Goal: Transaction & Acquisition: Purchase product/service

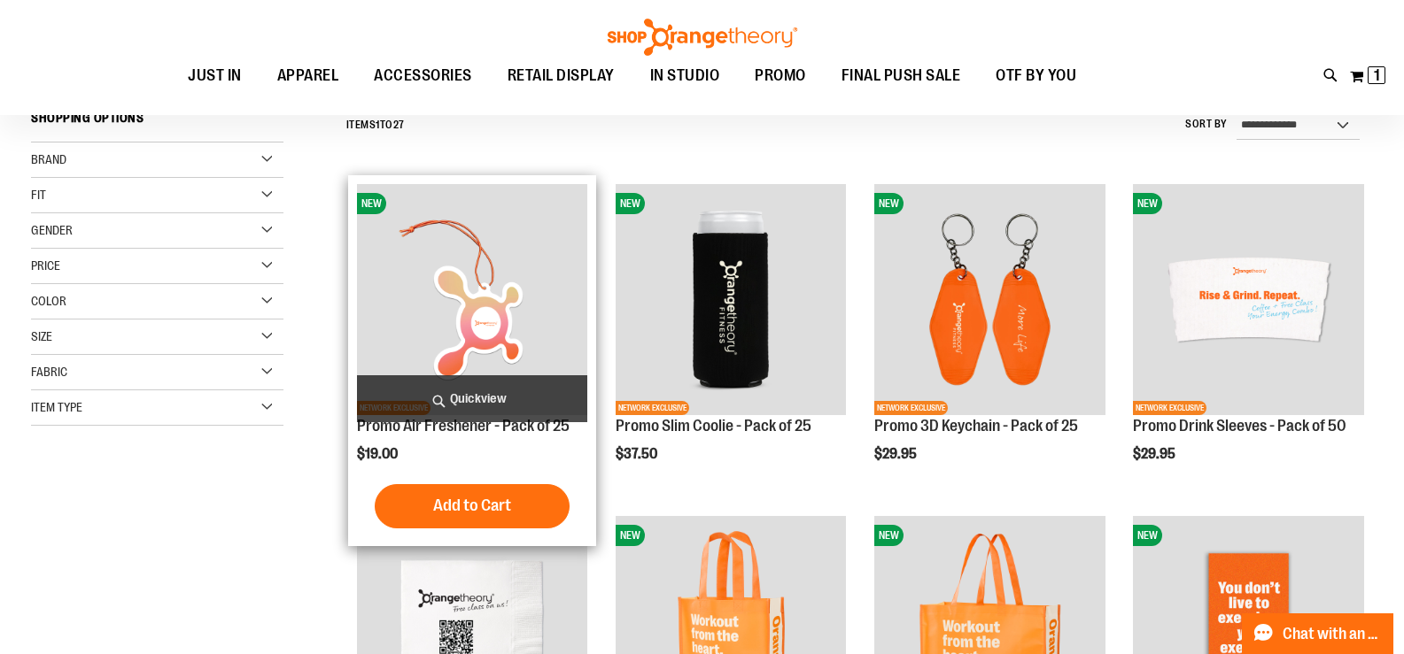
scroll to position [176, 0]
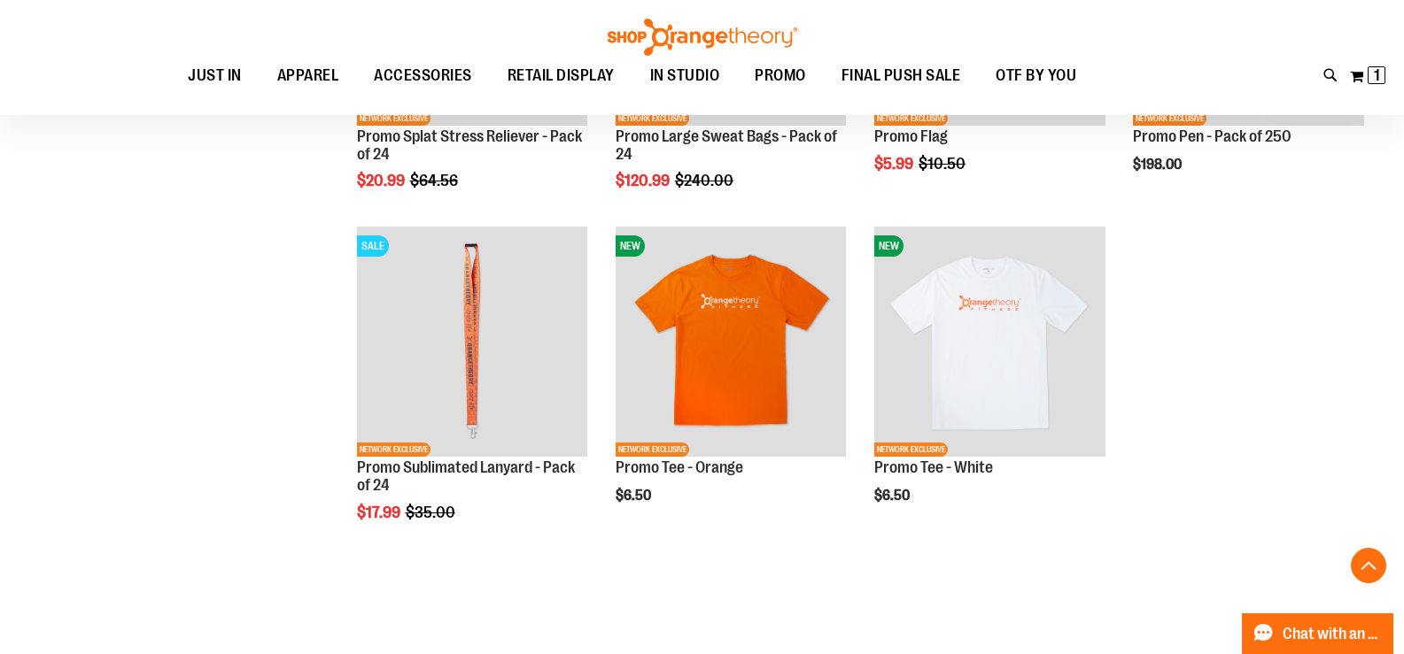
scroll to position [2125, 0]
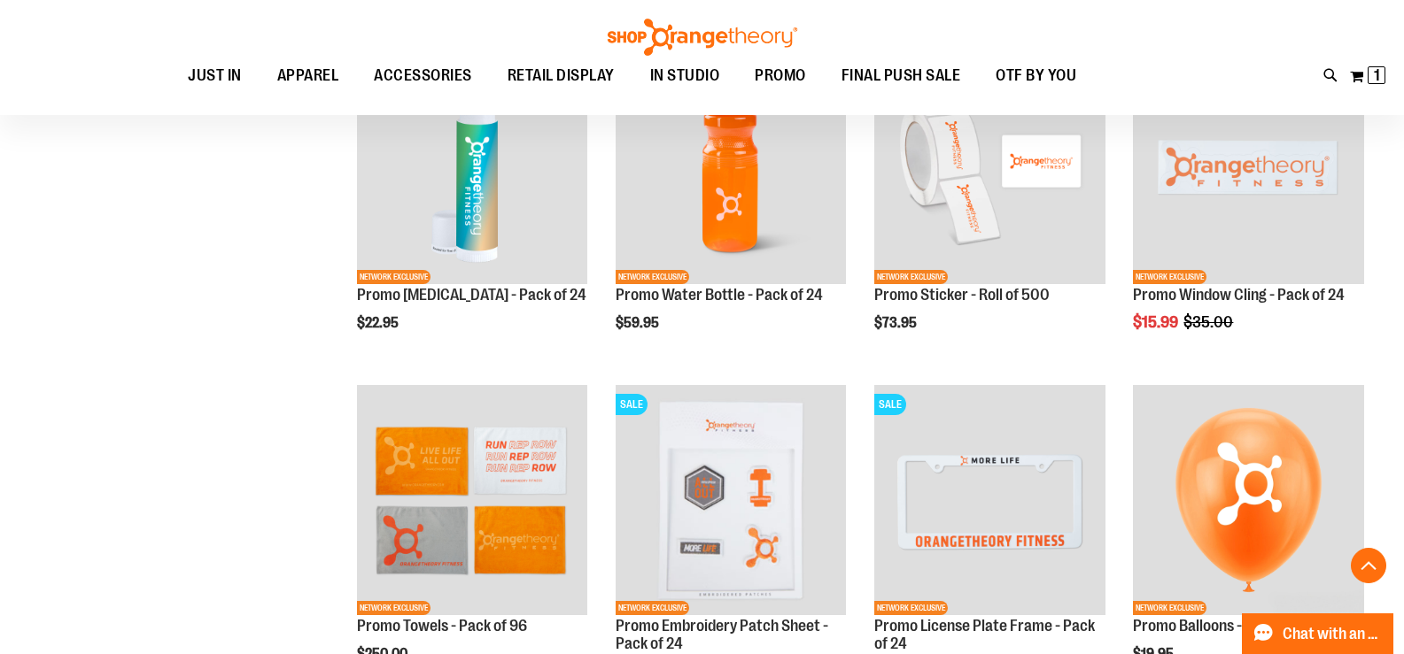
scroll to position [885, 0]
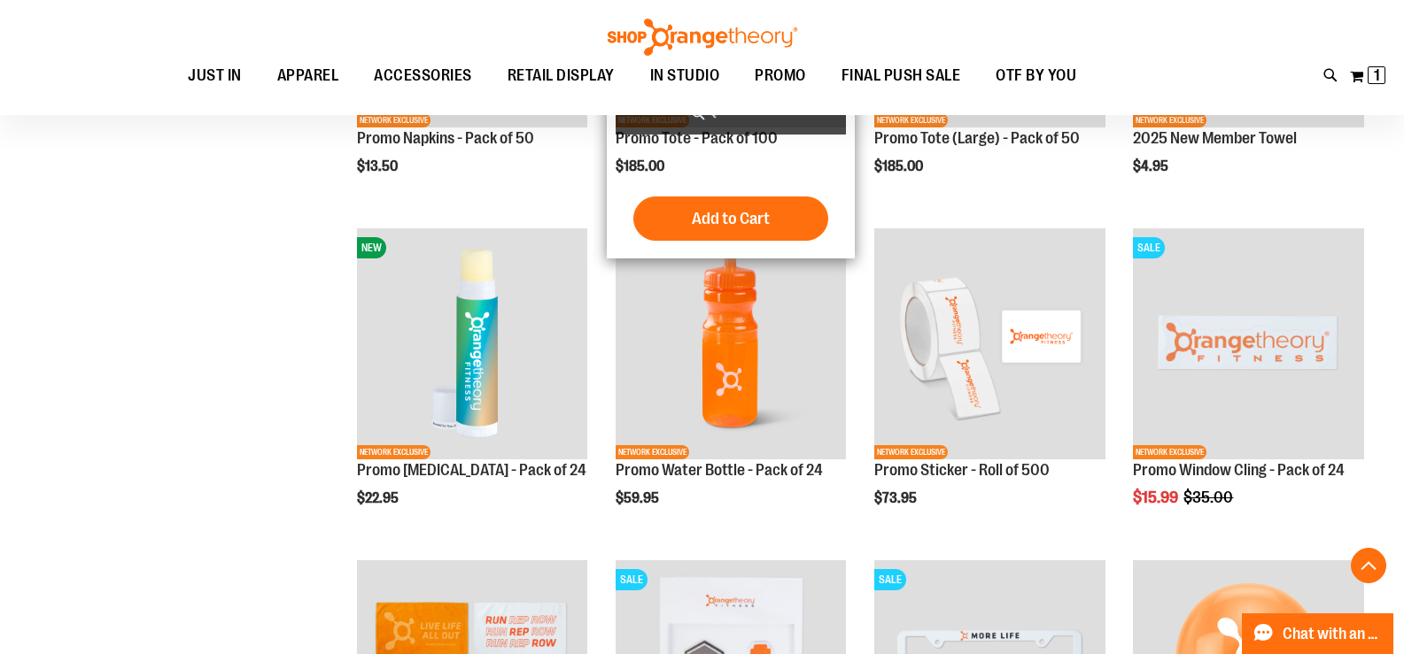
scroll to position [796, 0]
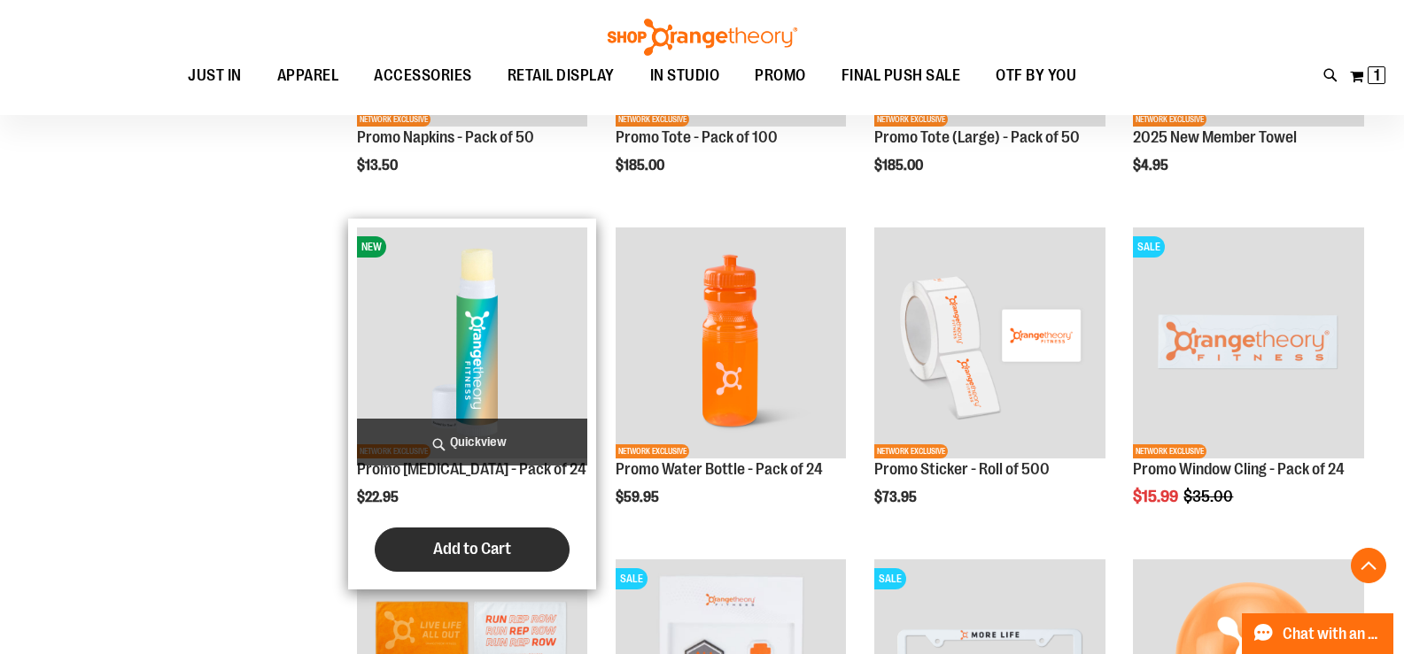
click at [492, 554] on span "Add to Cart" at bounding box center [472, 548] width 78 height 19
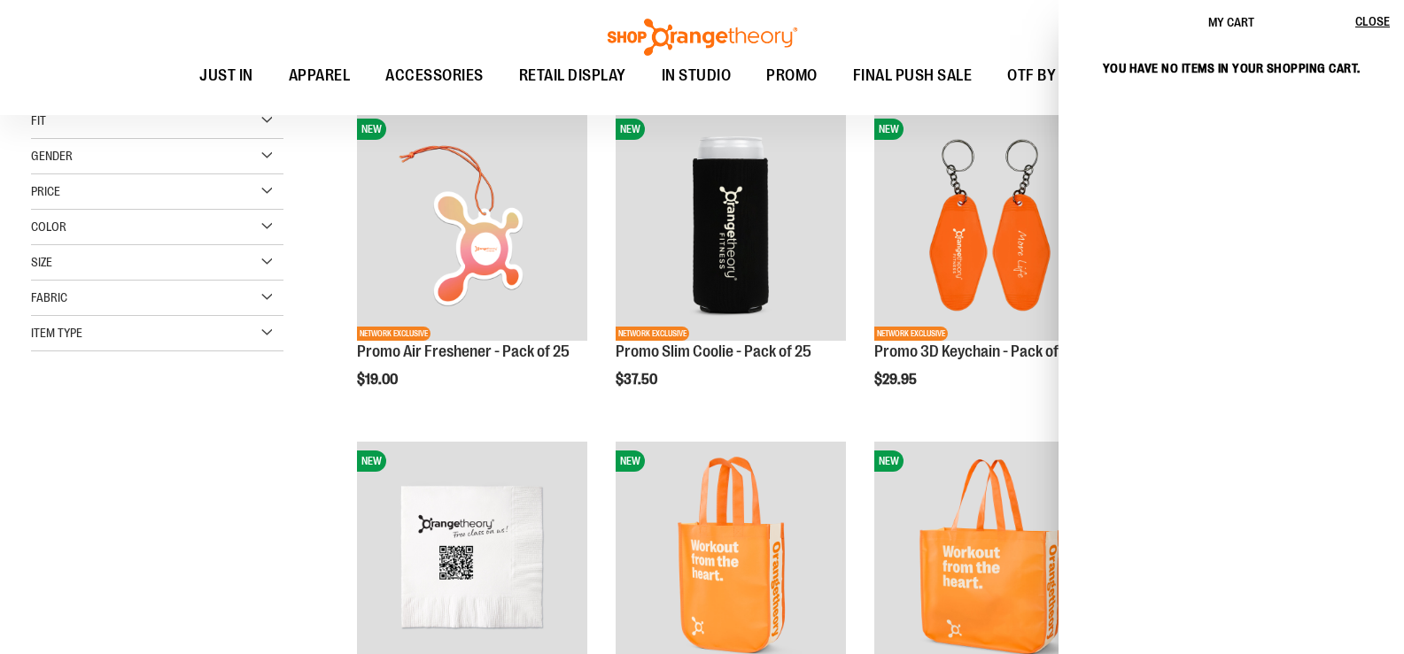
scroll to position [266, 0]
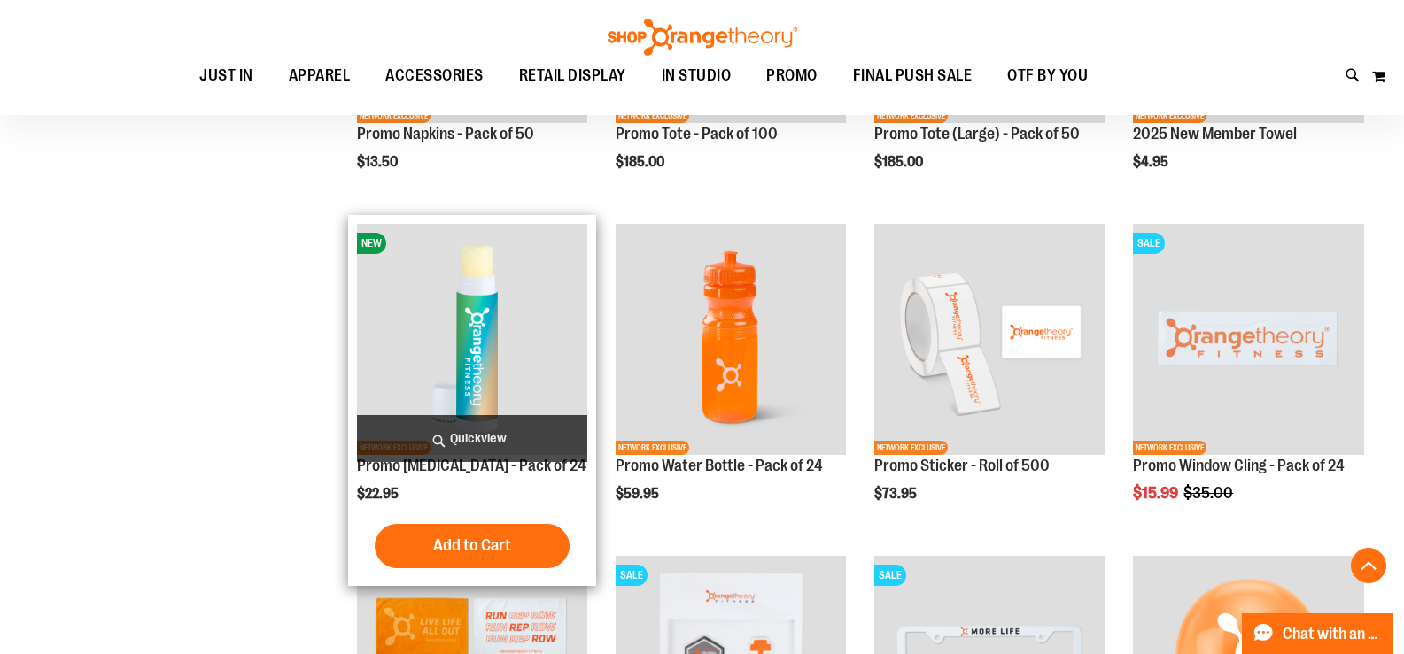
scroll to position [974, 0]
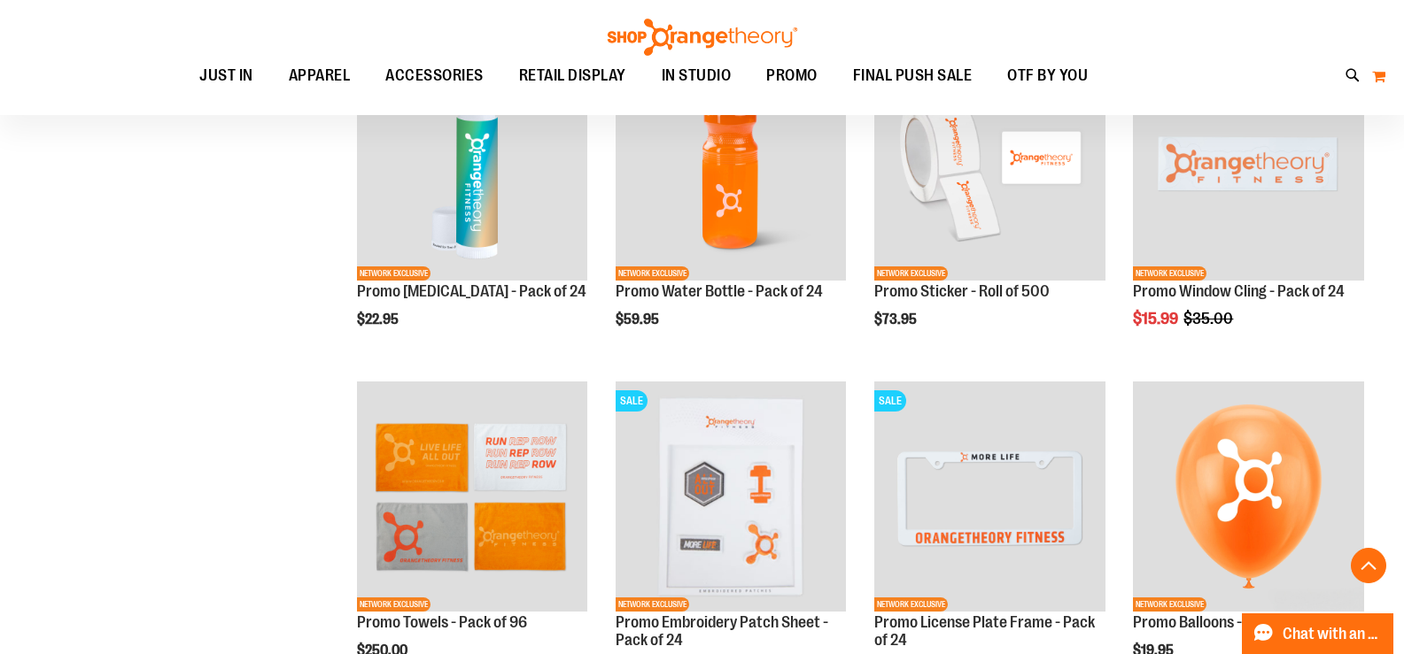
click at [1372, 78] on button "My Cart 0" at bounding box center [1378, 76] width 15 height 28
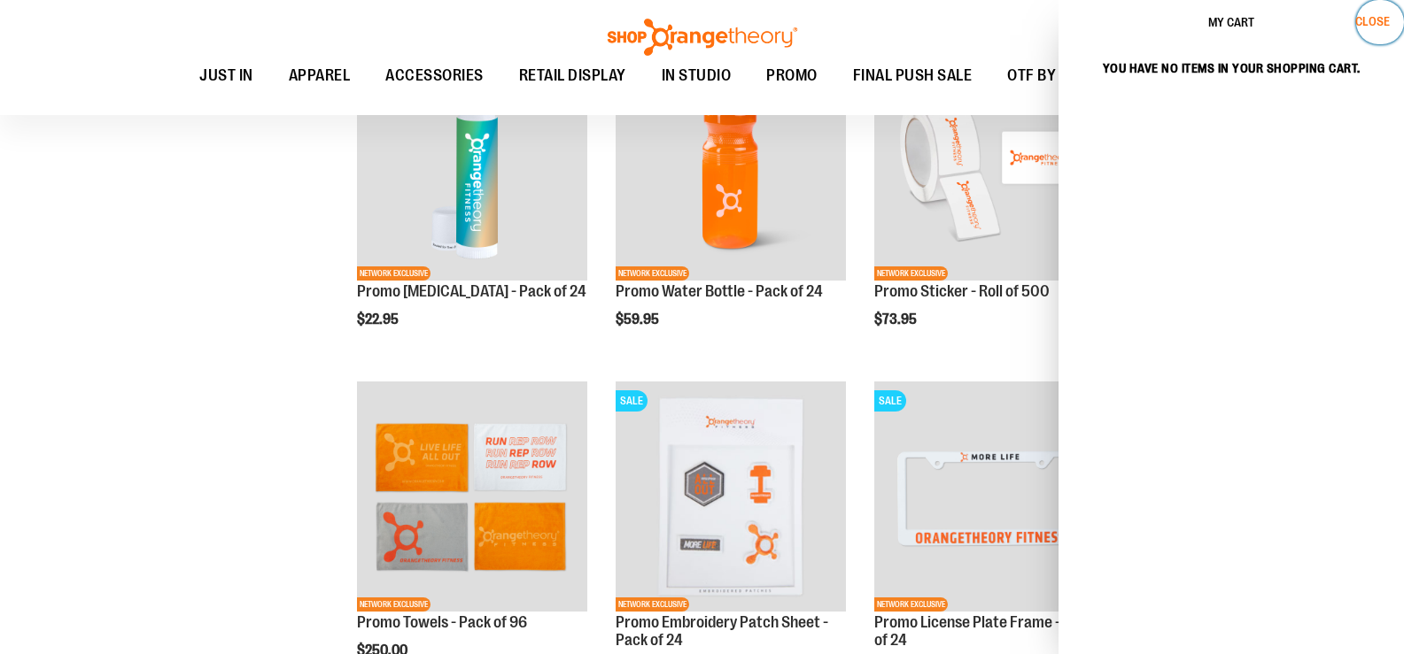
click at [1377, 29] on button "Close" at bounding box center [1380, 22] width 48 height 44
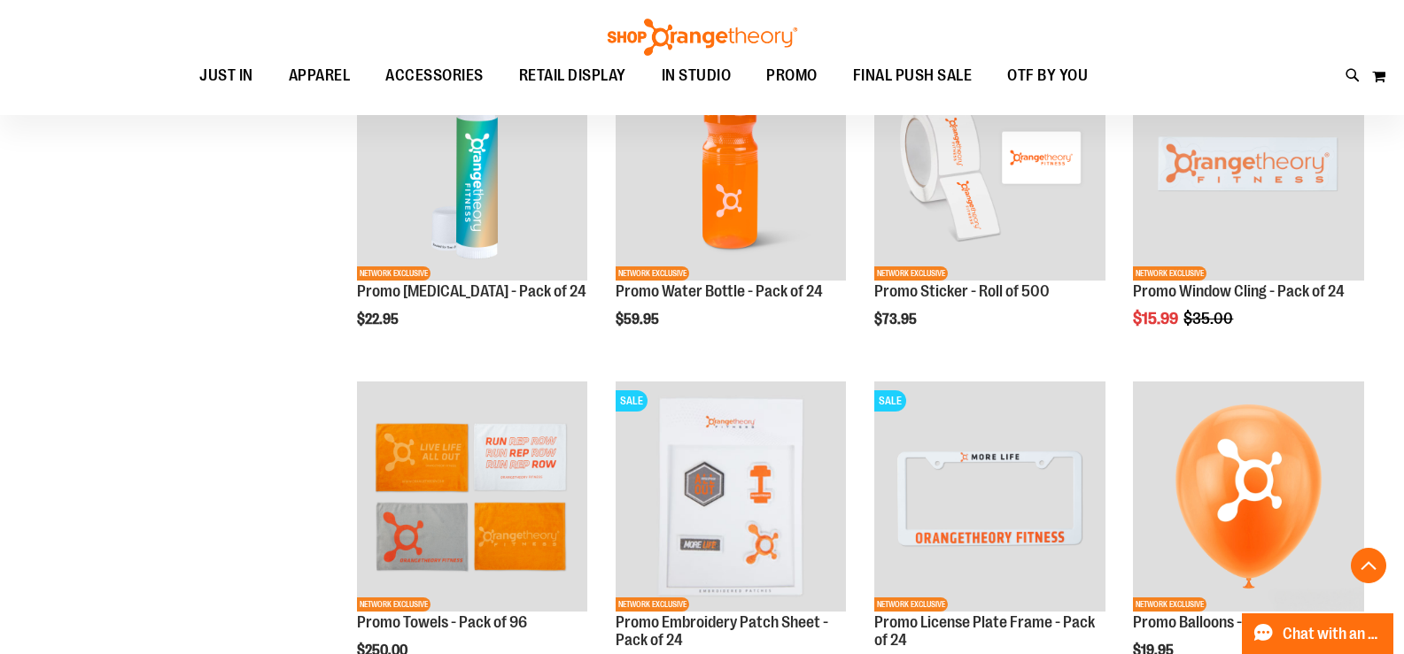
click at [0, 206] on main "**********" at bounding box center [702, 539] width 1404 height 2550
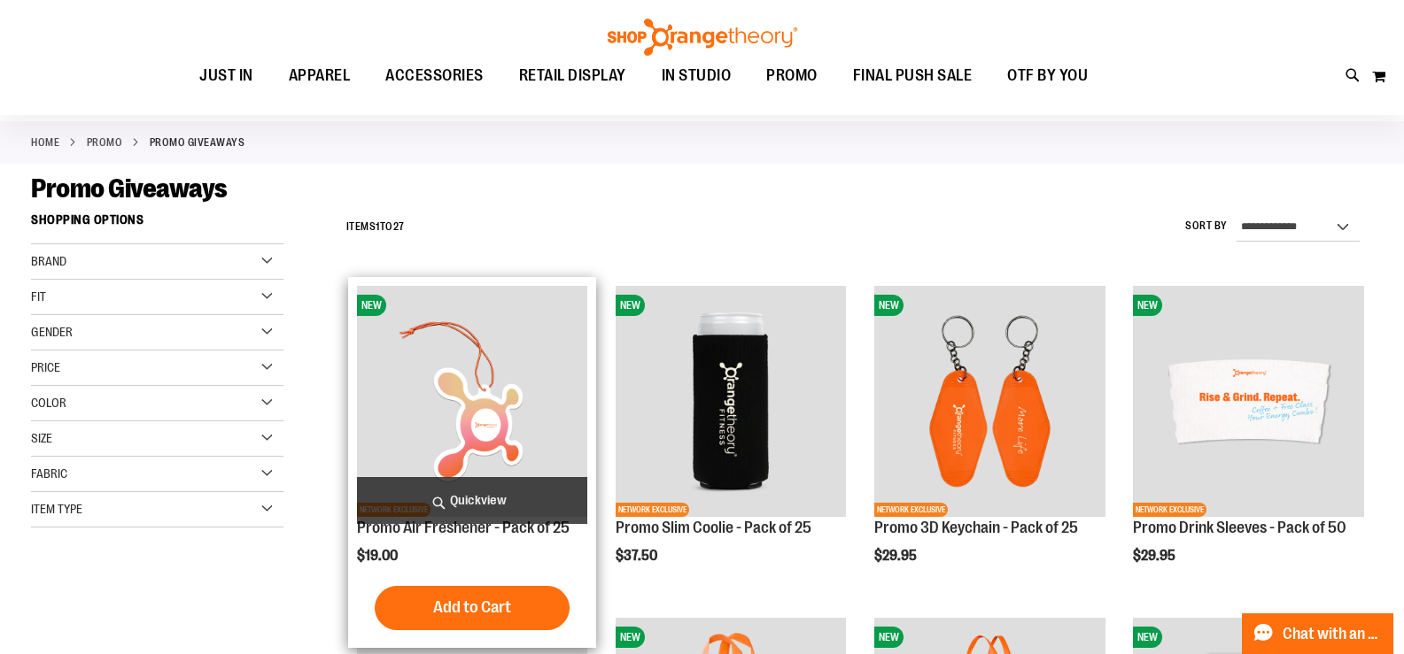
scroll to position [265, 0]
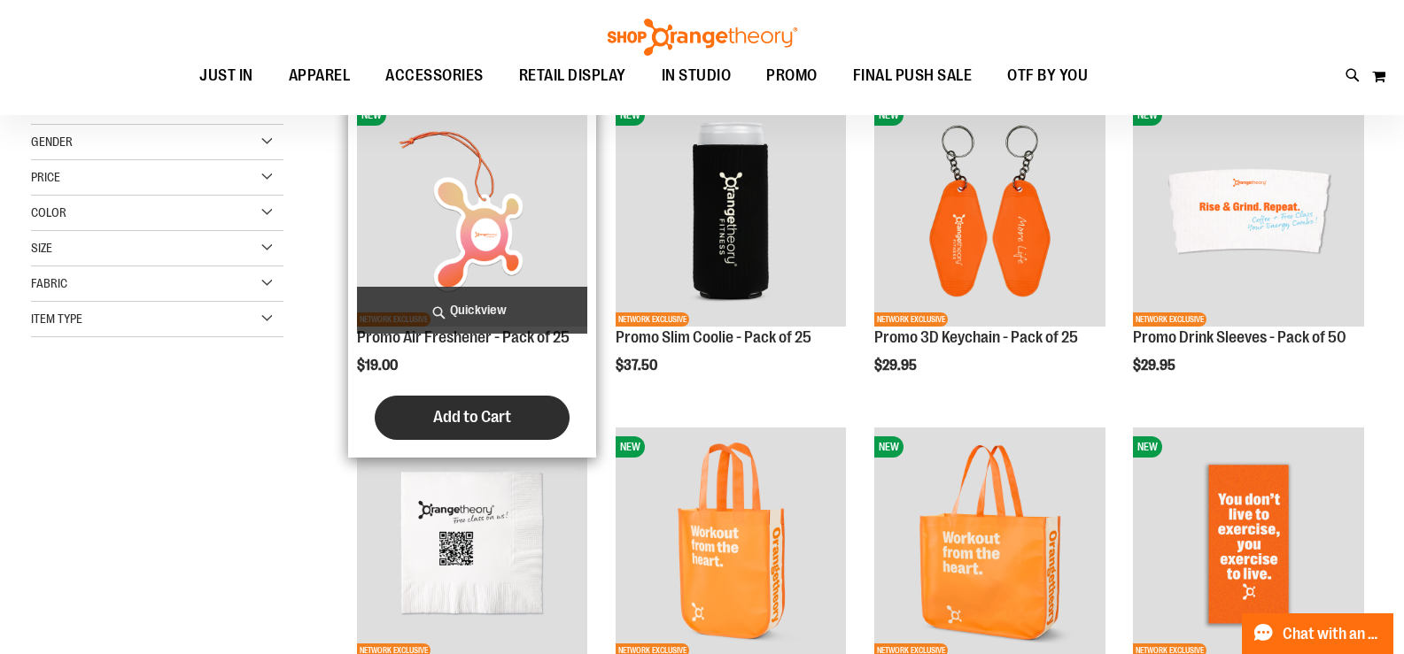
click at [507, 422] on span "Add to Cart" at bounding box center [472, 416] width 78 height 19
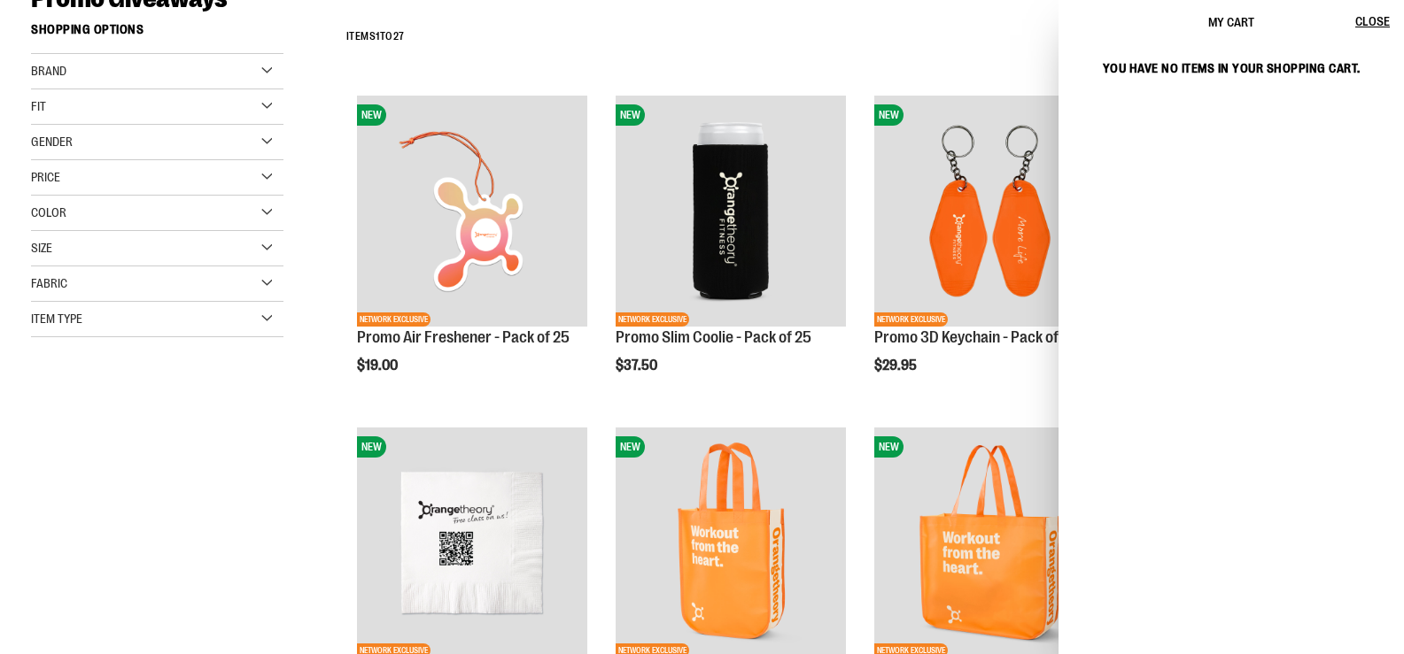
scroll to position [0, 0]
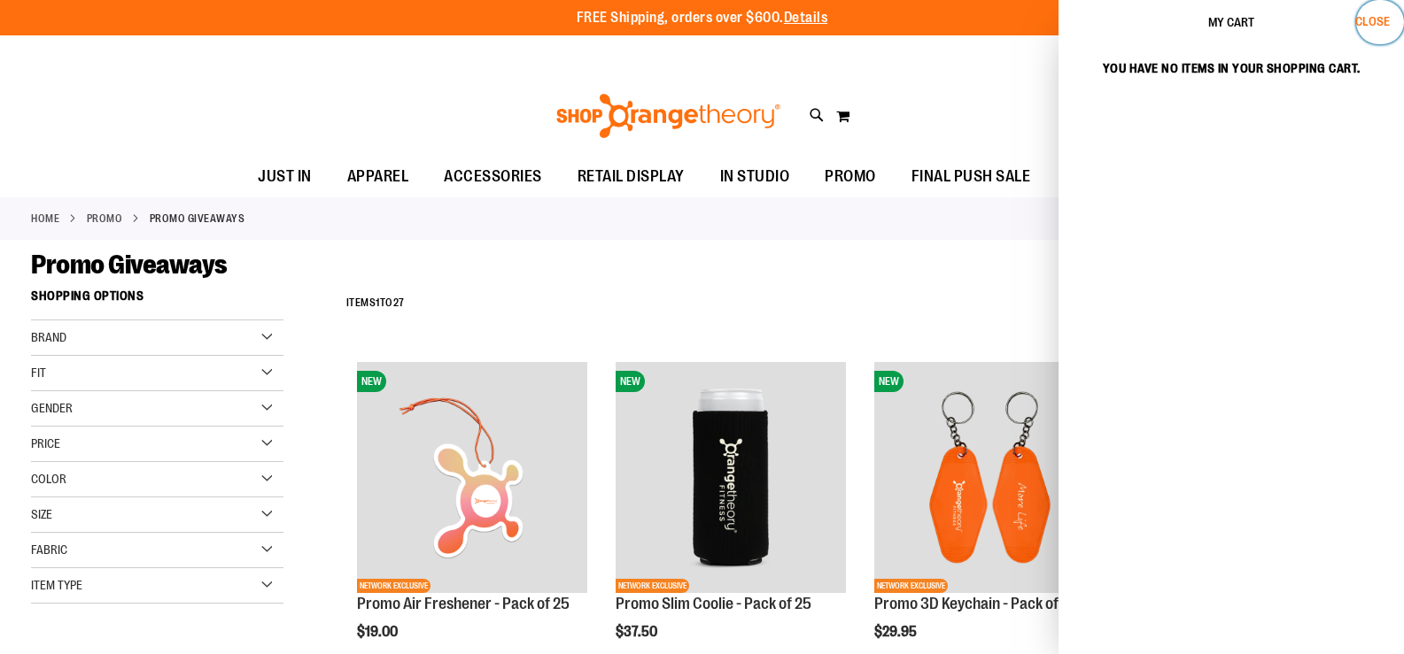
click at [1372, 21] on span "Close" at bounding box center [1372, 21] width 35 height 14
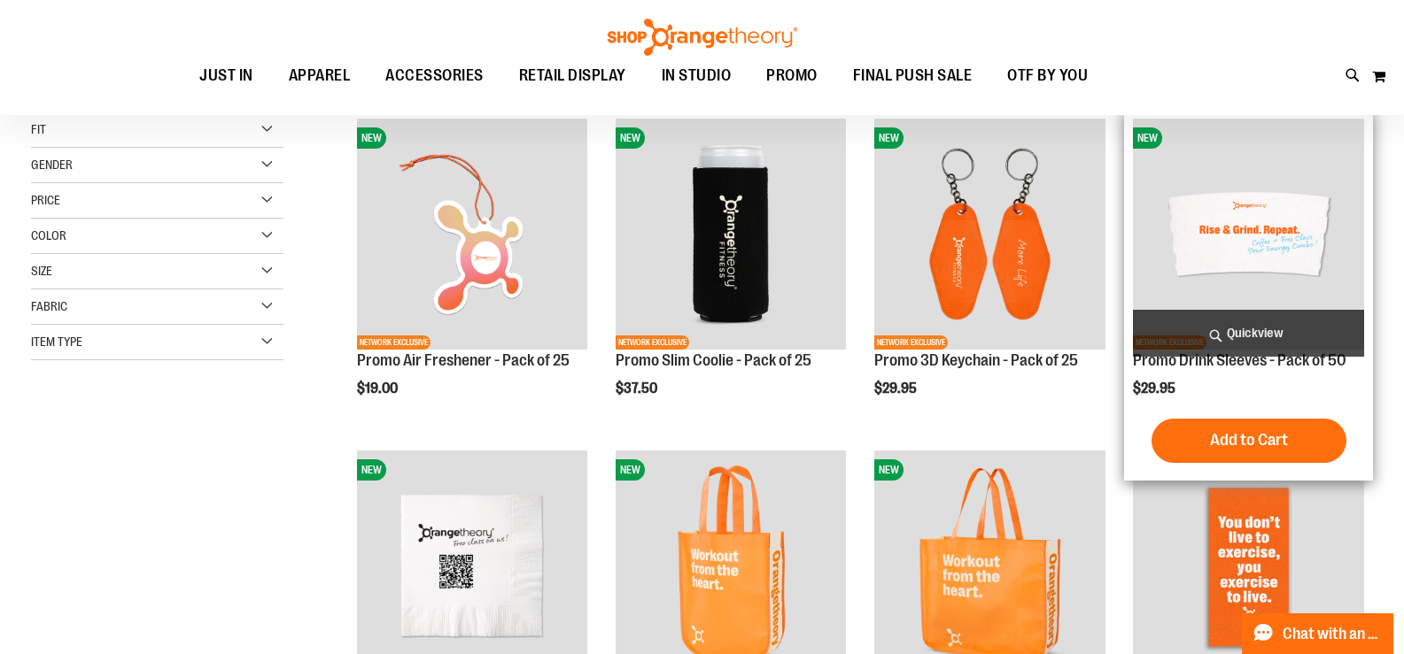
scroll to position [266, 0]
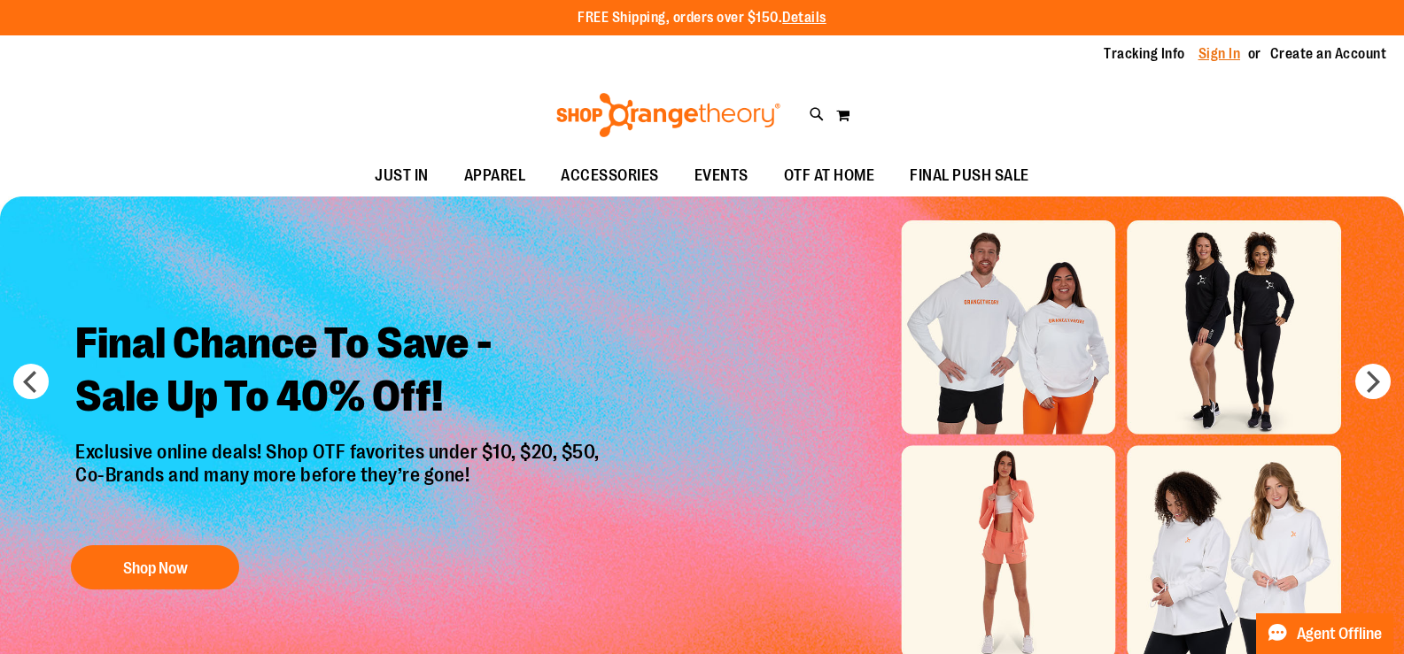
type input "**********"
click at [1220, 52] on link "Sign In" at bounding box center [1219, 53] width 43 height 19
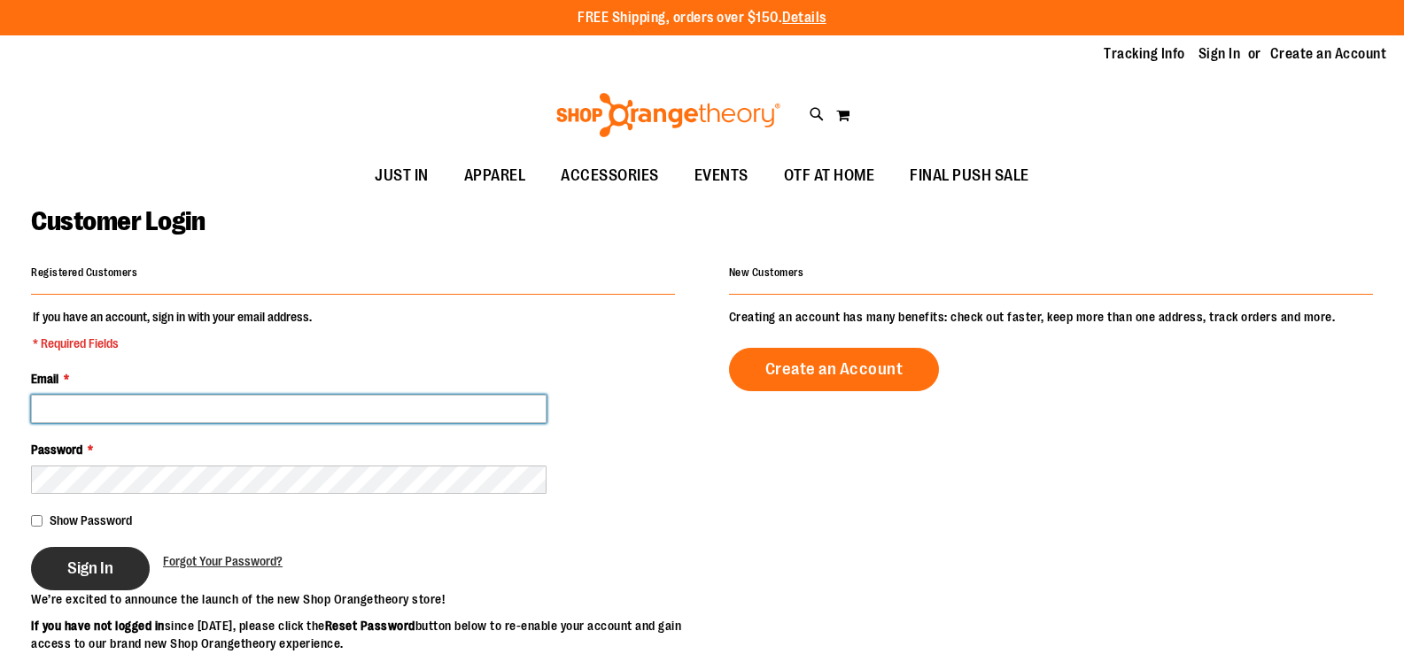
type input "**********"
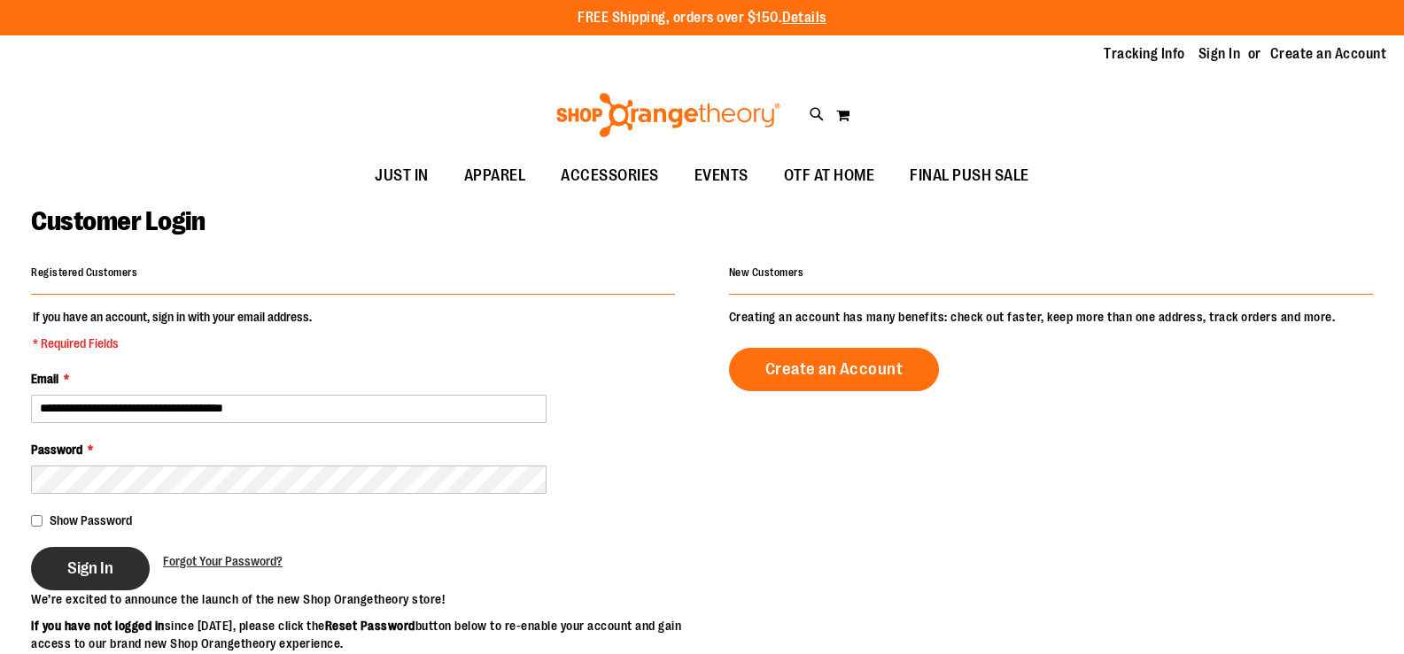
type input "**********"
click at [97, 569] on span "Sign In" at bounding box center [90, 568] width 46 height 19
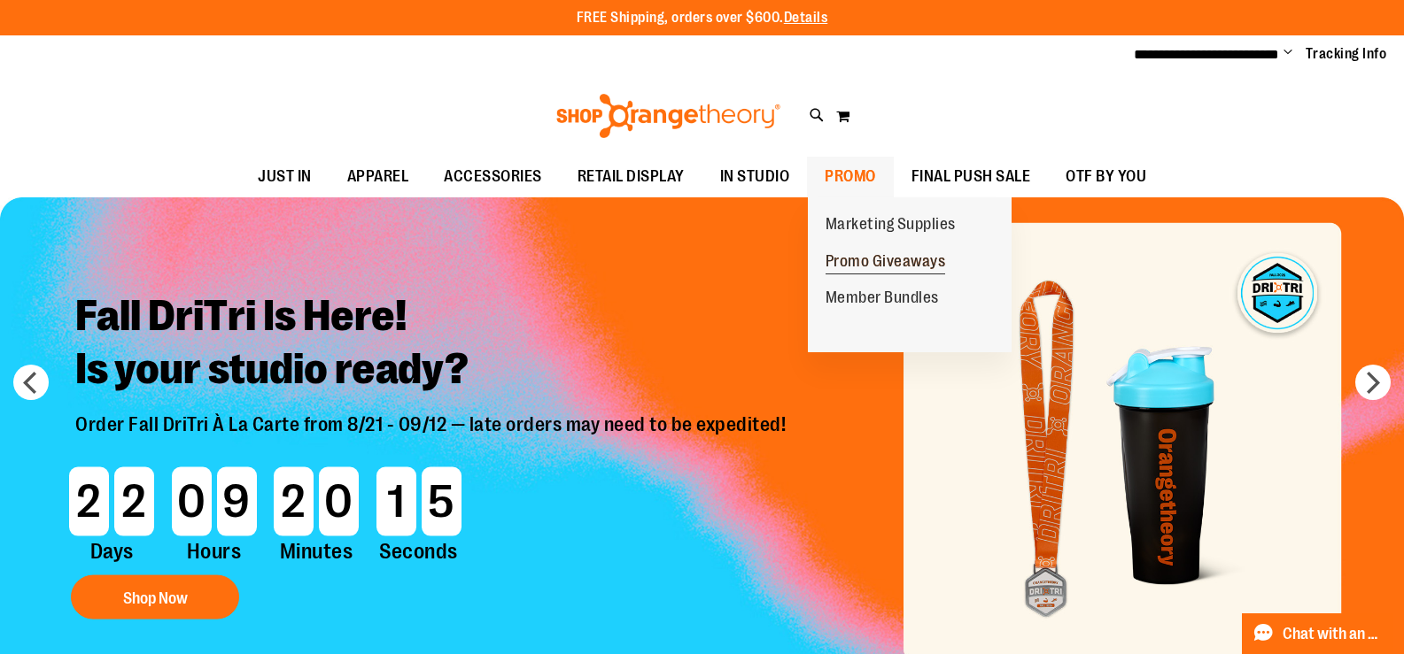
type input "**********"
click at [876, 262] on span "Promo Giveaways" at bounding box center [885, 263] width 120 height 22
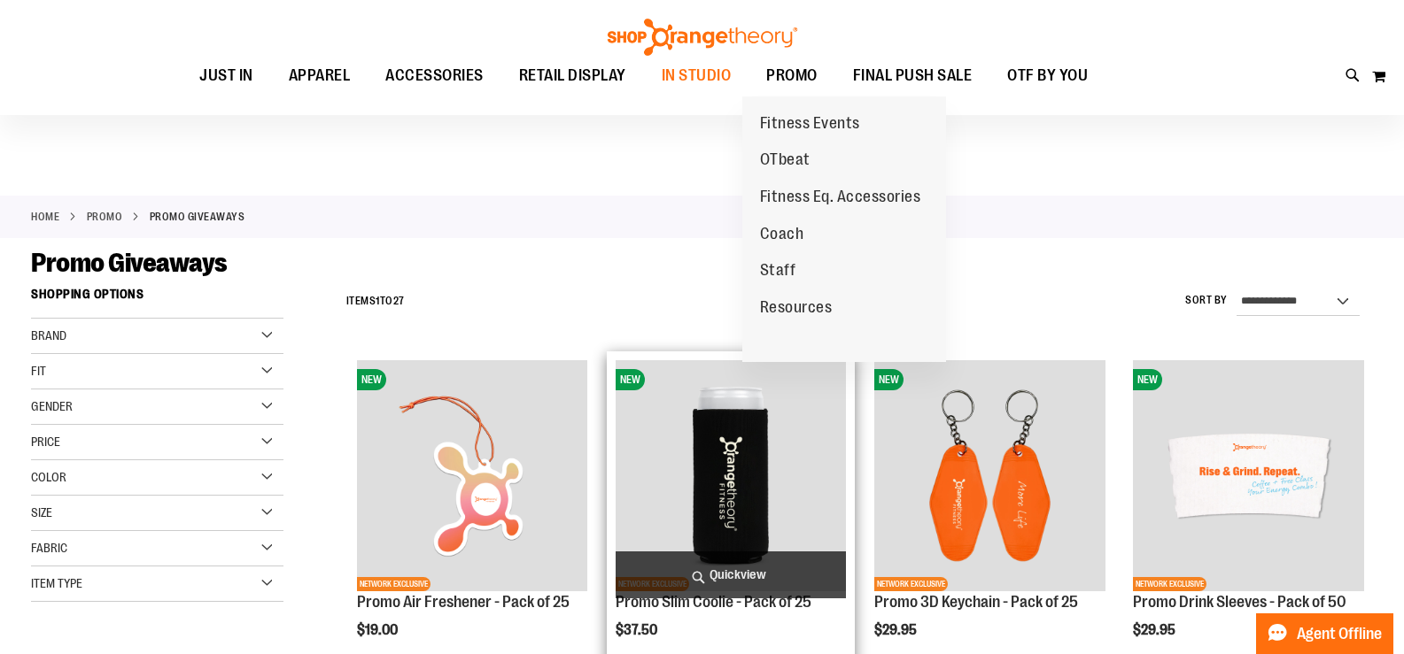
scroll to position [265, 0]
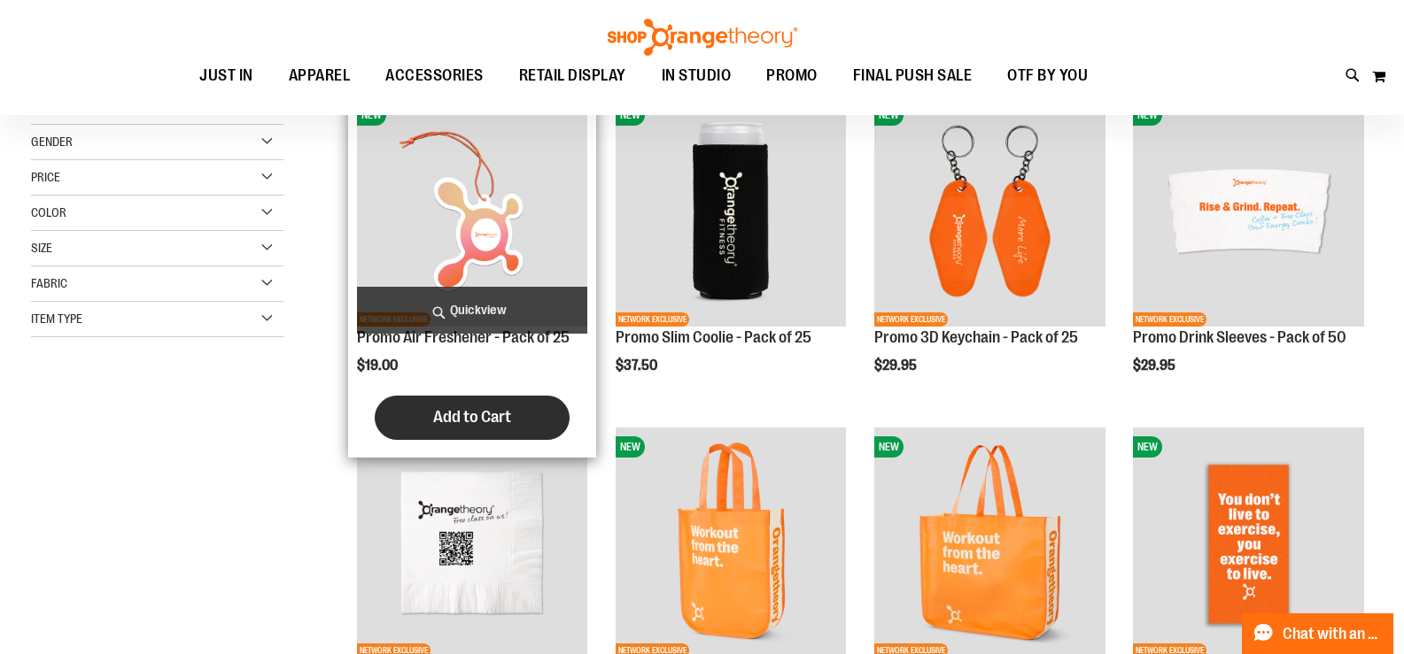
type input "**********"
click at [496, 410] on span "Add to Cart" at bounding box center [472, 416] width 78 height 19
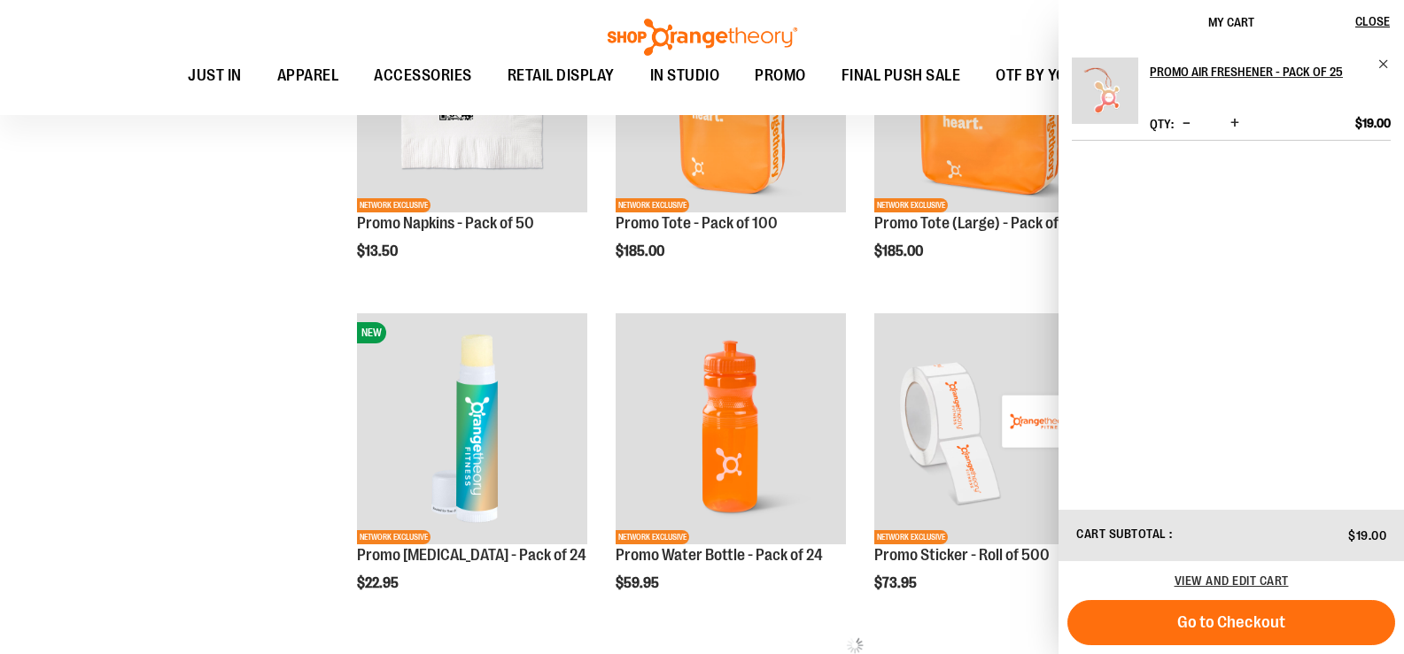
scroll to position [885, 0]
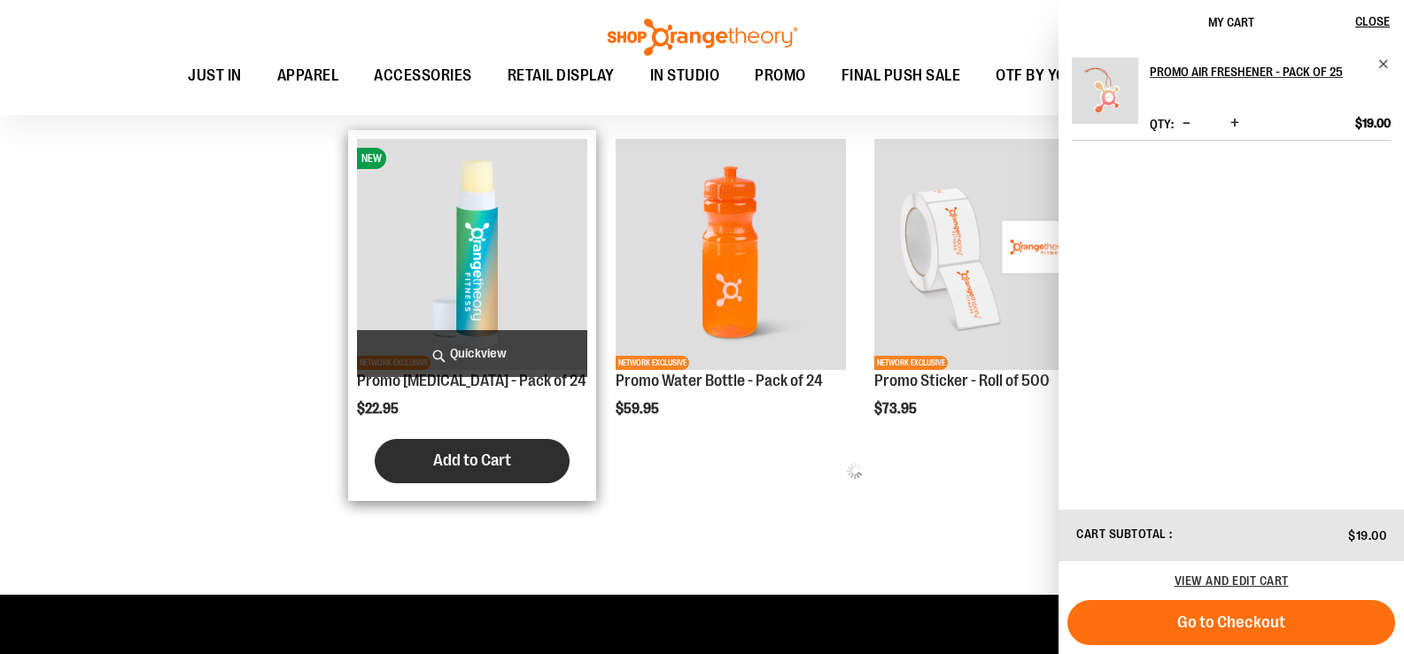
click at [443, 445] on button "Add to Cart" at bounding box center [472, 461] width 195 height 44
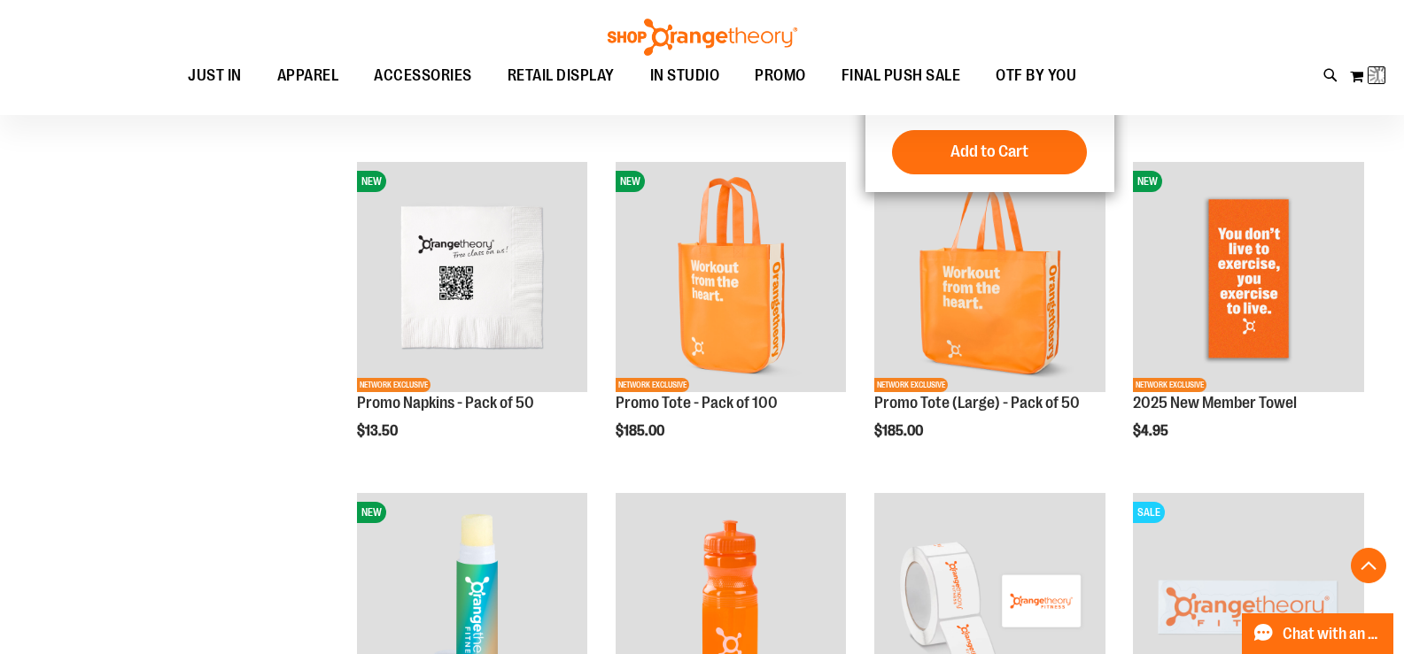
scroll to position [176, 0]
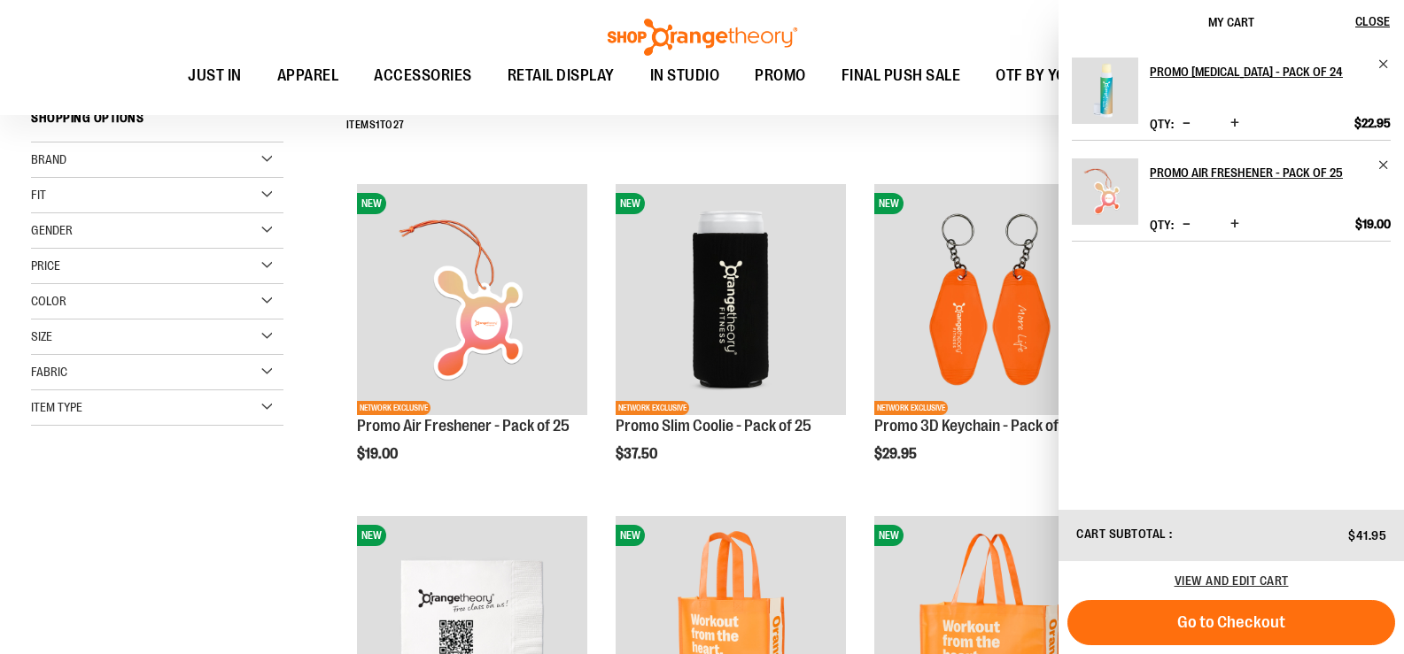
click at [987, 35] on div "Toggle Nav Search Popular Suggestions Advanced Search" at bounding box center [702, 57] width 1404 height 115
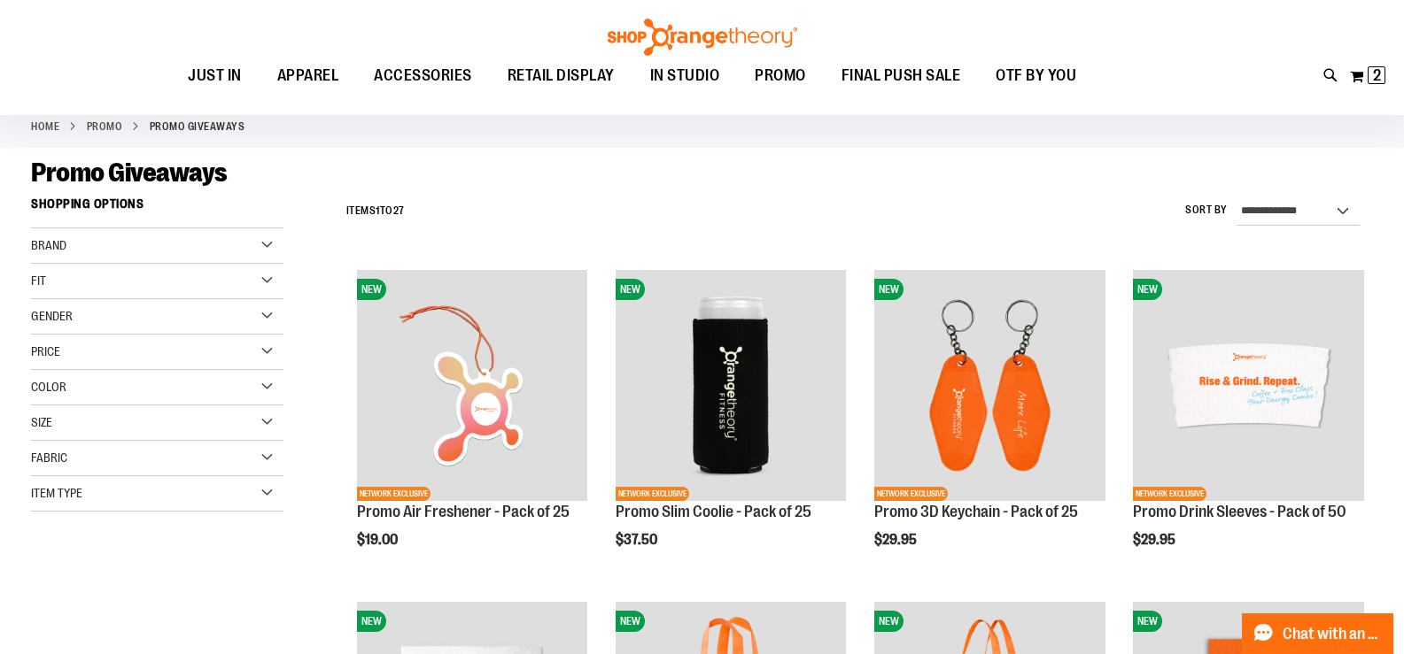
scroll to position [88, 0]
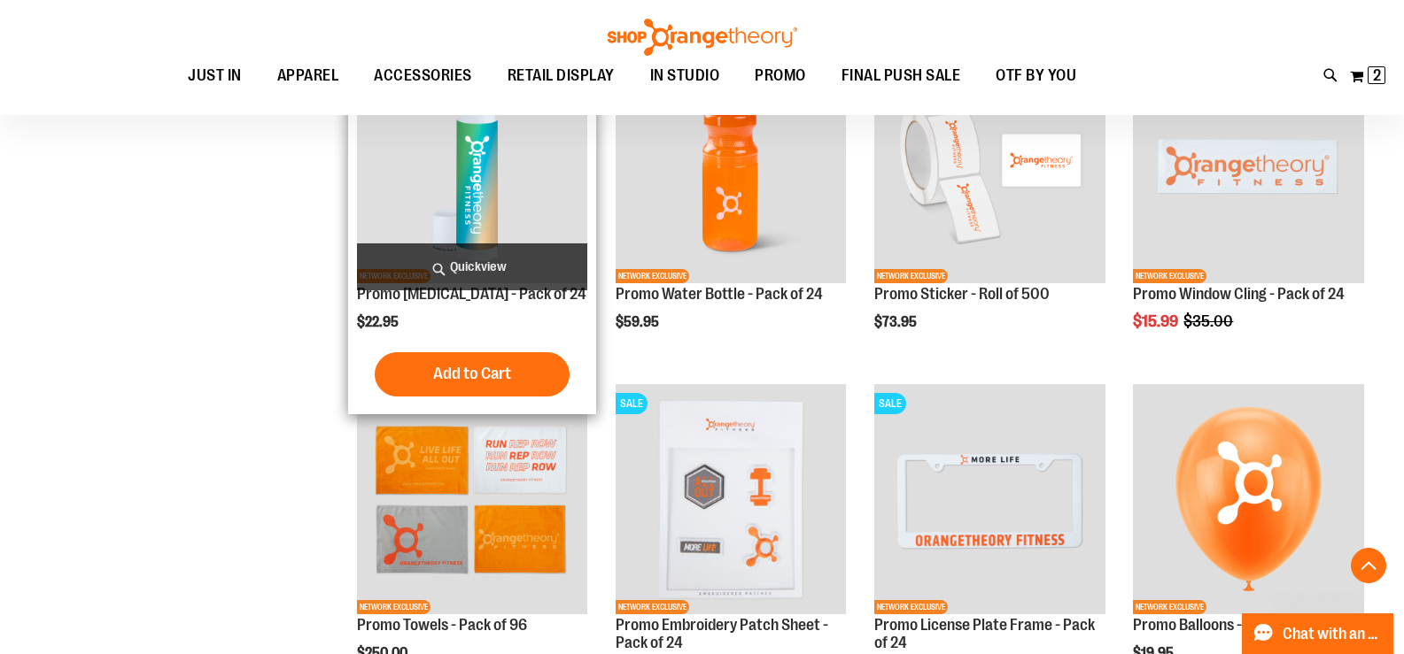
scroll to position [973, 0]
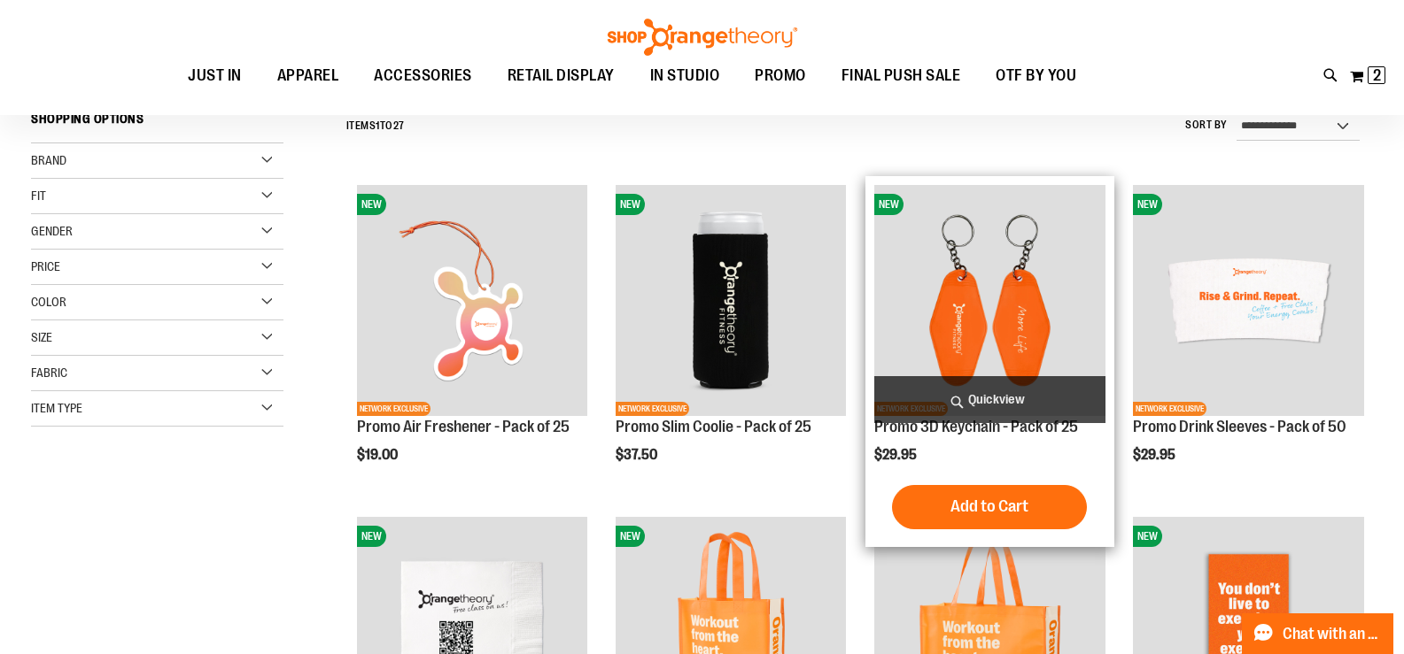
scroll to position [176, 0]
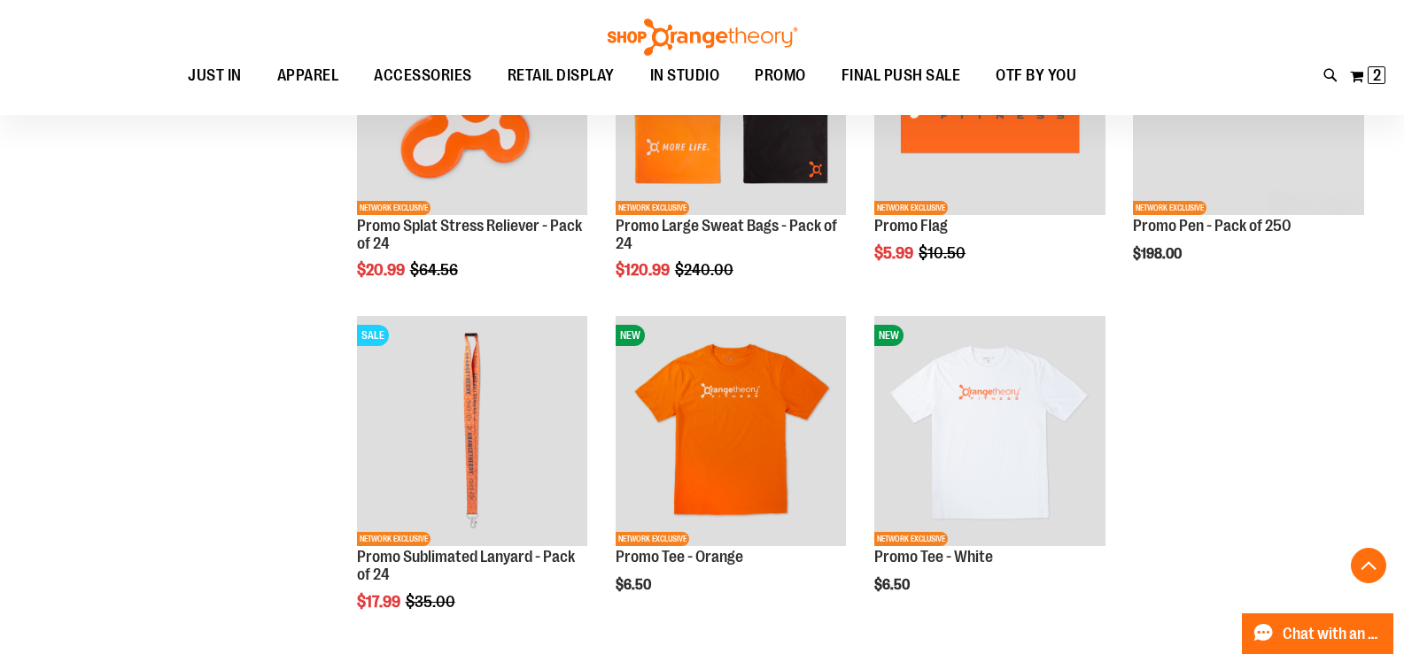
scroll to position [2036, 0]
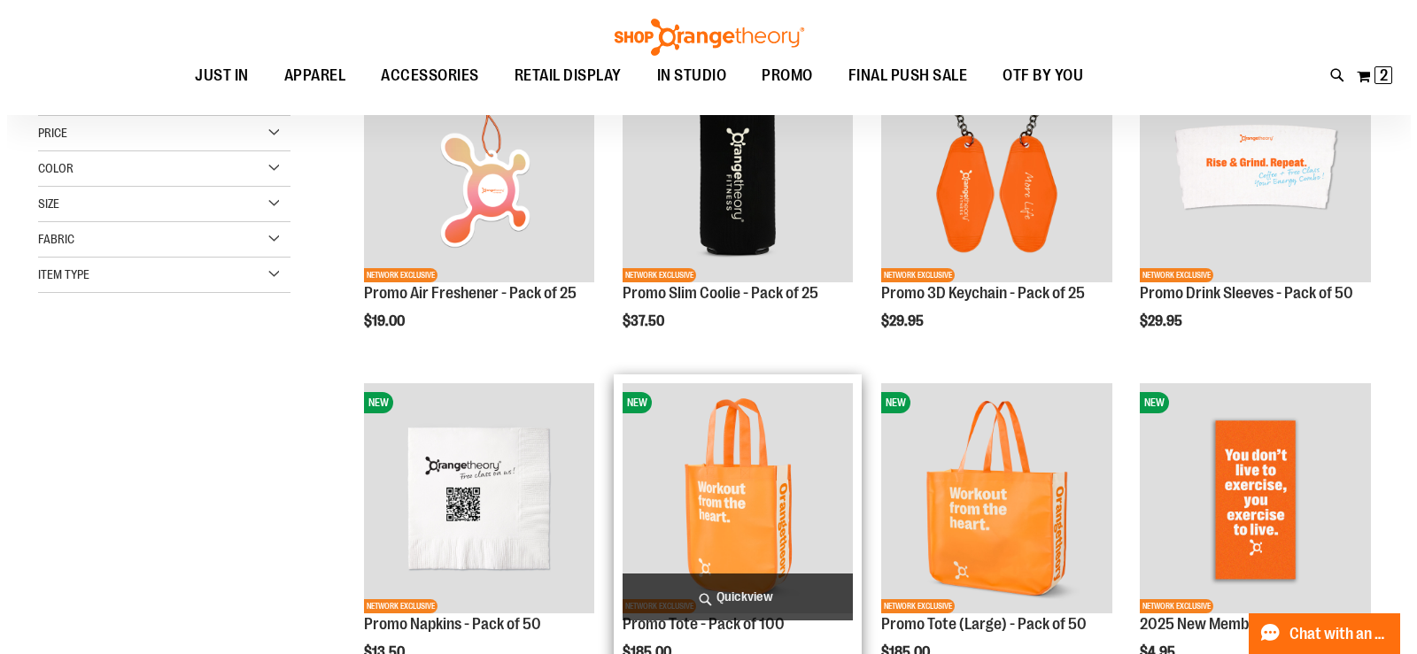
scroll to position [88, 0]
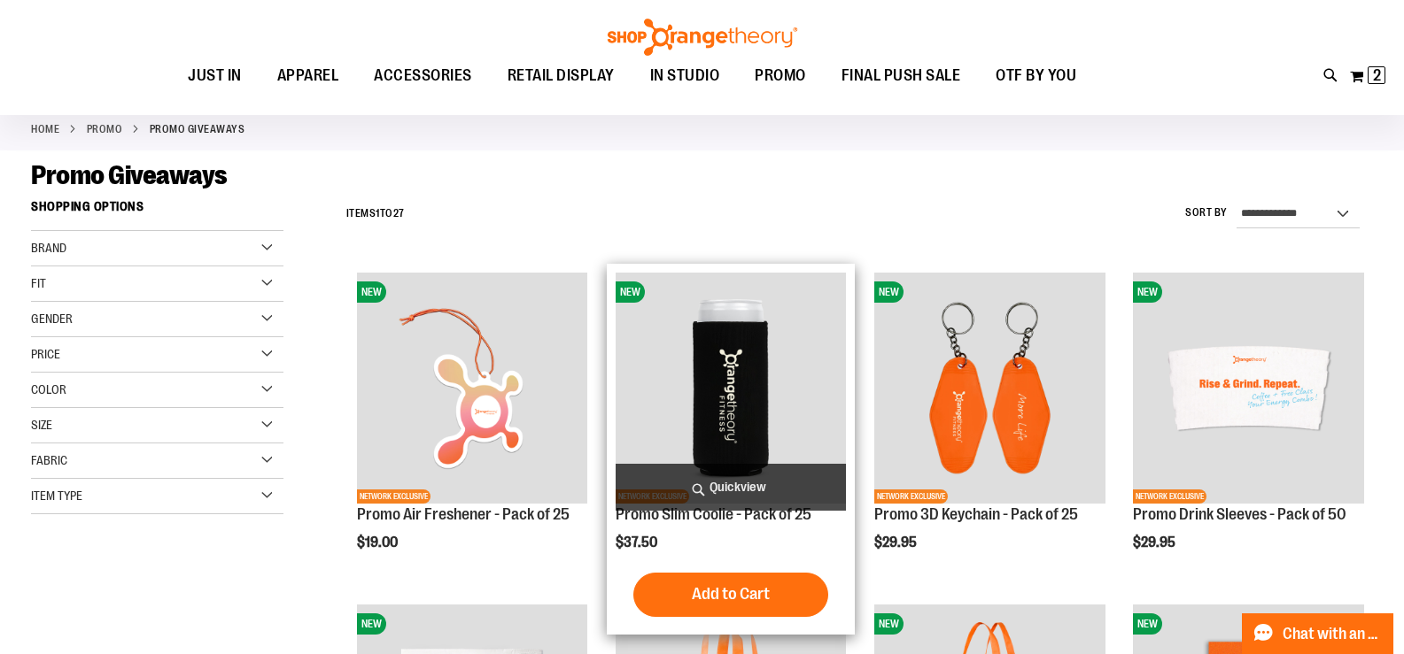
click at [714, 496] on span "Quickview" at bounding box center [731, 487] width 231 height 47
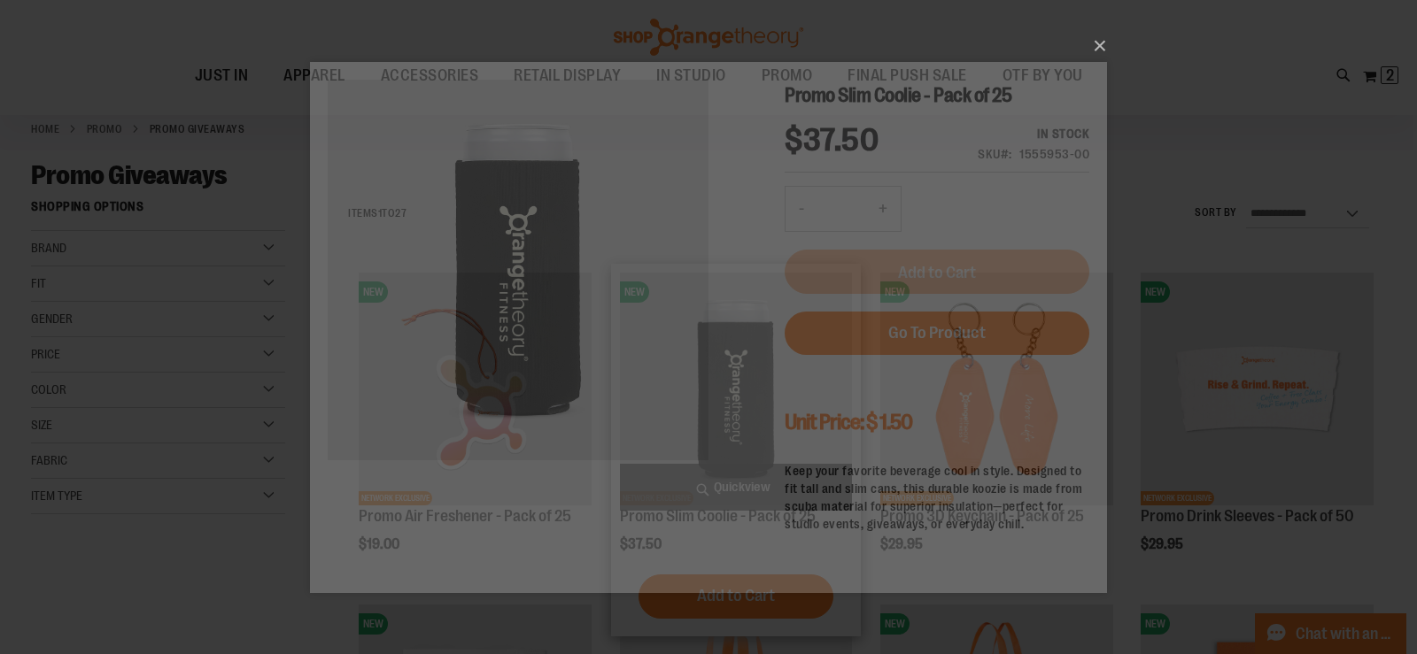
scroll to position [0, 0]
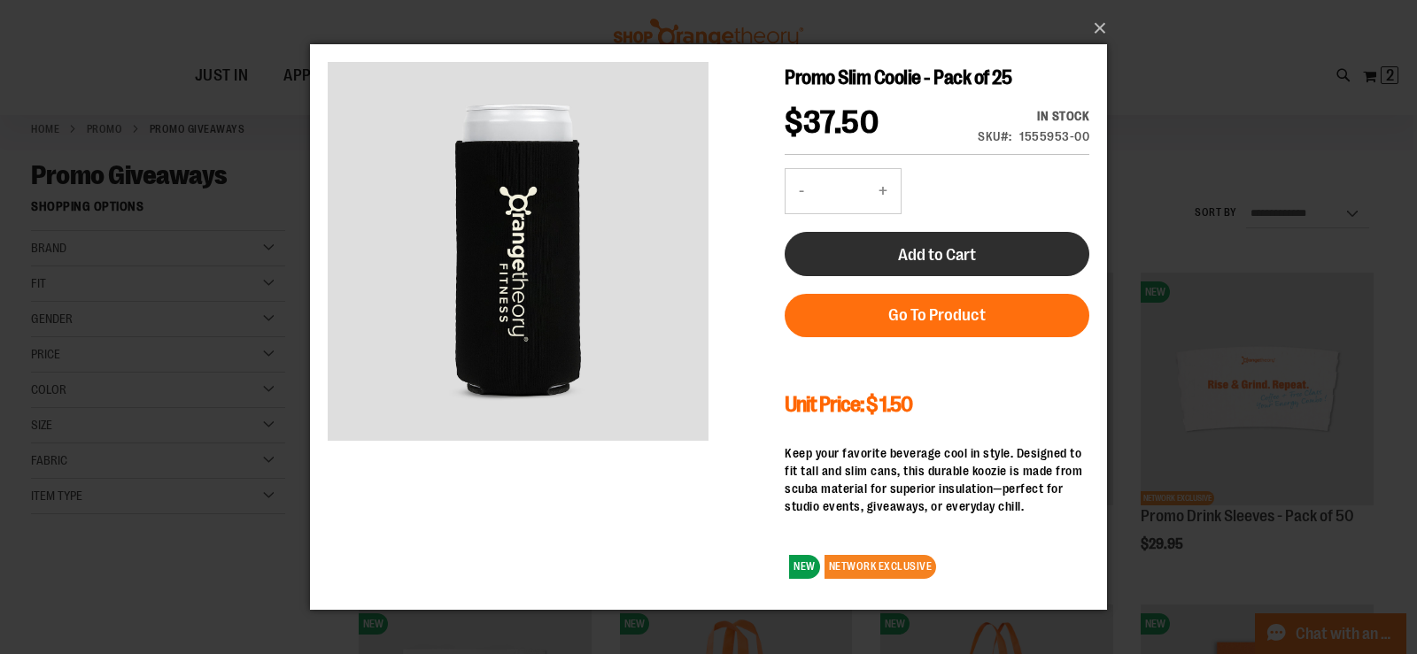
click at [959, 242] on button "Add to Cart" at bounding box center [937, 254] width 305 height 44
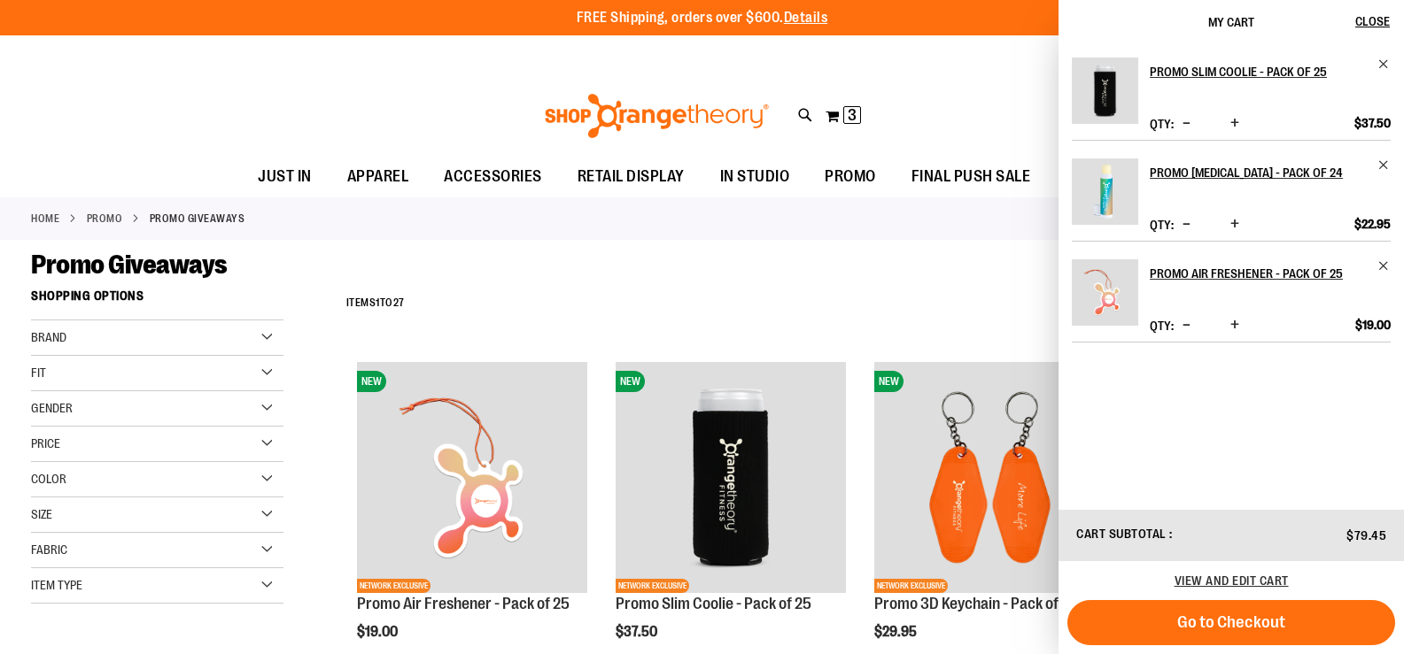
click at [981, 317] on div "**********" at bounding box center [854, 304] width 1035 height 46
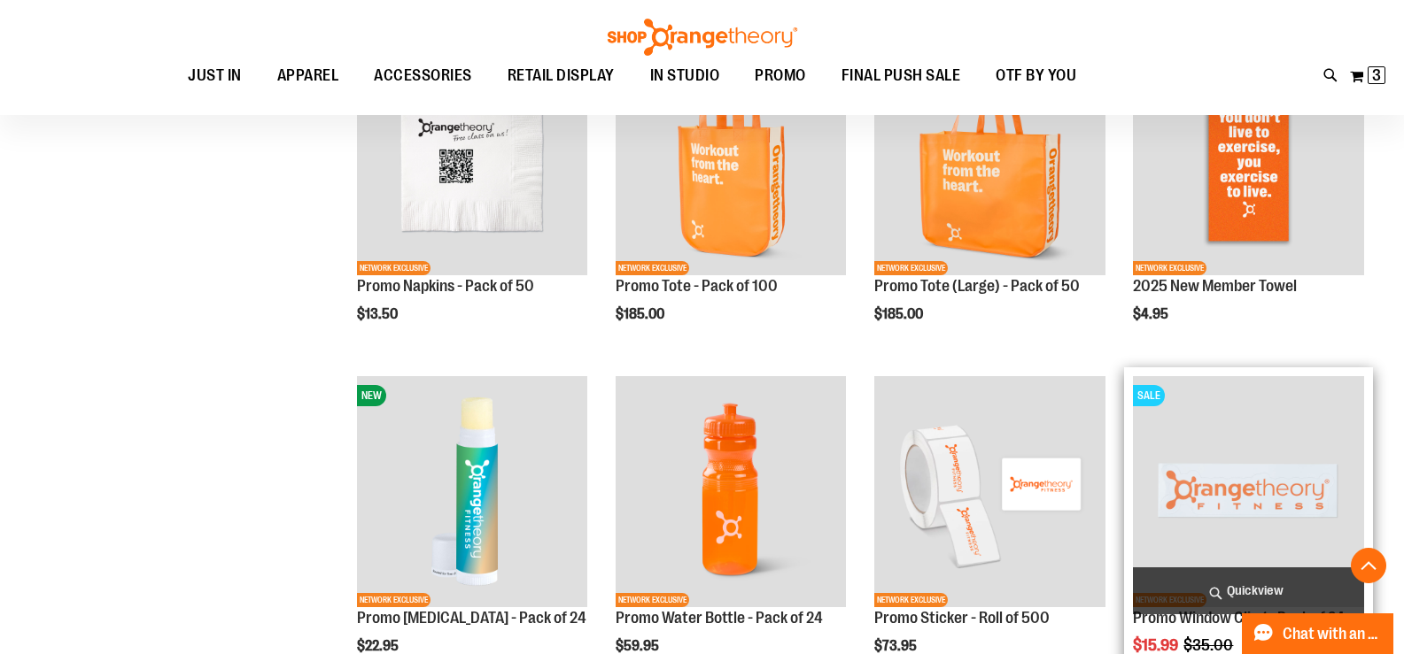
scroll to position [797, 0]
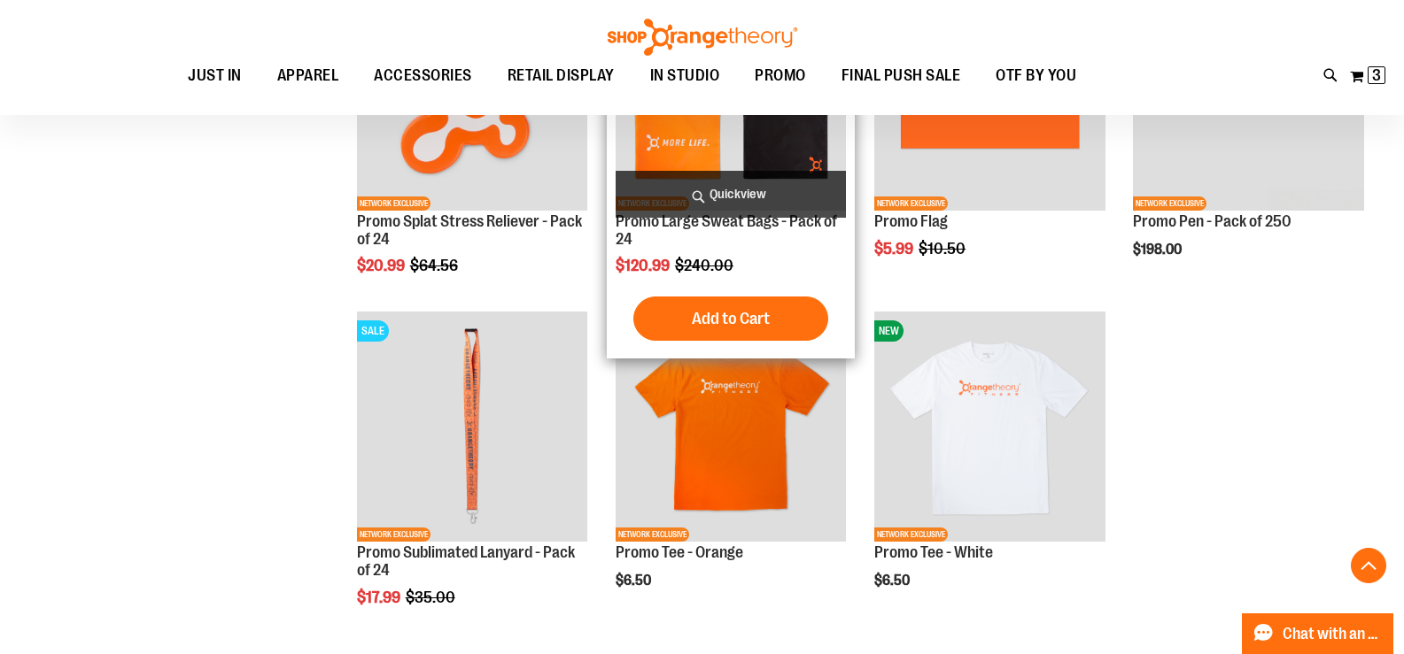
scroll to position [2037, 0]
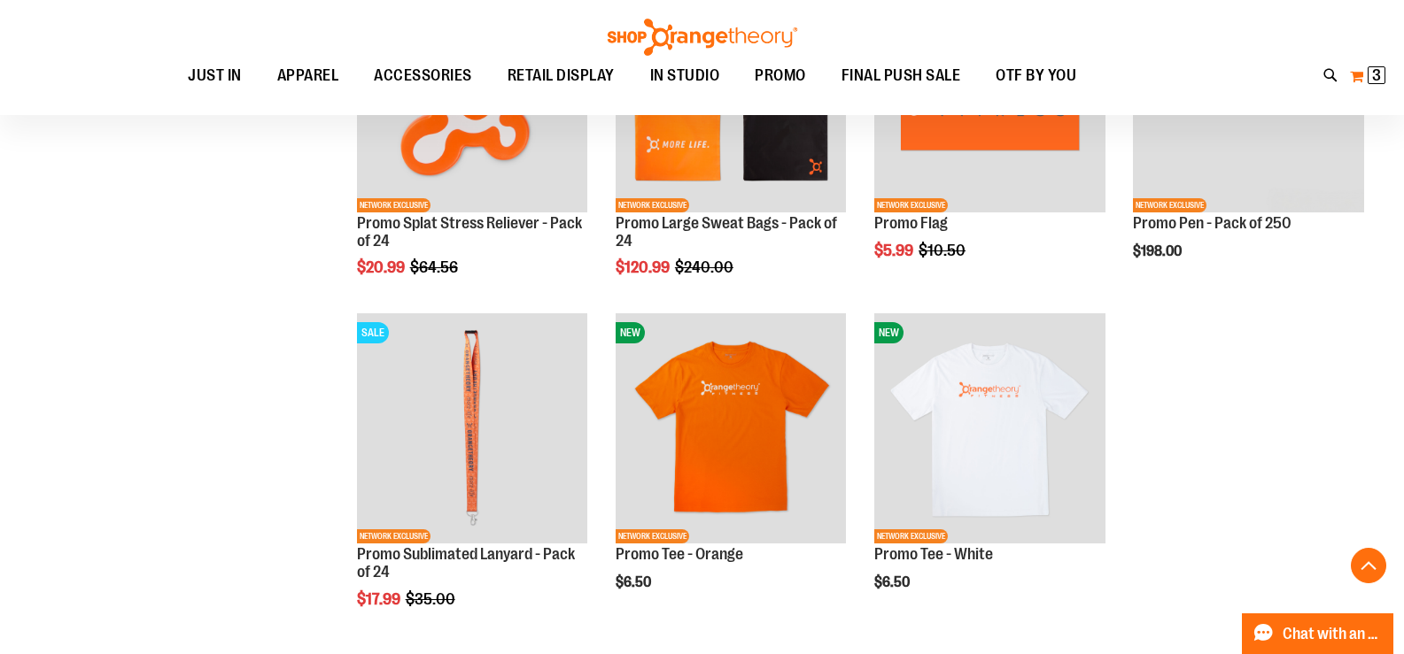
click at [1373, 81] on span "3" at bounding box center [1376, 75] width 9 height 18
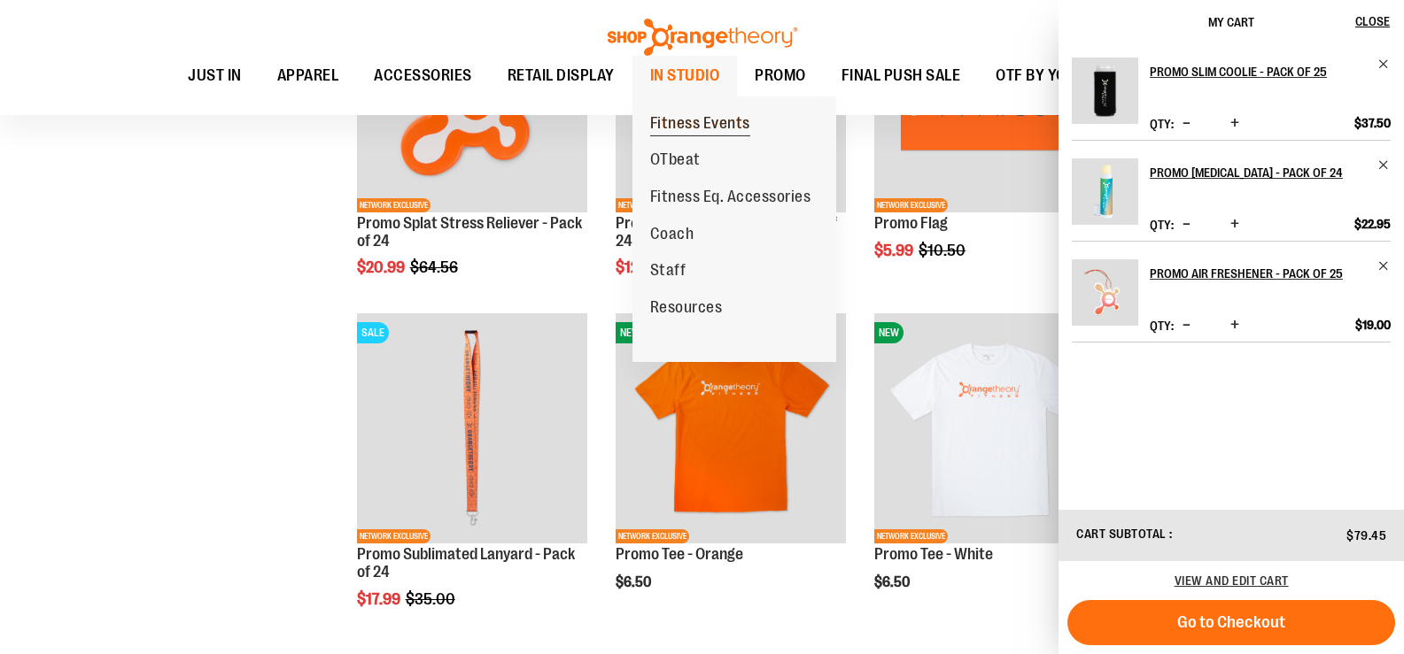
click at [695, 127] on span "Fitness Events" at bounding box center [700, 125] width 100 height 22
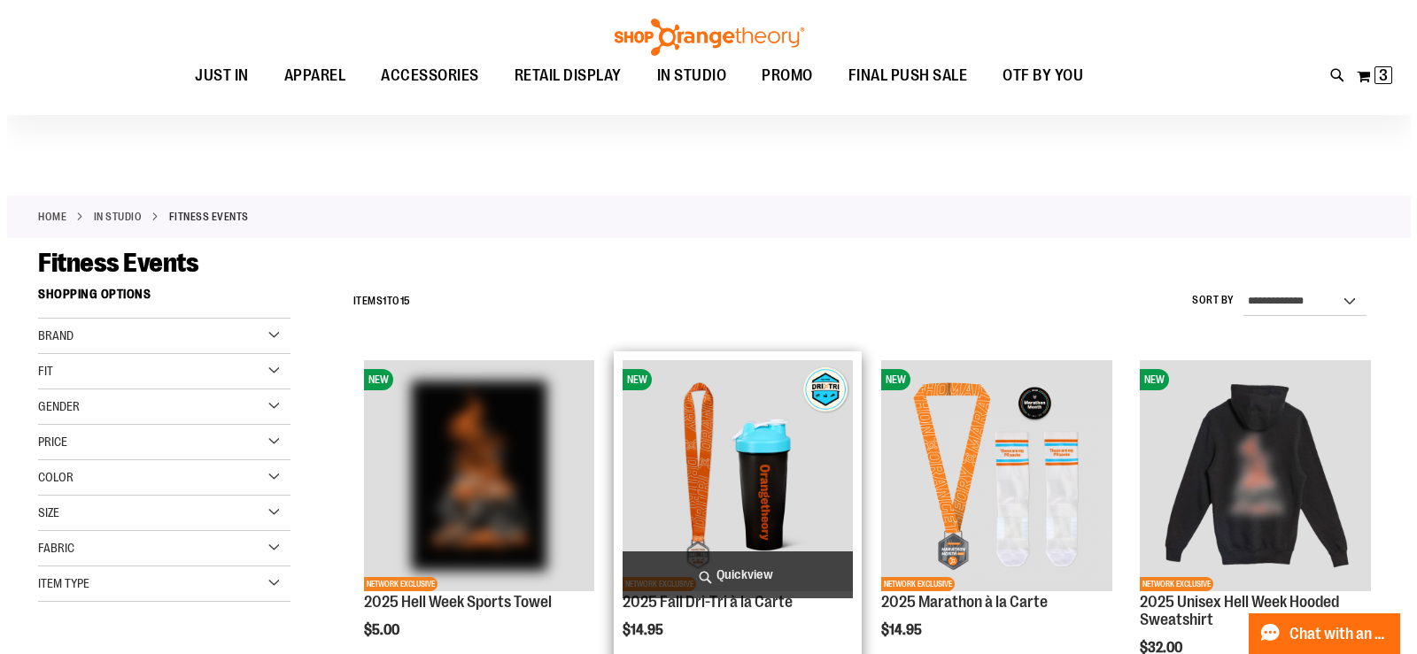
scroll to position [176, 0]
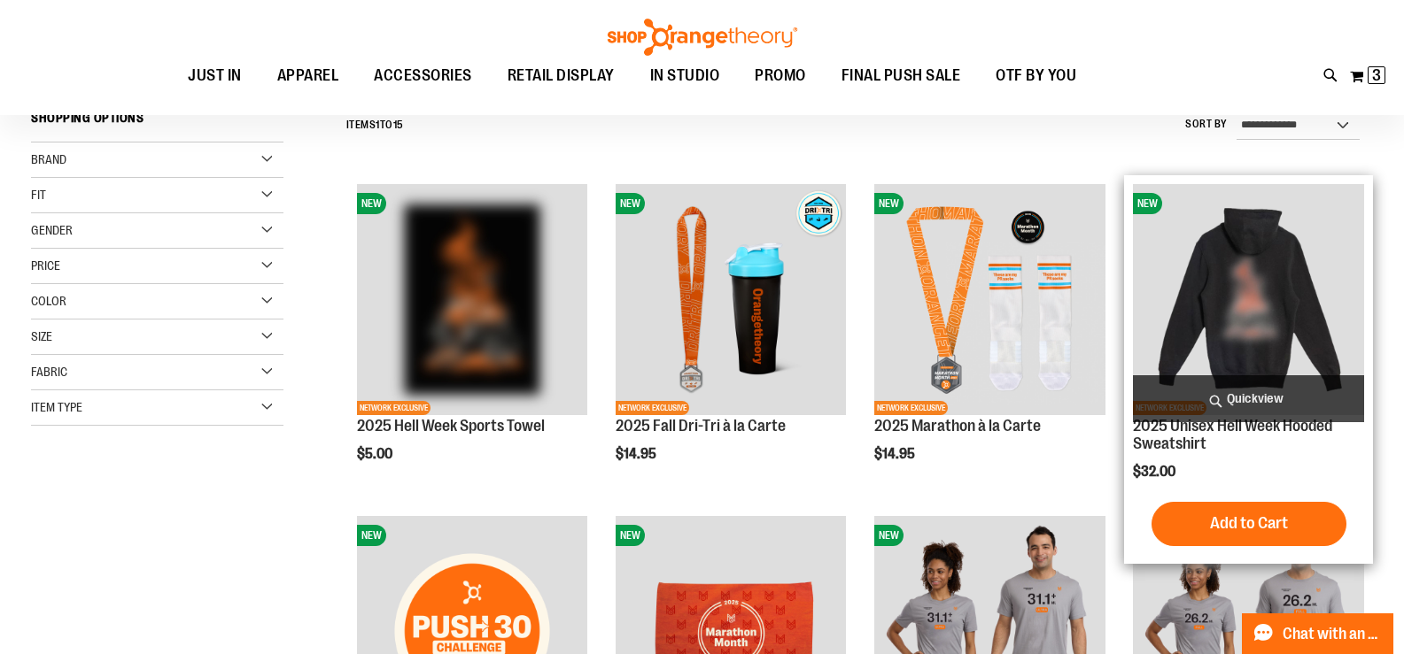
type input "**********"
click at [1214, 400] on span "Quickview" at bounding box center [1248, 399] width 231 height 47
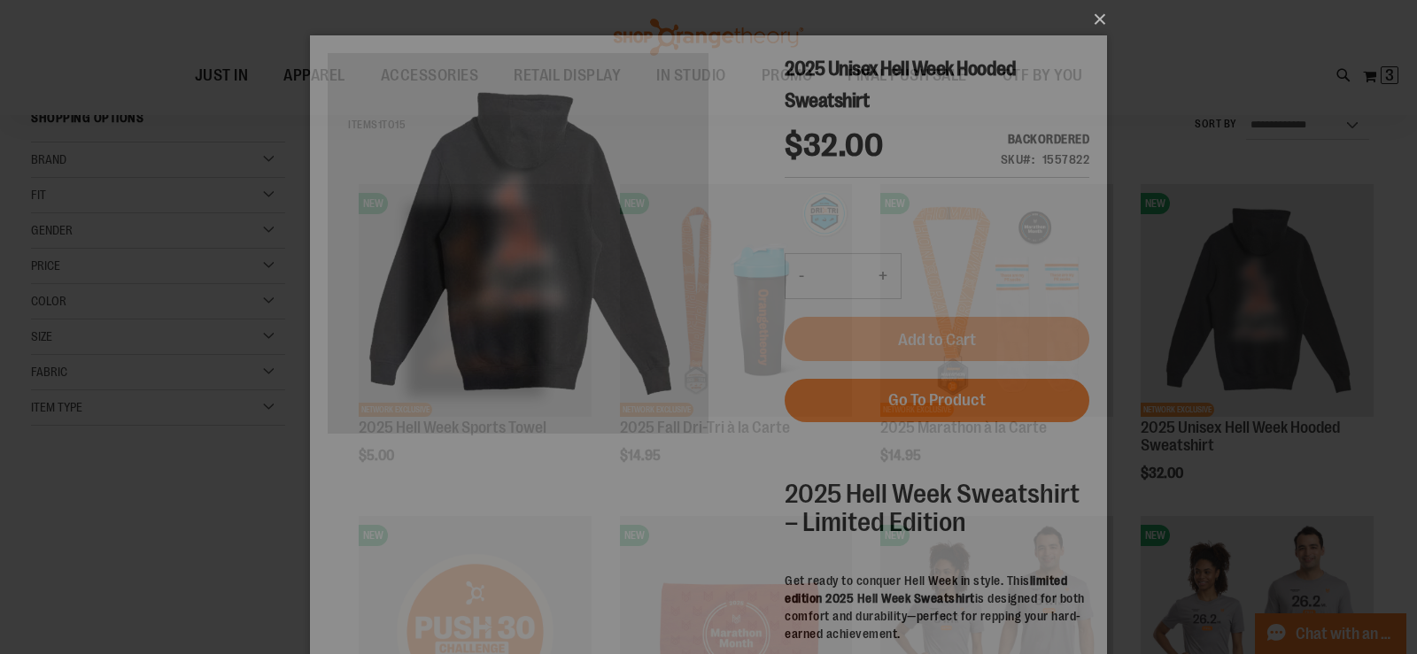
scroll to position [0, 0]
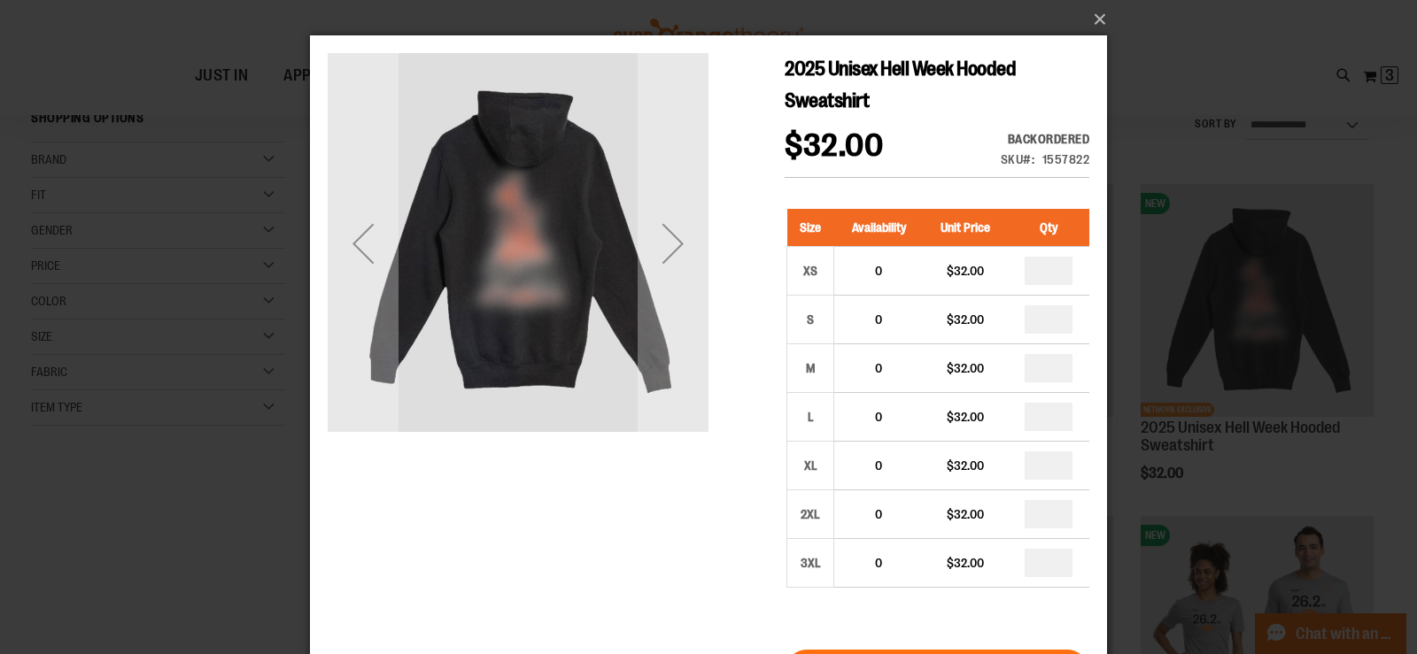
click at [1235, 202] on div "×" at bounding box center [708, 327] width 1417 height 654
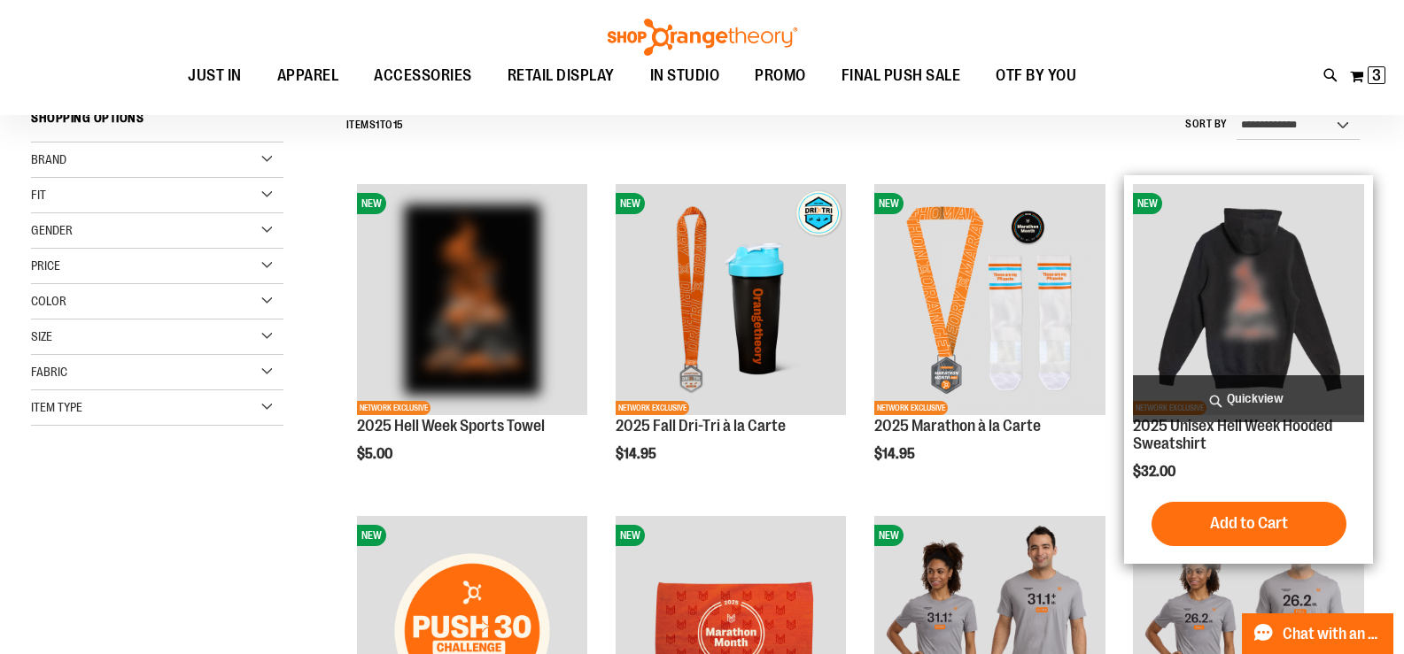
click at [1250, 408] on span "Quickview" at bounding box center [1248, 399] width 231 height 47
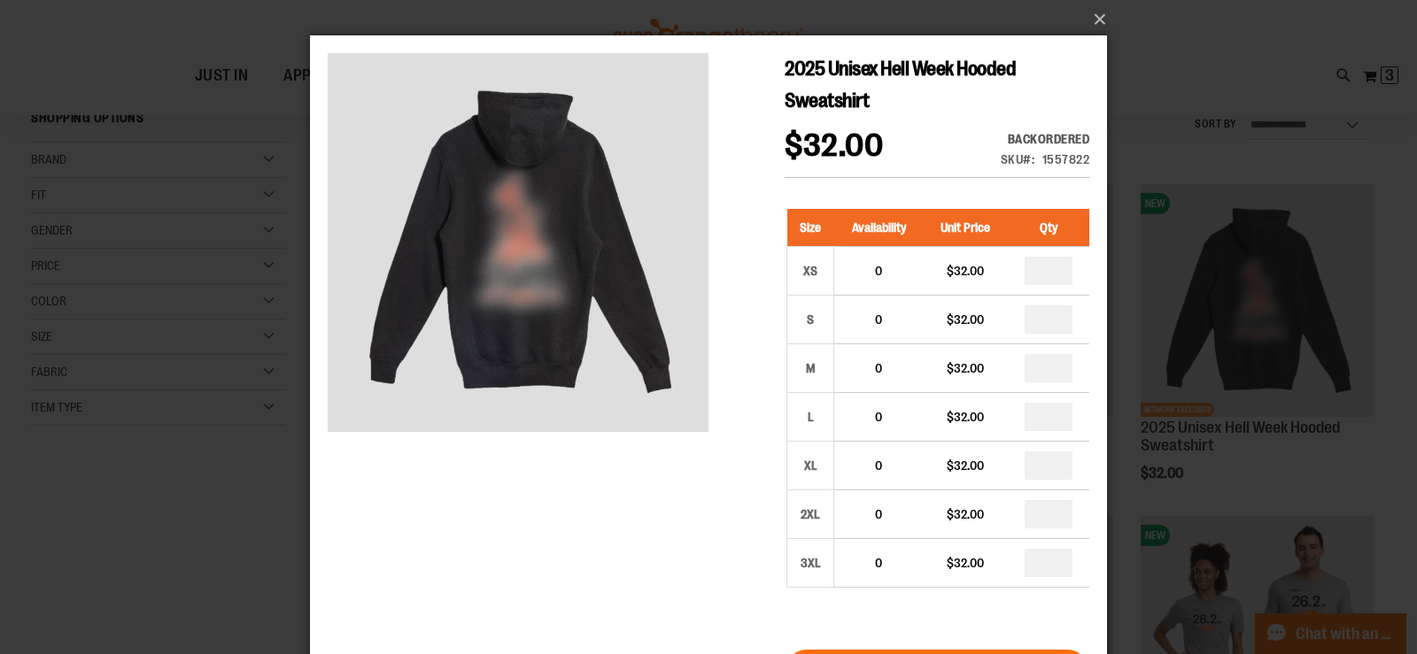
click at [77, 290] on div "×" at bounding box center [708, 327] width 1417 height 654
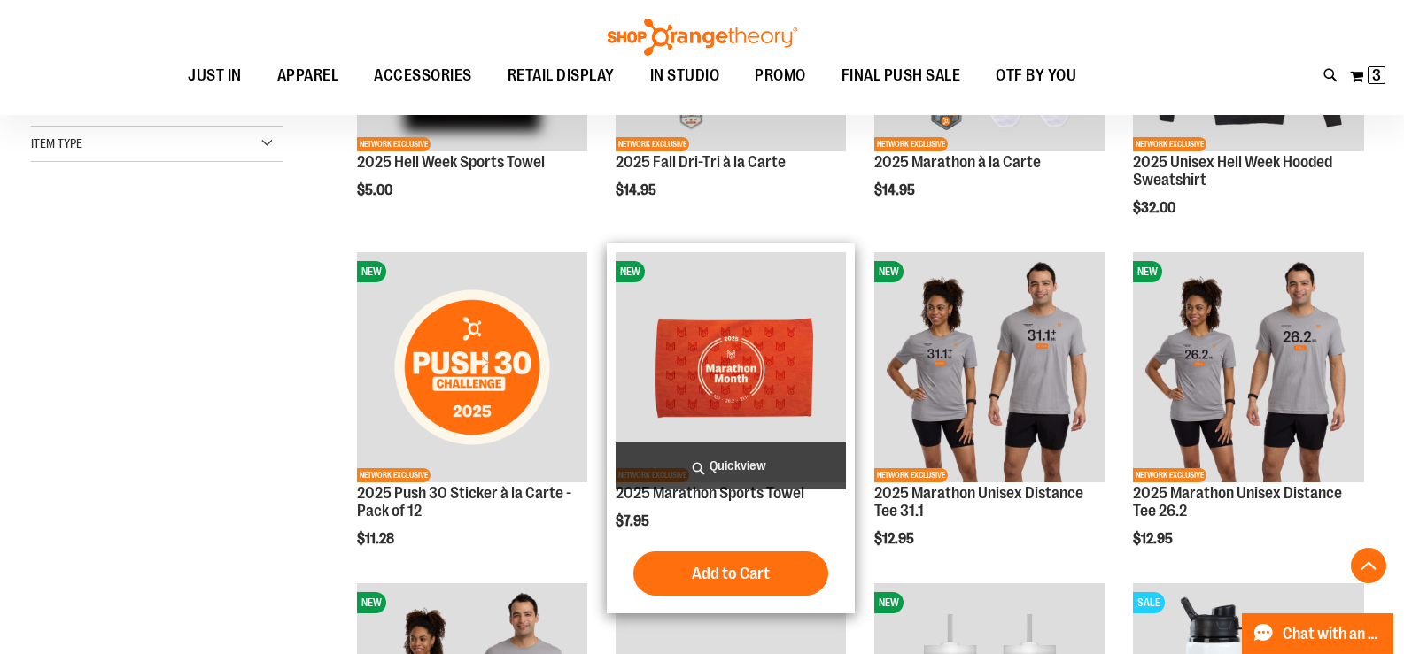
scroll to position [442, 0]
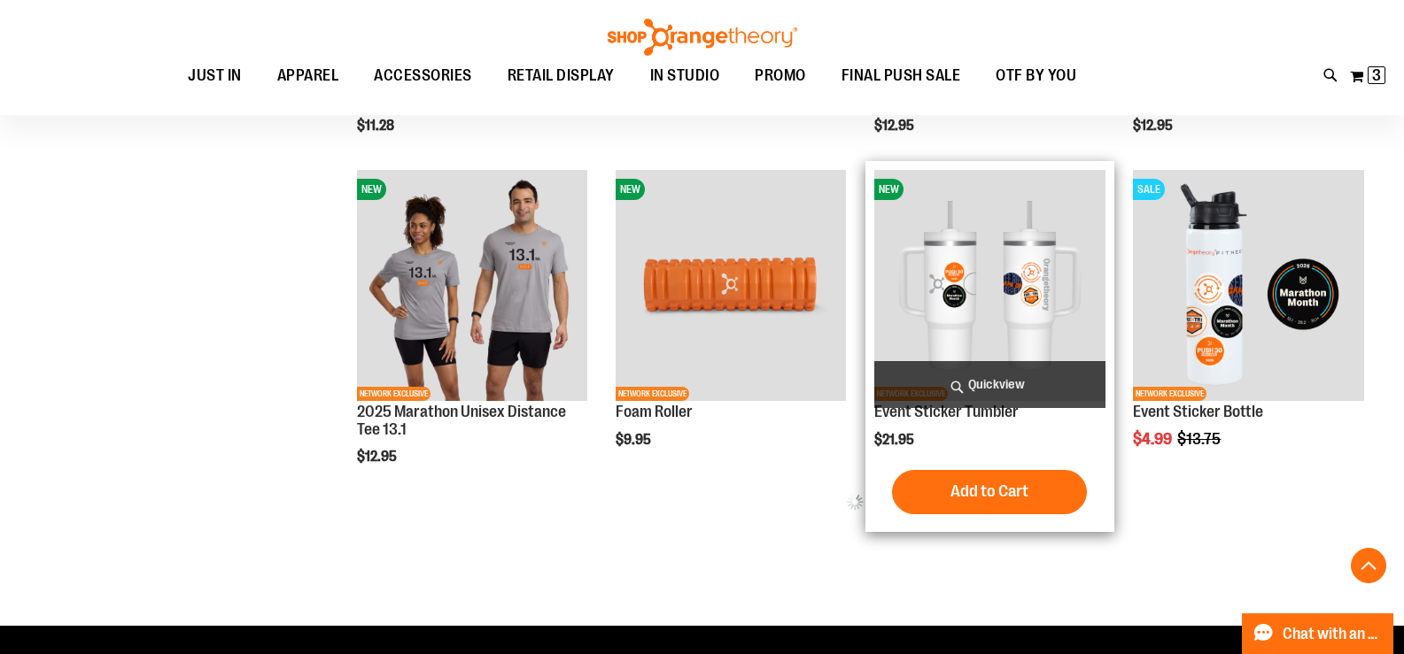
scroll to position [973, 0]
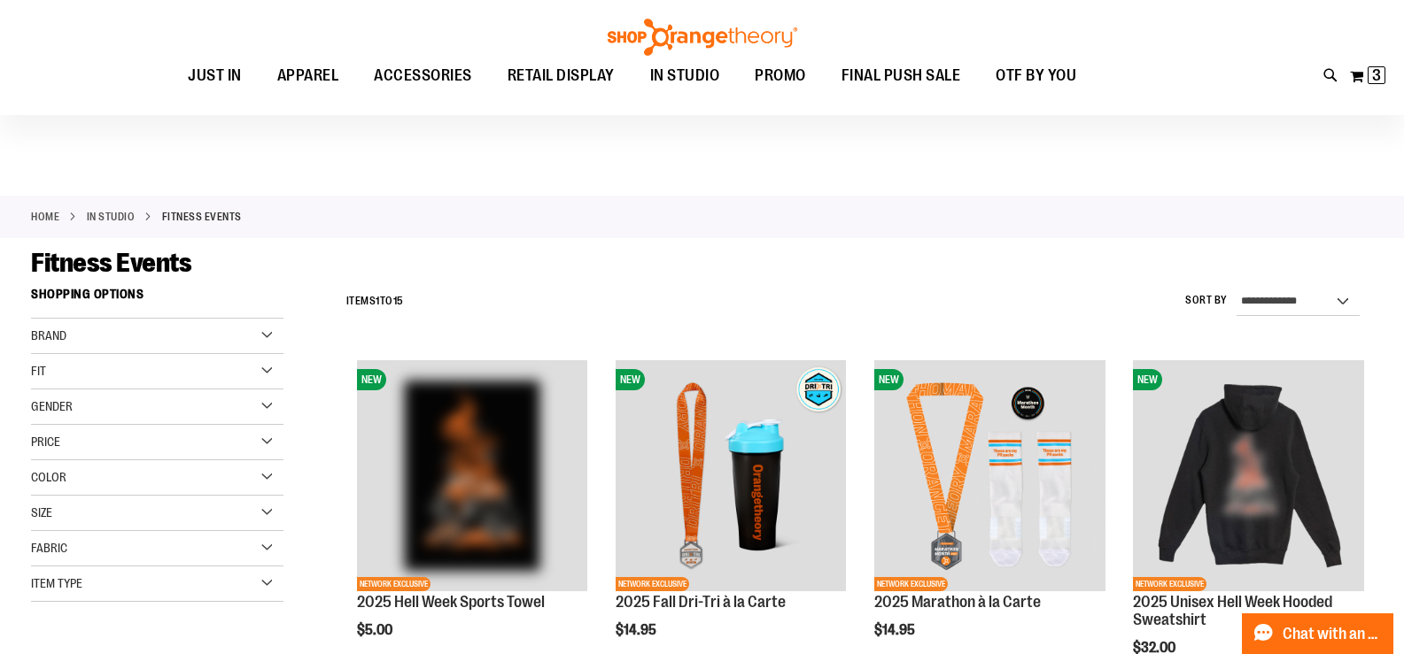
scroll to position [176, 0]
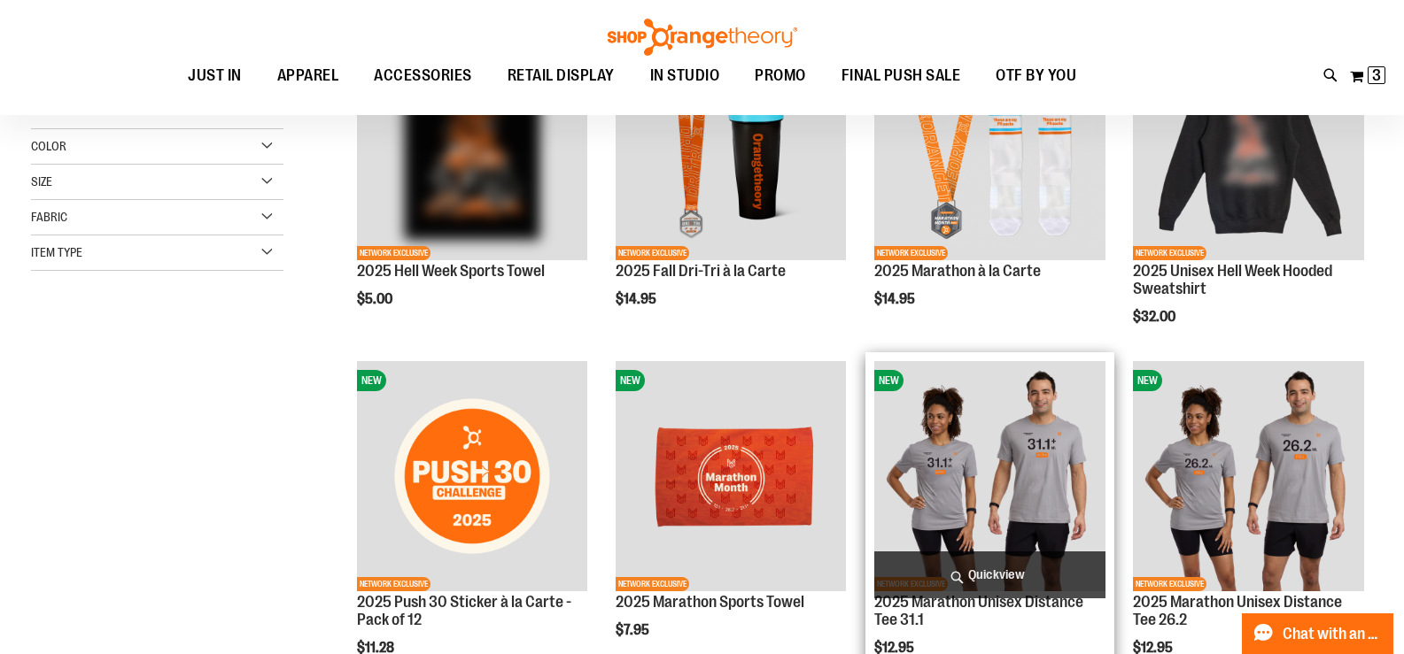
scroll to position [88, 0]
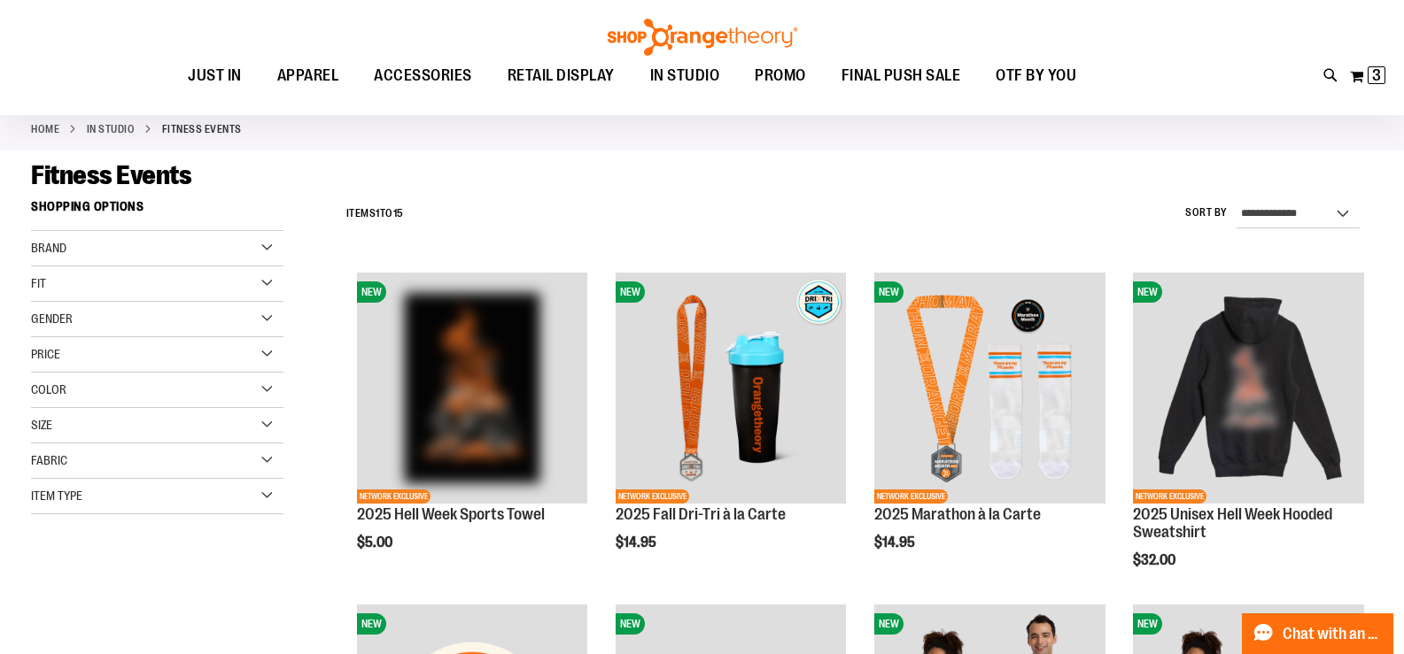
click at [957, 135] on div "Home IN STUDIO Fitness Events" at bounding box center [702, 129] width 1404 height 43
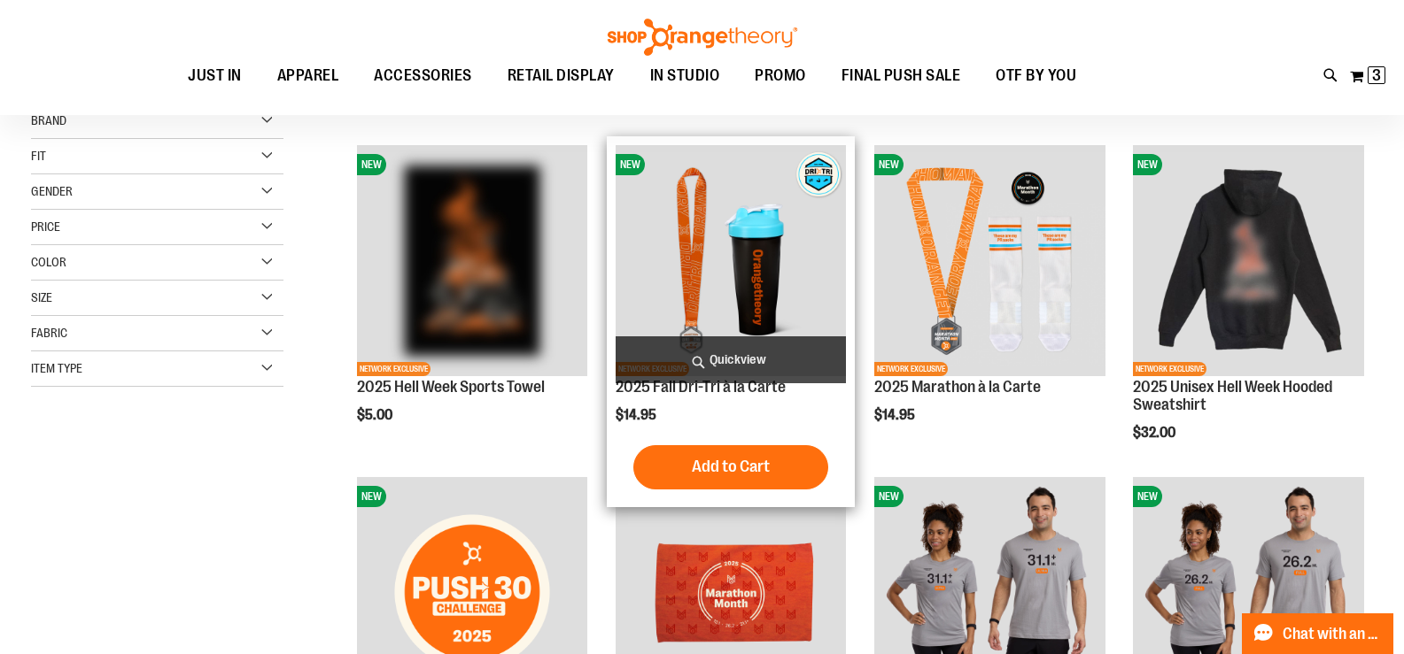
scroll to position [216, 0]
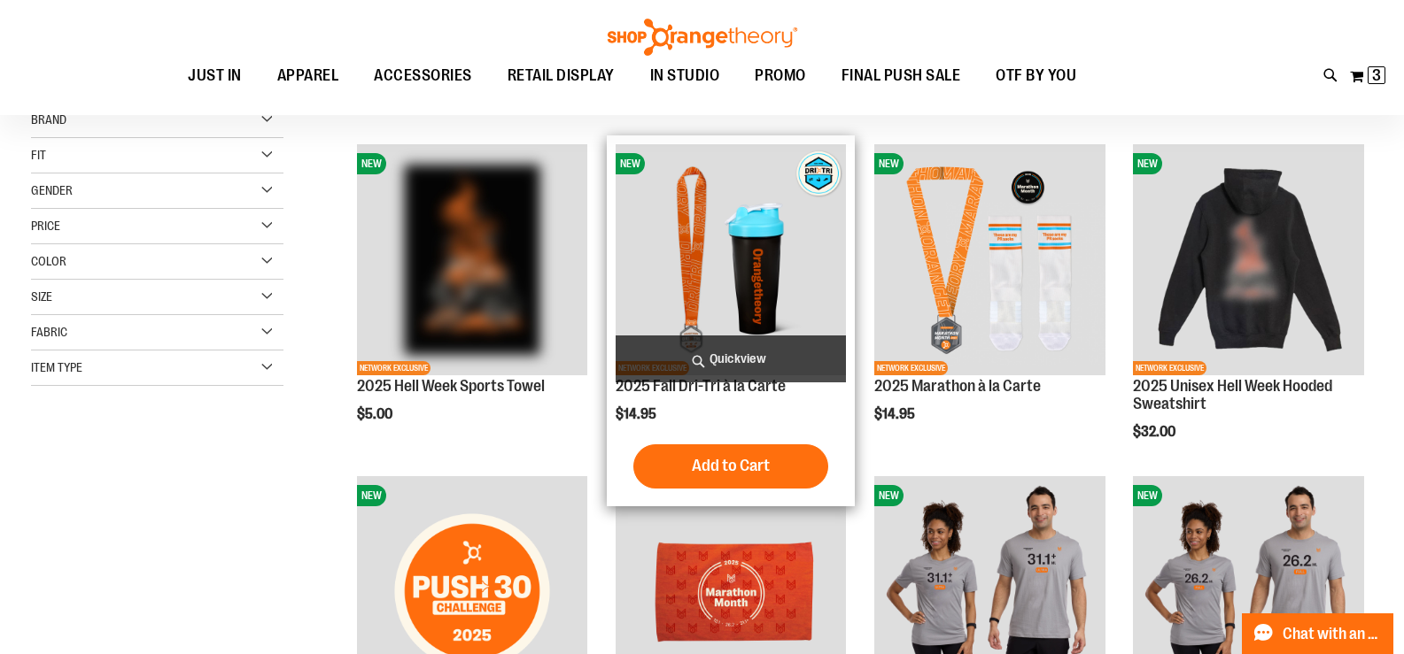
click at [732, 252] on img "product" at bounding box center [731, 259] width 231 height 231
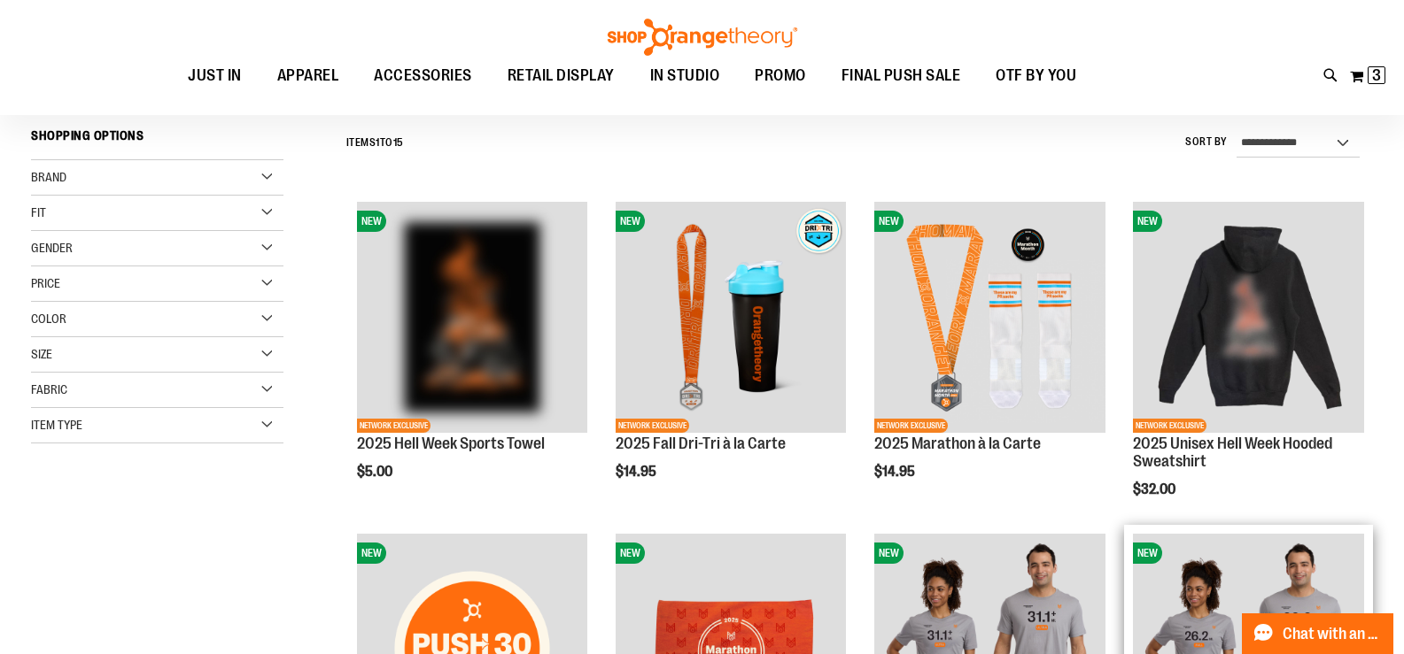
scroll to position [128, 0]
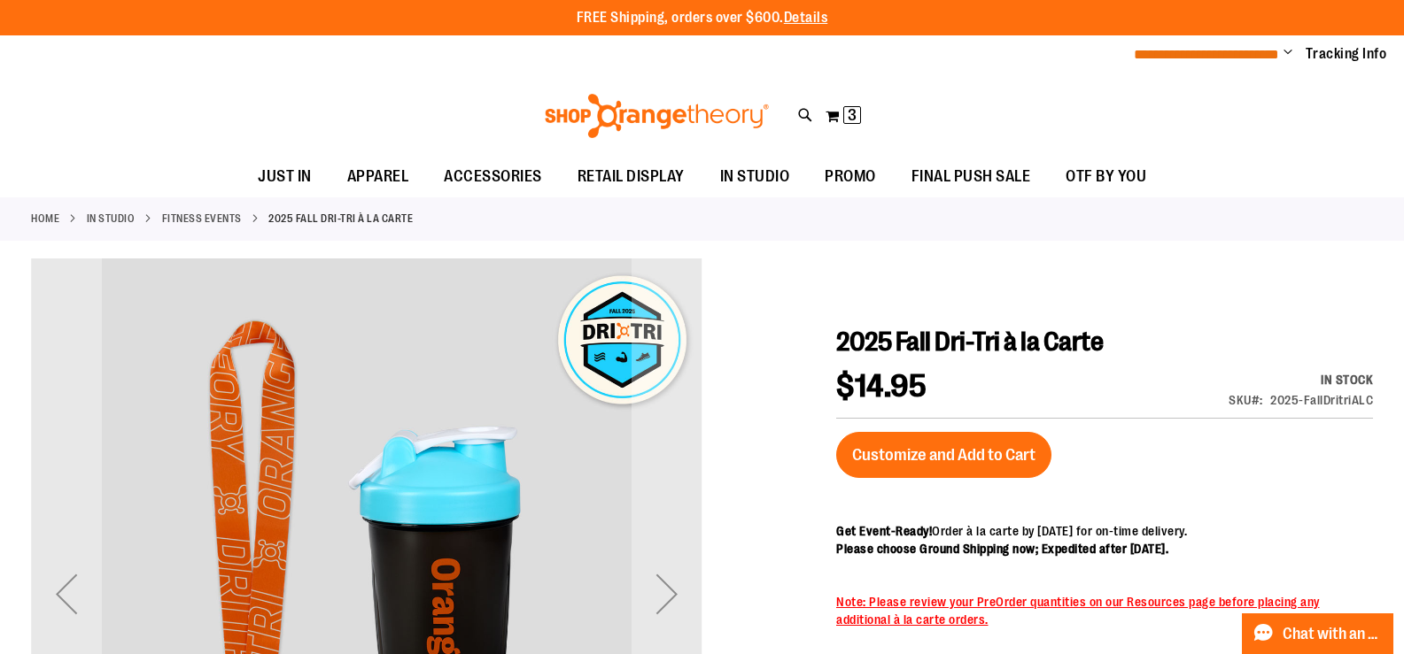
type input "**********"
click at [1268, 57] on span "**********" at bounding box center [1206, 54] width 145 height 13
drag, startPoint x: 1301, startPoint y: 14, endPoint x: 1292, endPoint y: 49, distance: 35.7
click at [1300, 22] on div "FREE Shipping, orders over $600. Details To order the Spring Dri Tri event bund…" at bounding box center [702, 18] width 1248 height 20
click at [1292, 49] on span "Change" at bounding box center [1287, 53] width 9 height 17
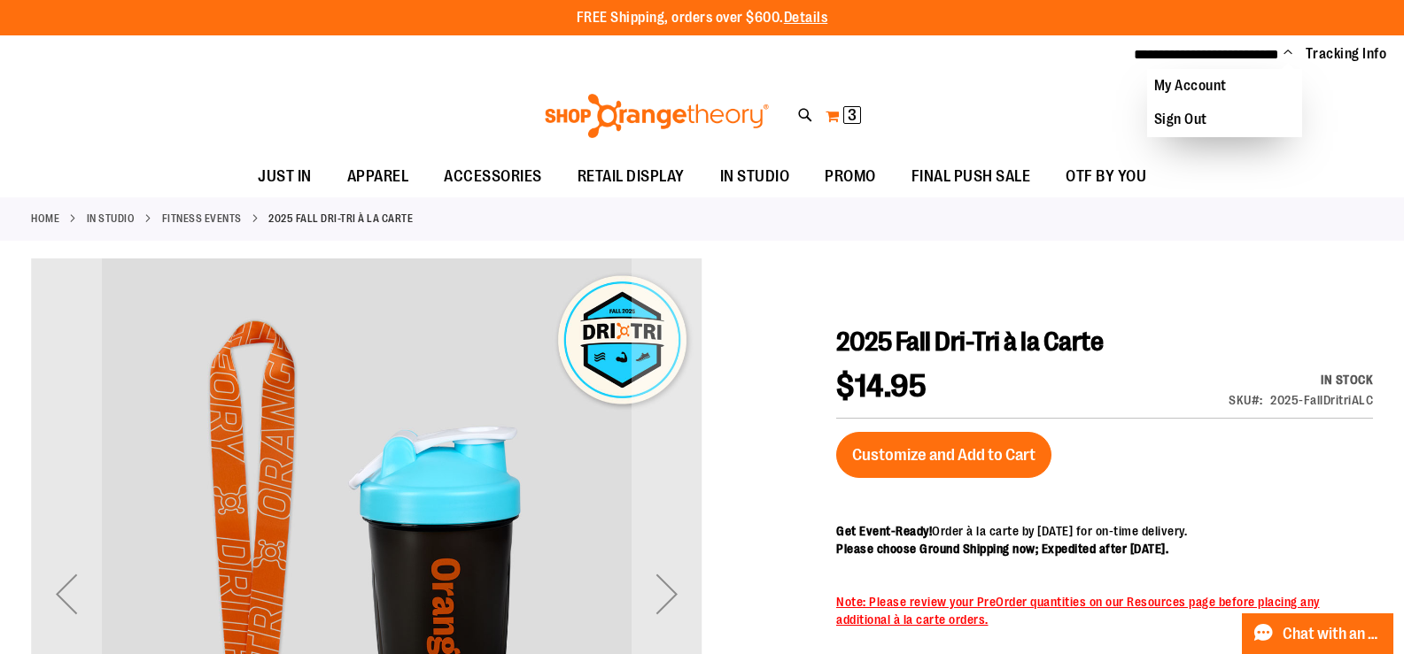
click at [840, 104] on button "My Cart 3 3 items" at bounding box center [843, 116] width 37 height 28
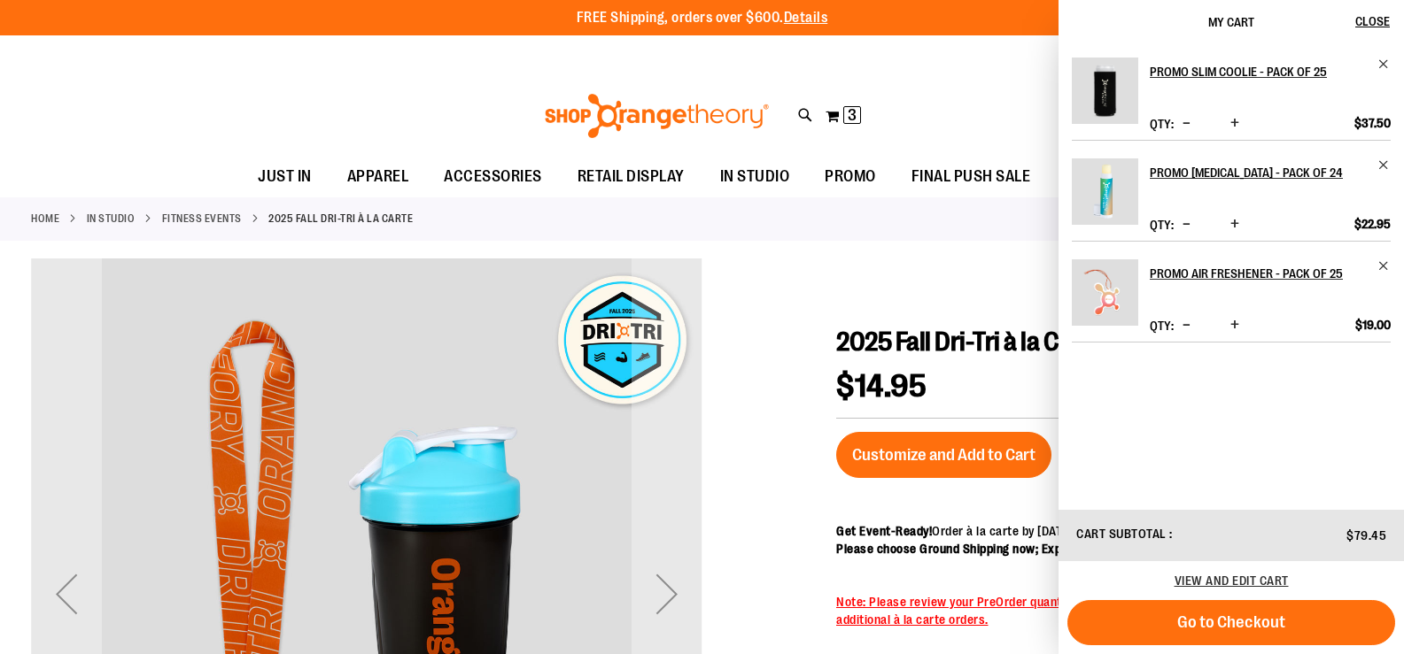
click at [981, 81] on div "Toggle Nav Search Popular Suggestions Advanced Search" at bounding box center [702, 115] width 1404 height 81
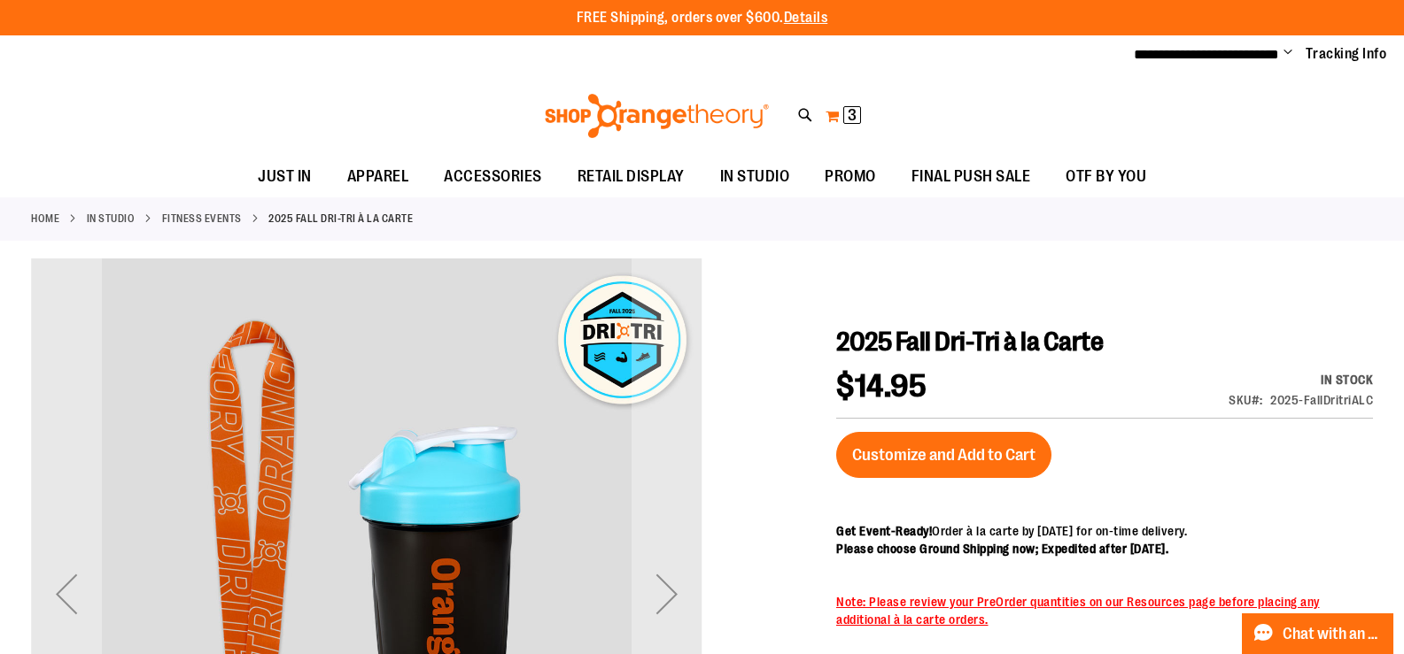
click at [848, 114] on span "3" at bounding box center [852, 115] width 9 height 18
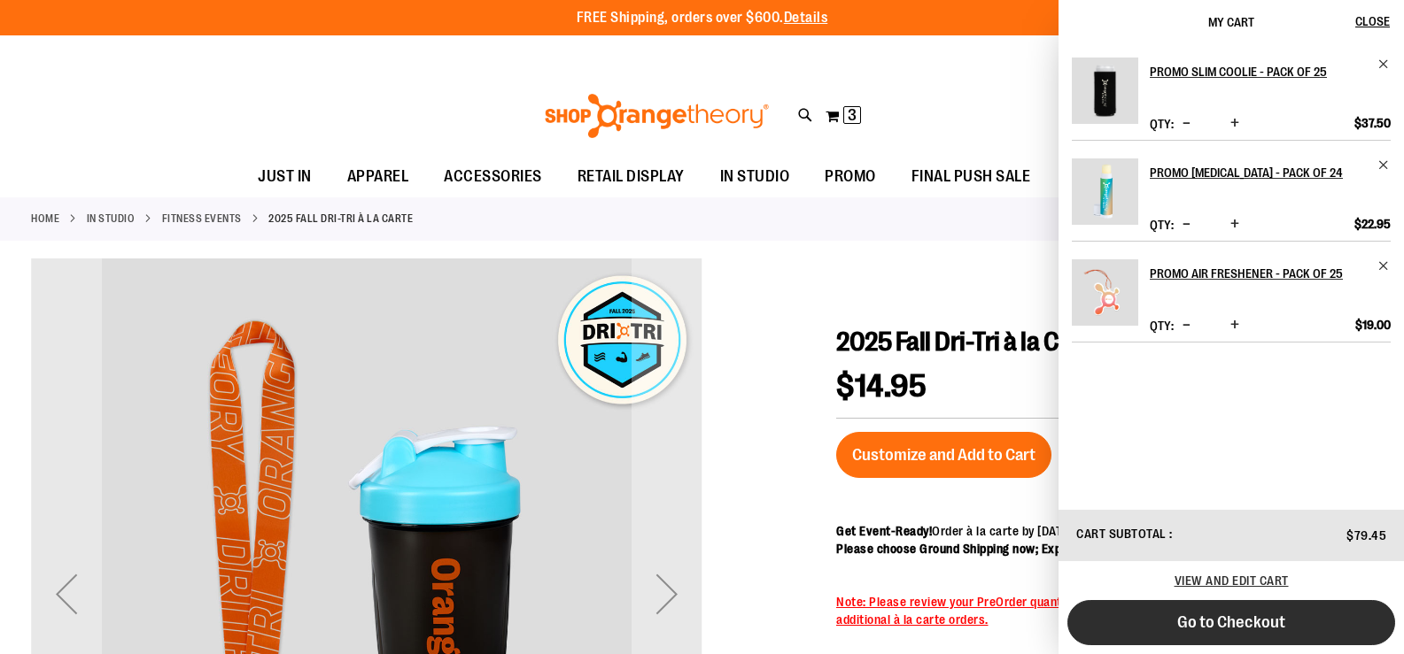
click at [1191, 613] on span "Go to Checkout" at bounding box center [1231, 622] width 108 height 19
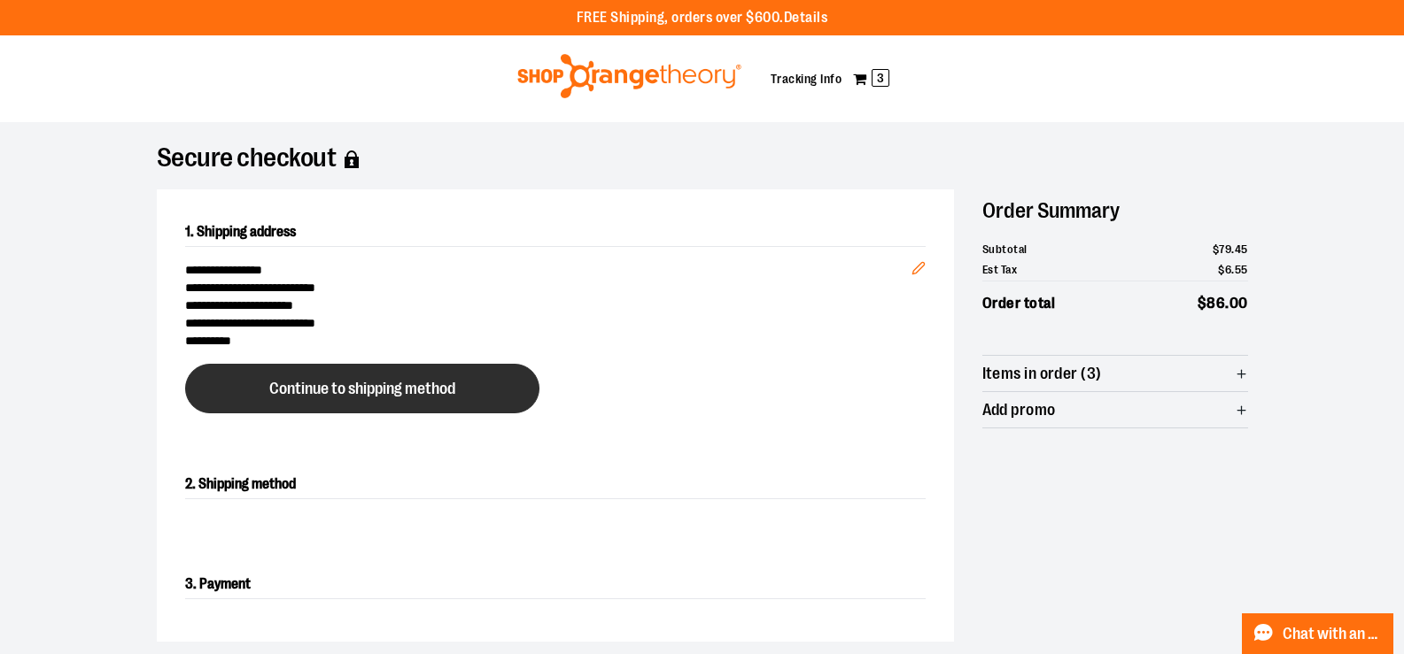
click at [414, 369] on button "Continue to shipping method" at bounding box center [362, 389] width 354 height 50
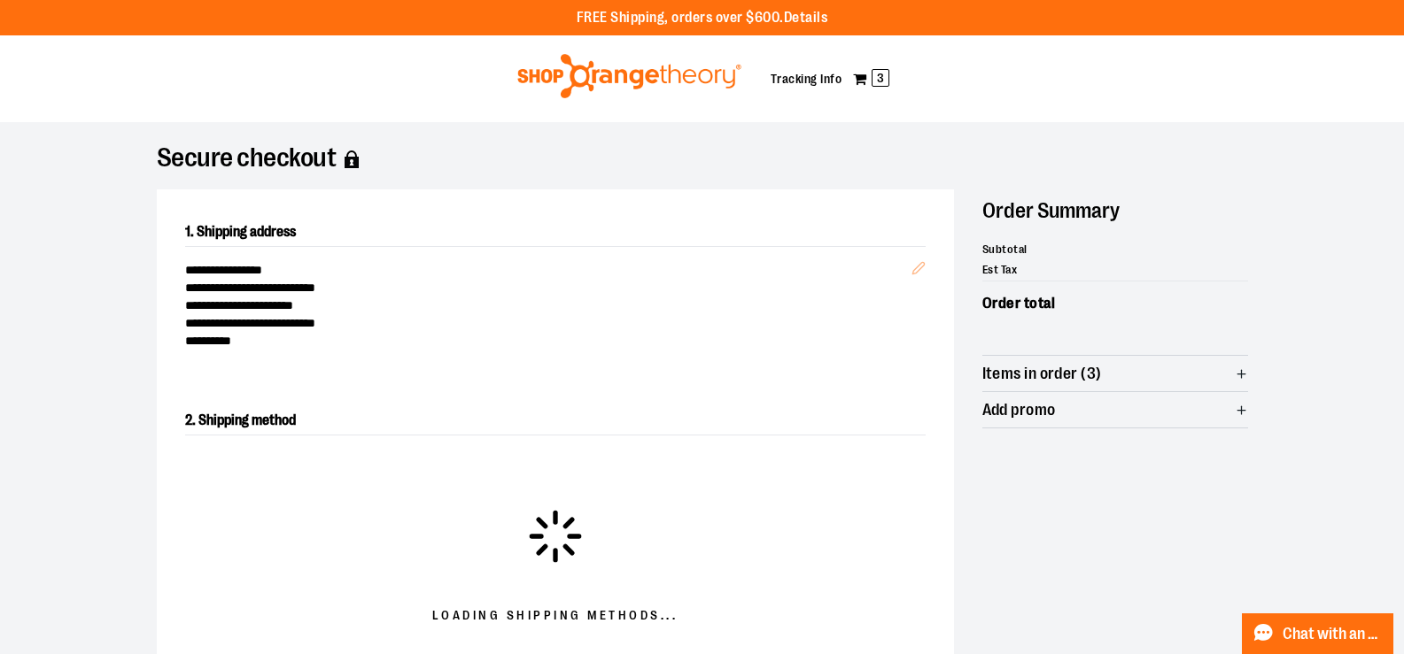
click at [1162, 371] on span "Items in order (3)" at bounding box center [1115, 373] width 266 height 35
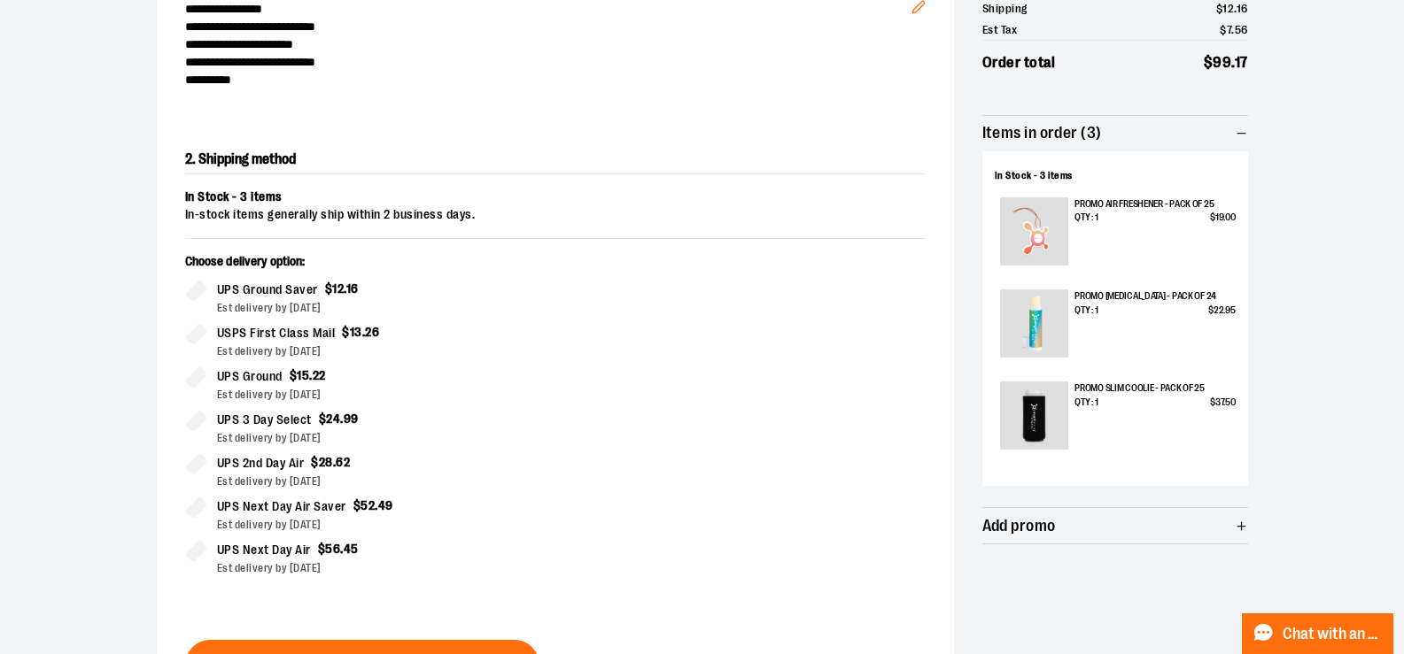
scroll to position [531, 0]
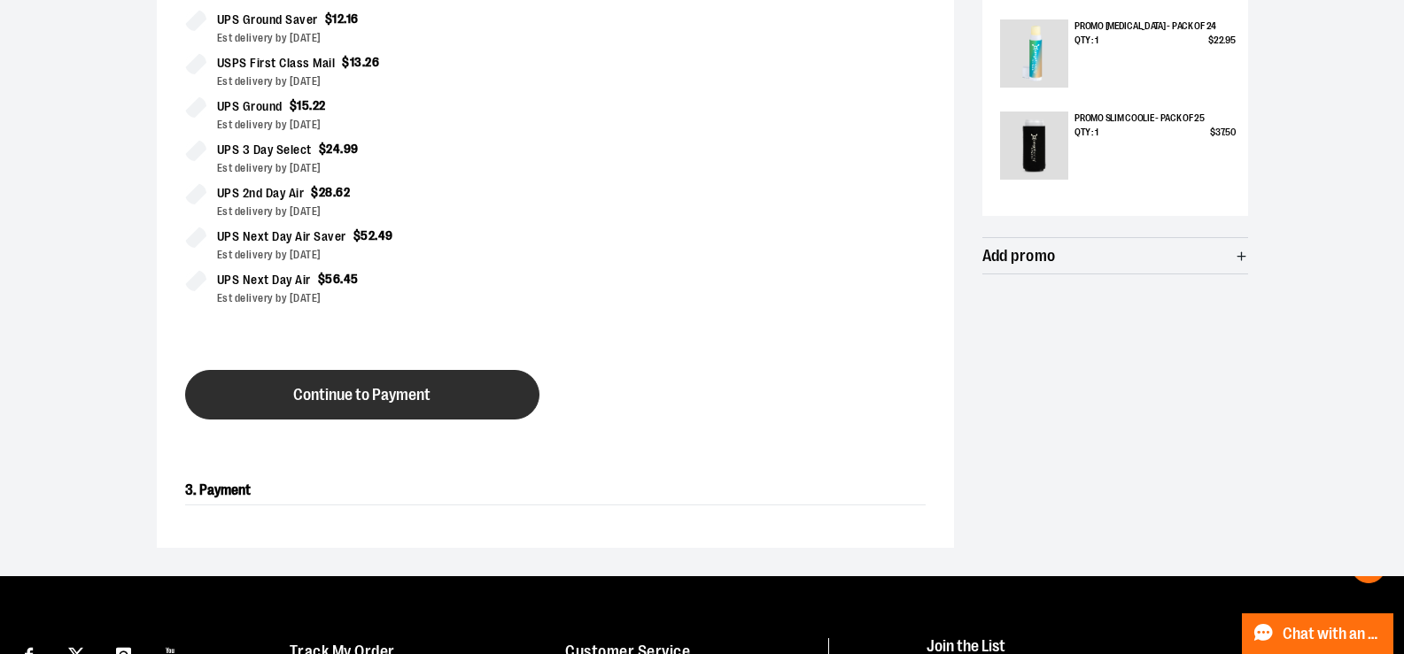
click at [266, 407] on button "Continue to Payment" at bounding box center [362, 395] width 354 height 50
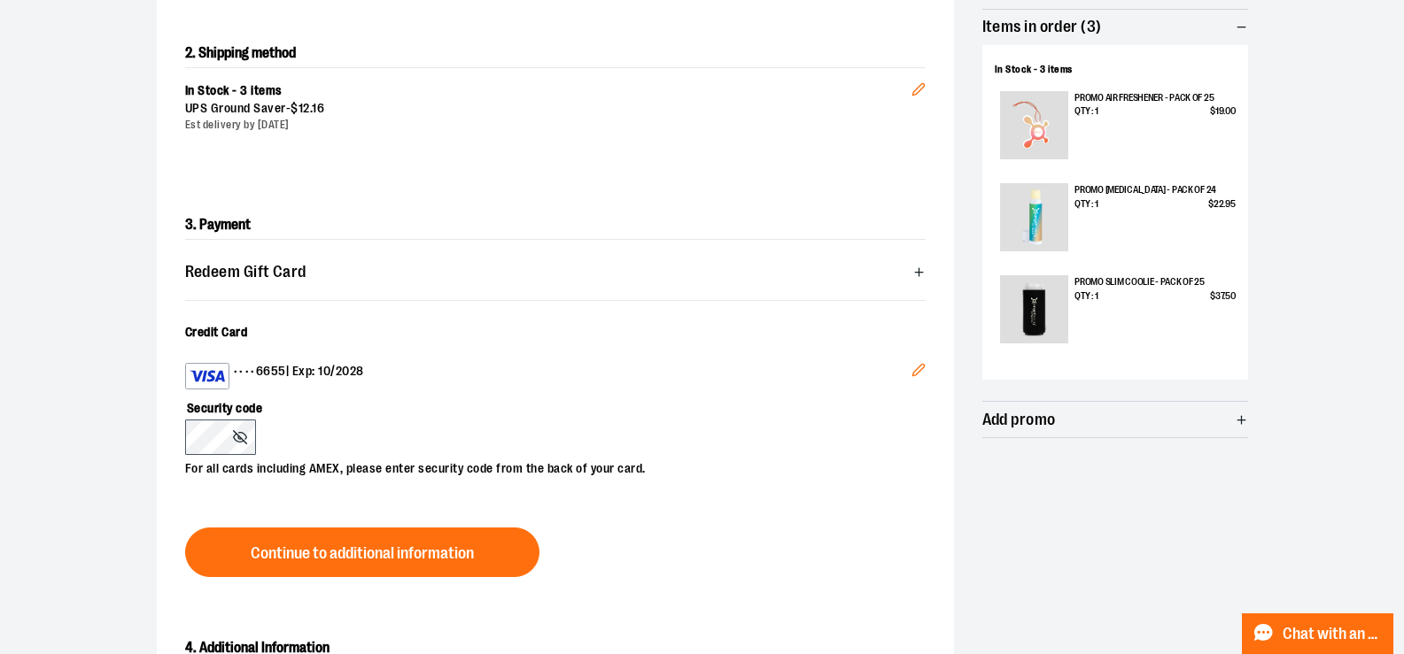
scroll to position [385, 0]
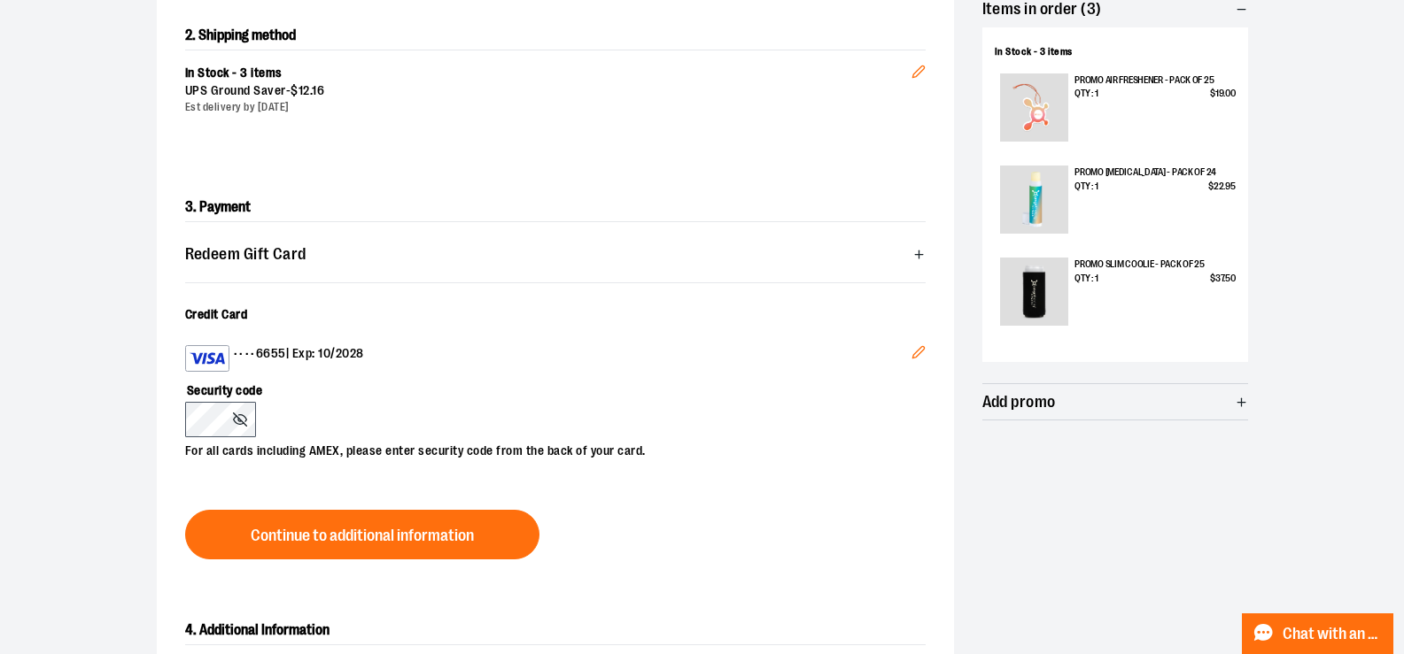
click at [916, 361] on button "Edit" at bounding box center [918, 355] width 43 height 48
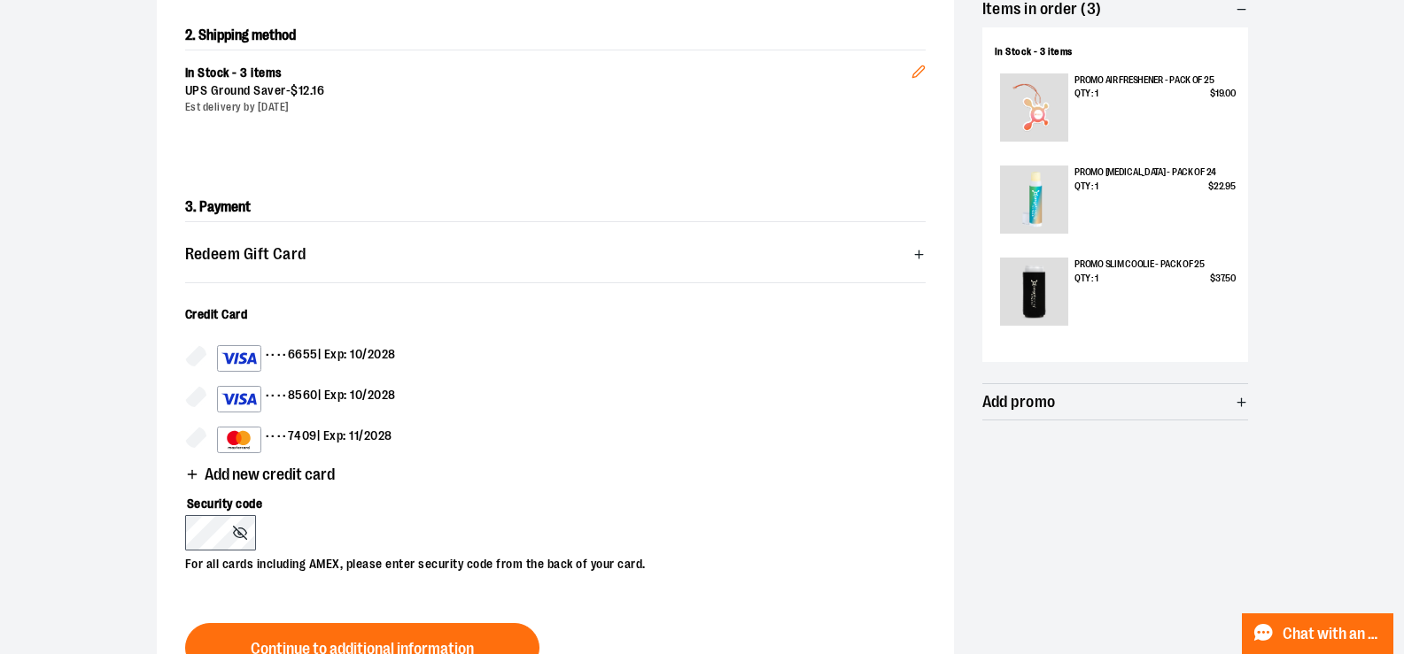
click at [300, 394] on div "•••• 8560 | Exp: 10/2028" at bounding box center [306, 399] width 179 height 27
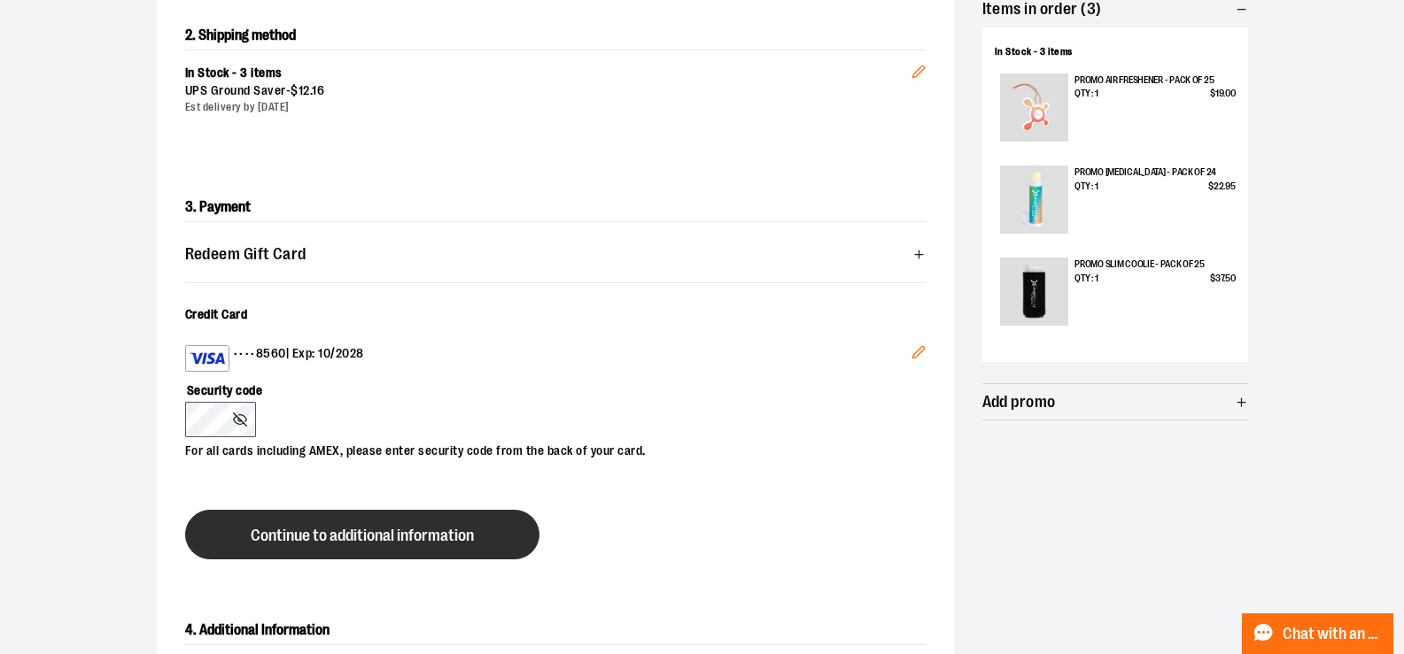
drag, startPoint x: 311, startPoint y: 489, endPoint x: 321, endPoint y: 549, distance: 61.2
click at [310, 501] on div "3. Payment Redeem Gift Card Card number * Pin number * Apply gift card Cancel C…" at bounding box center [555, 376] width 797 height 423
click at [321, 549] on button "Continue to additional information" at bounding box center [362, 535] width 354 height 50
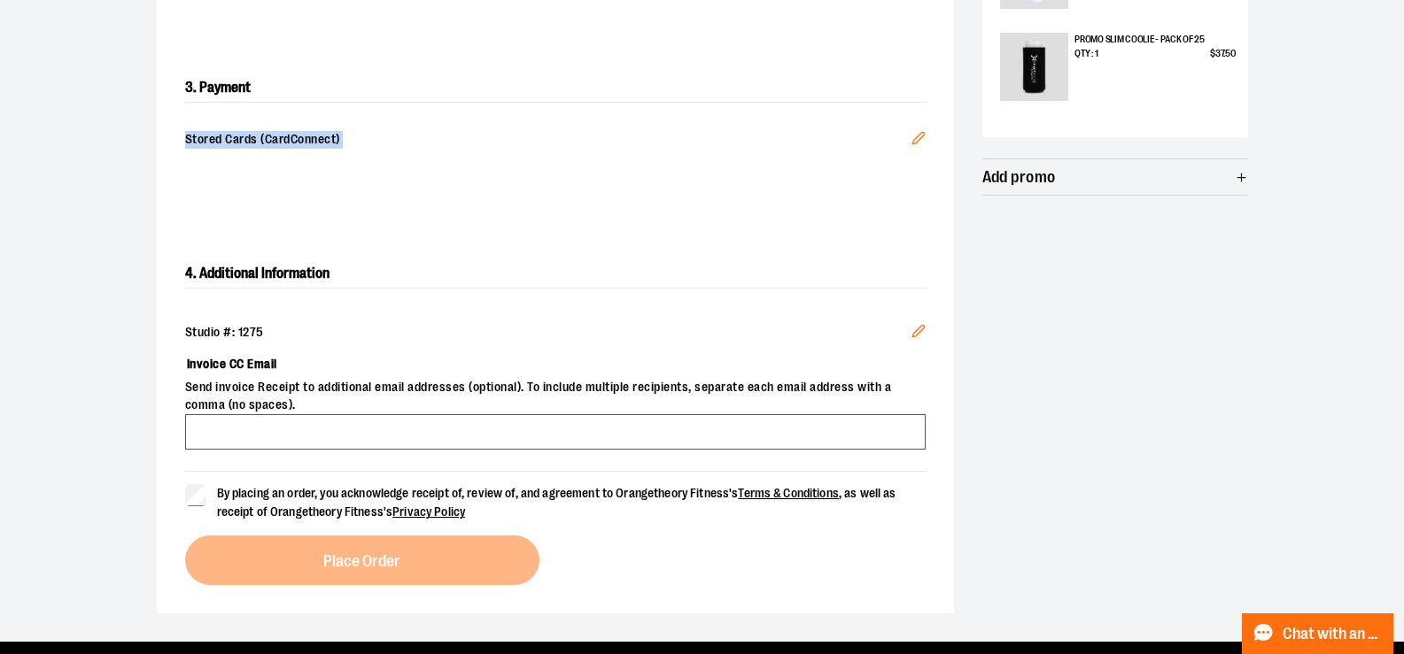
scroll to position [881, 0]
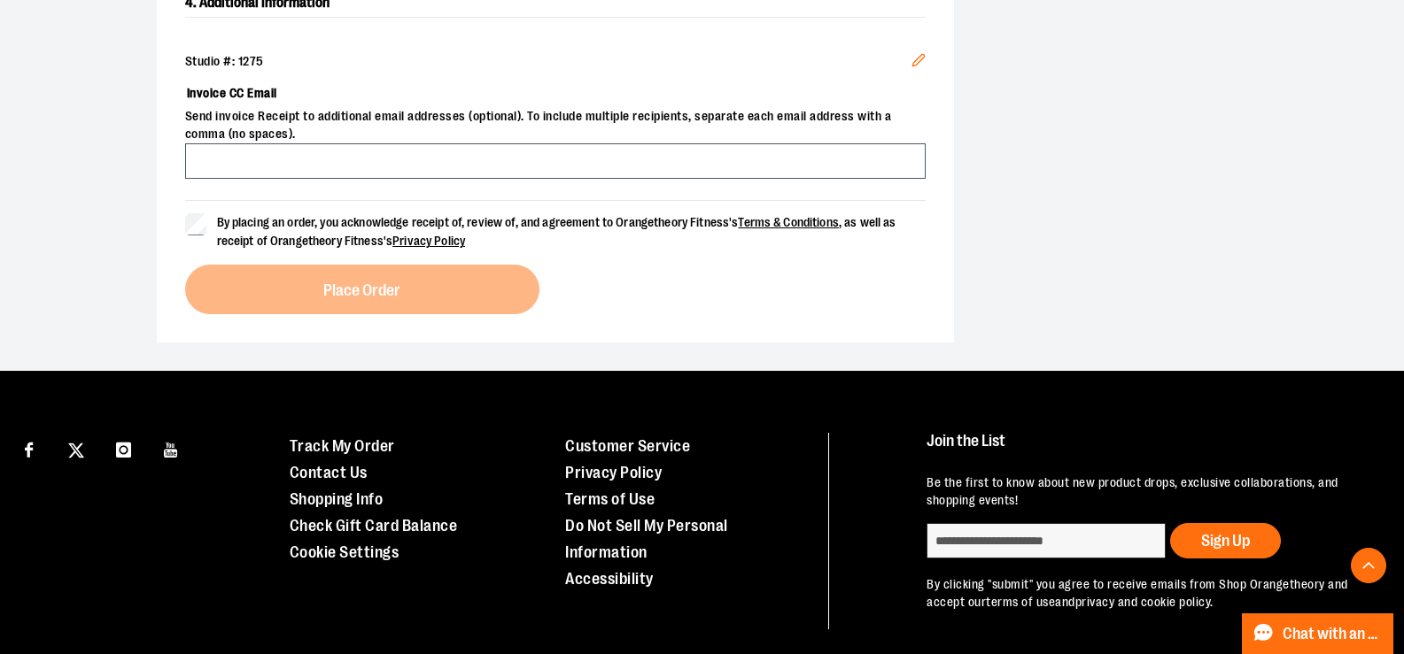
click at [415, 179] on div "Studio #: 1275 Edit Invoice CC Email Send invoice Receipt to additional email a…" at bounding box center [555, 116] width 740 height 168
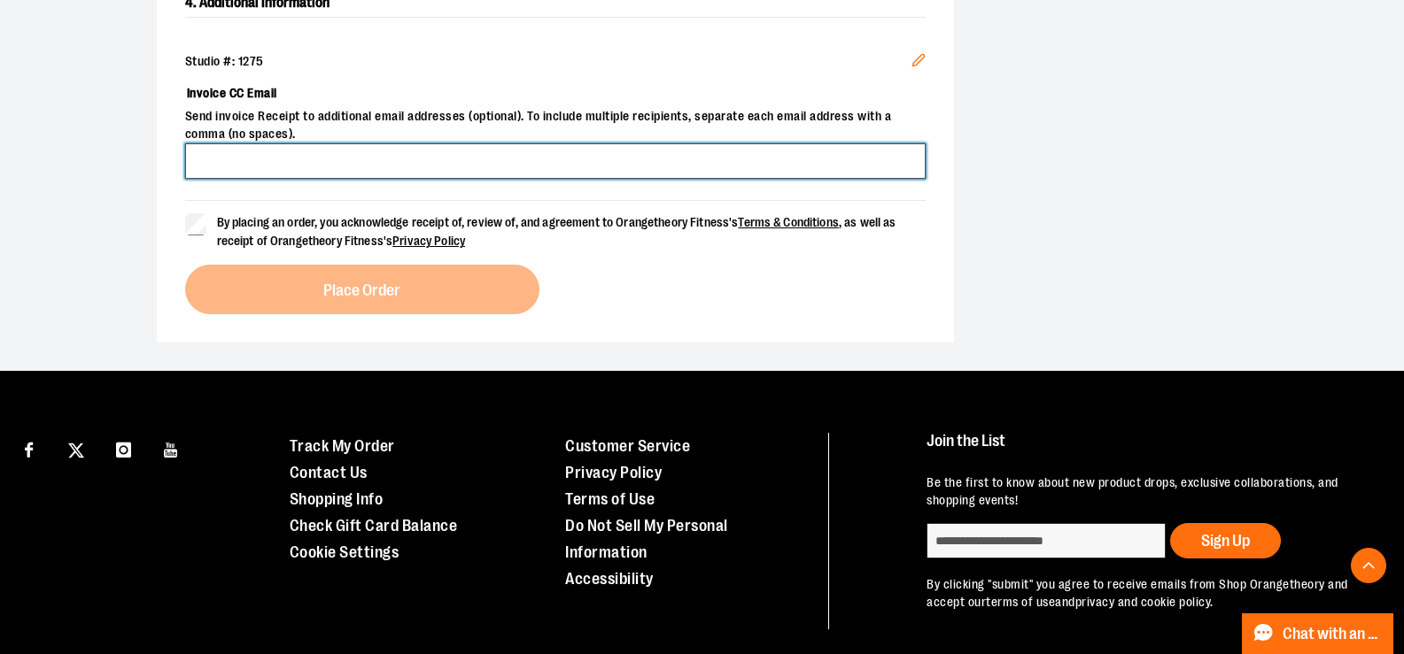
click at [469, 144] on input "Invoice CC Email" at bounding box center [555, 160] width 740 height 35
type input "*"
type input "**********"
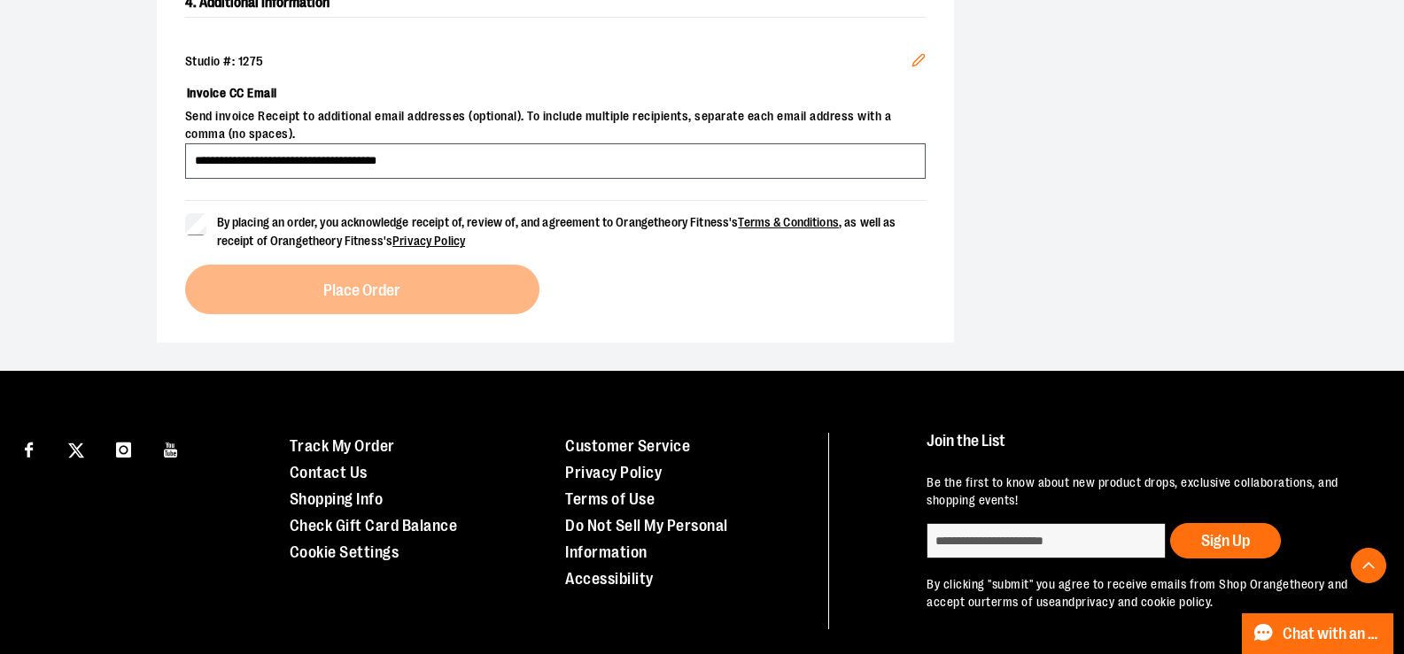
click at [226, 215] on span "By placing an order, you acknowledge receipt of, review of, and agreement to Or…" at bounding box center [556, 231] width 679 height 33
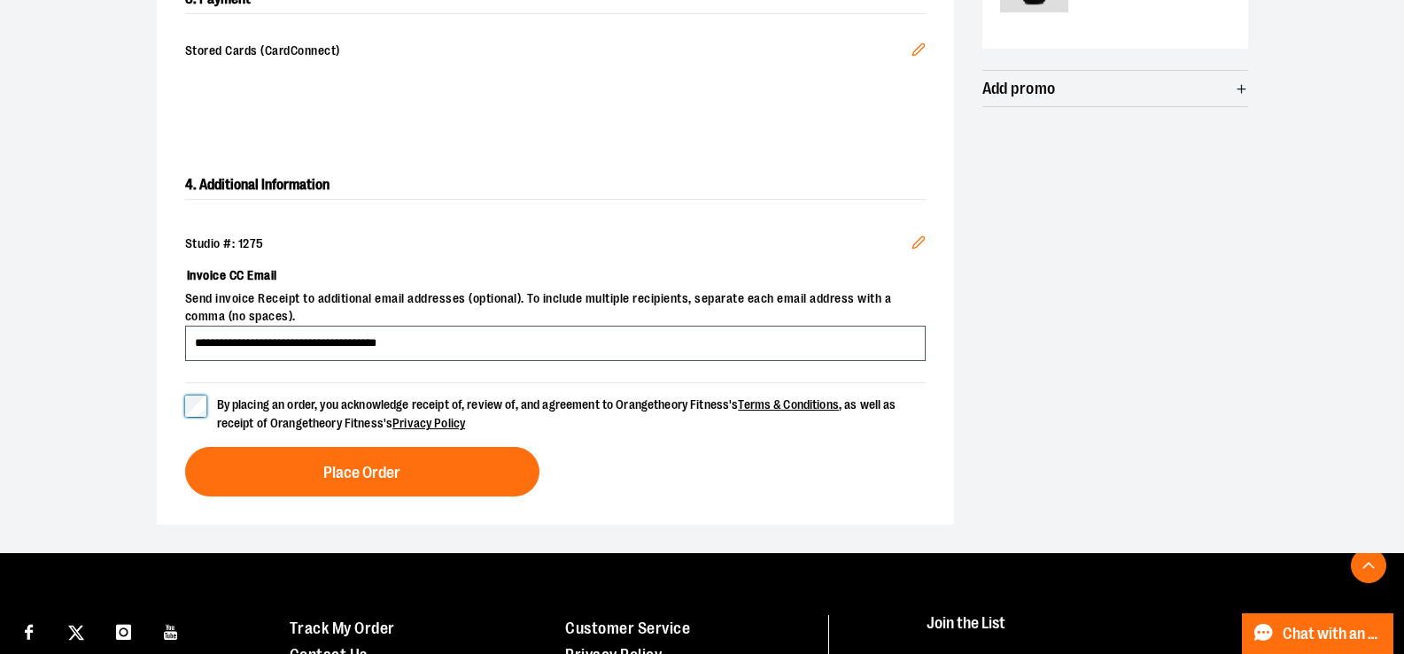
scroll to position [704, 0]
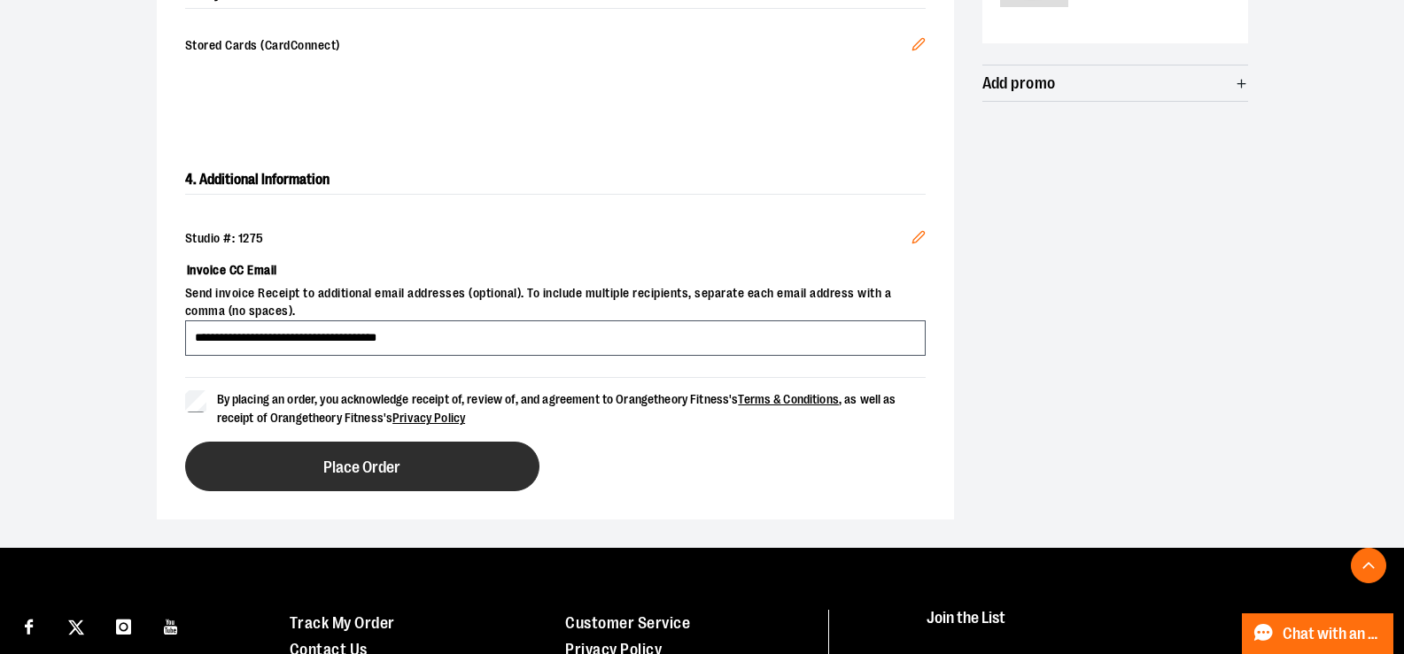
click at [448, 462] on button "Place Order" at bounding box center [362, 467] width 354 height 50
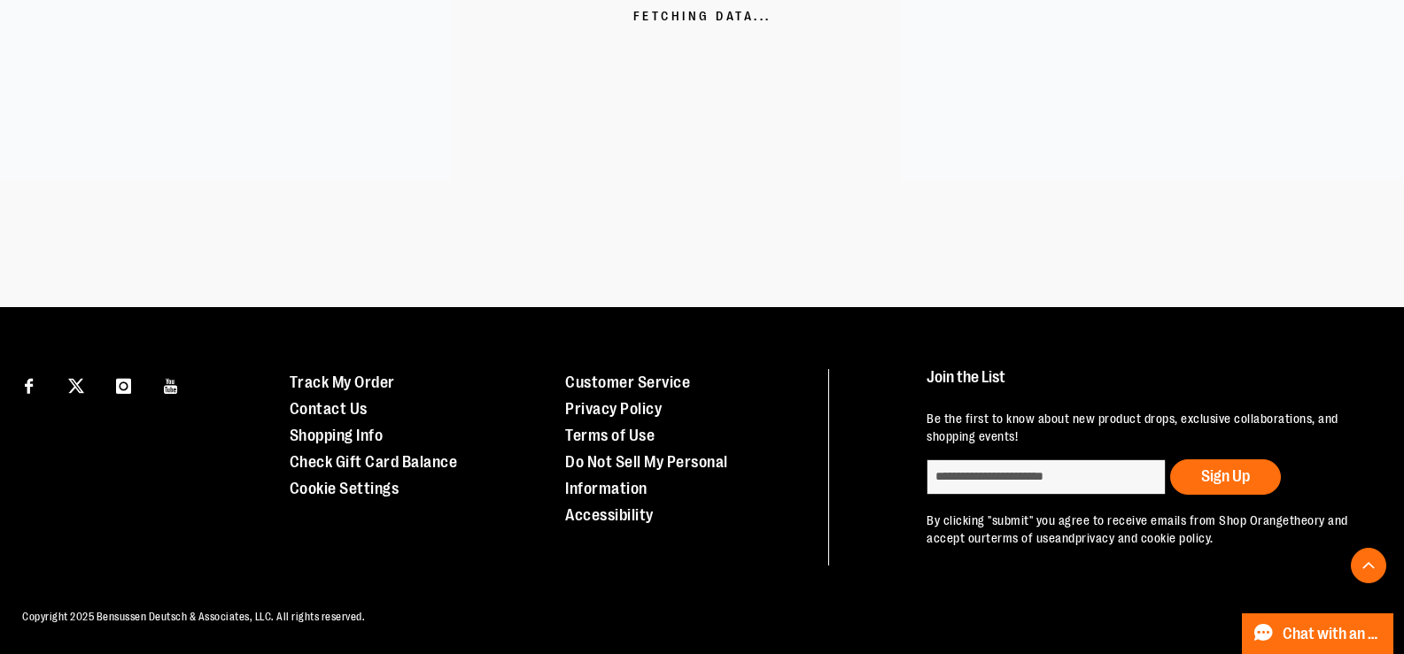
scroll to position [356, 0]
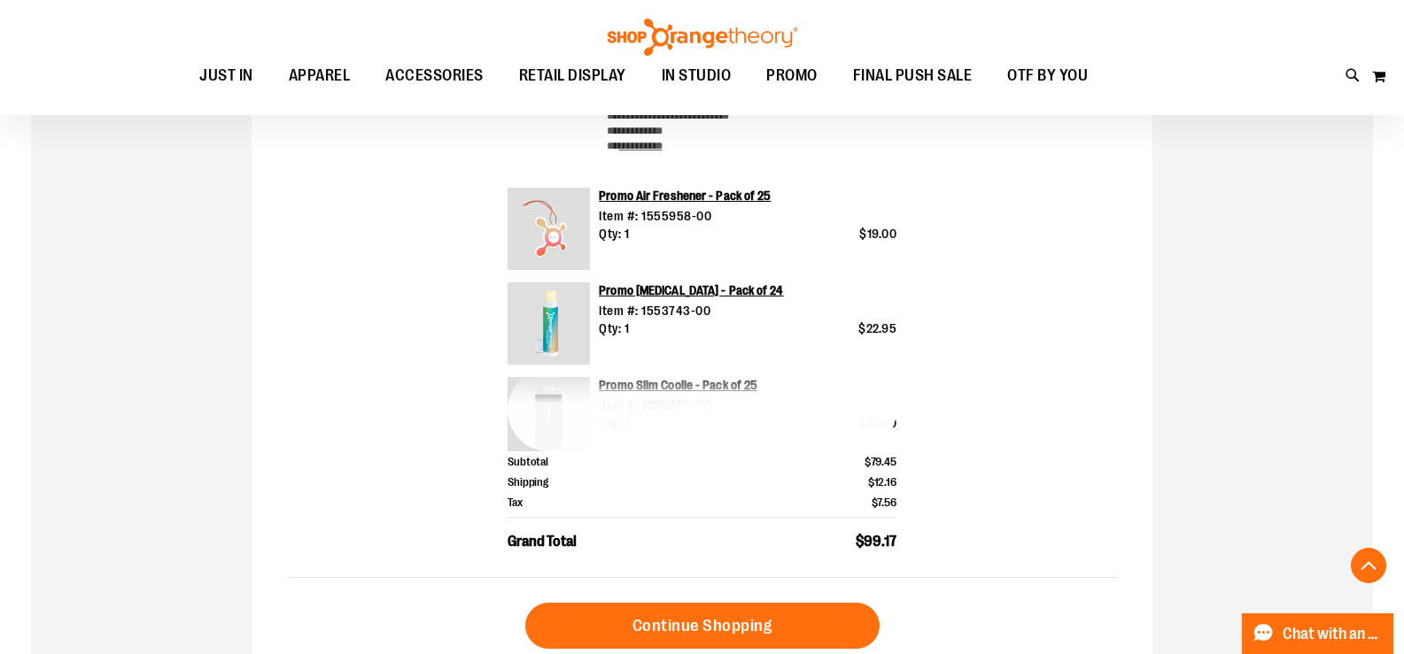
scroll to position [708, 0]
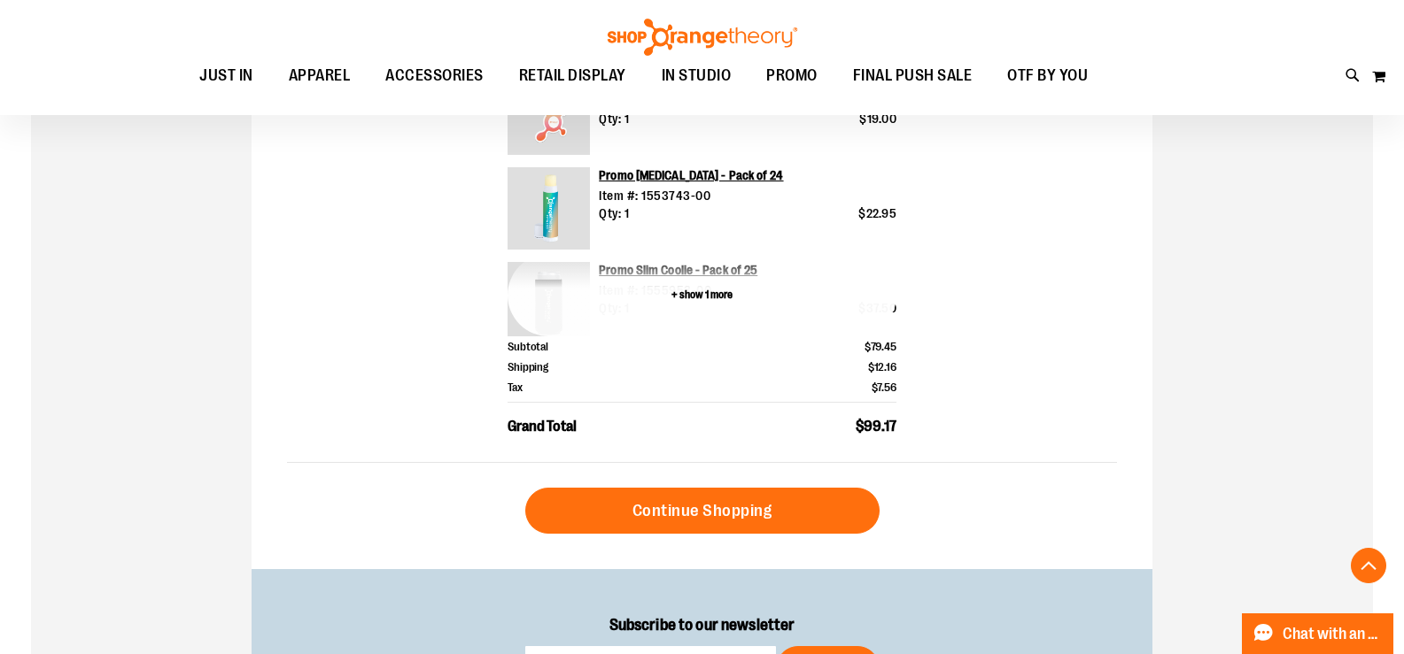
type input "**********"
click at [733, 293] on button "+ show 1 more" at bounding box center [701, 295] width 389 height 82
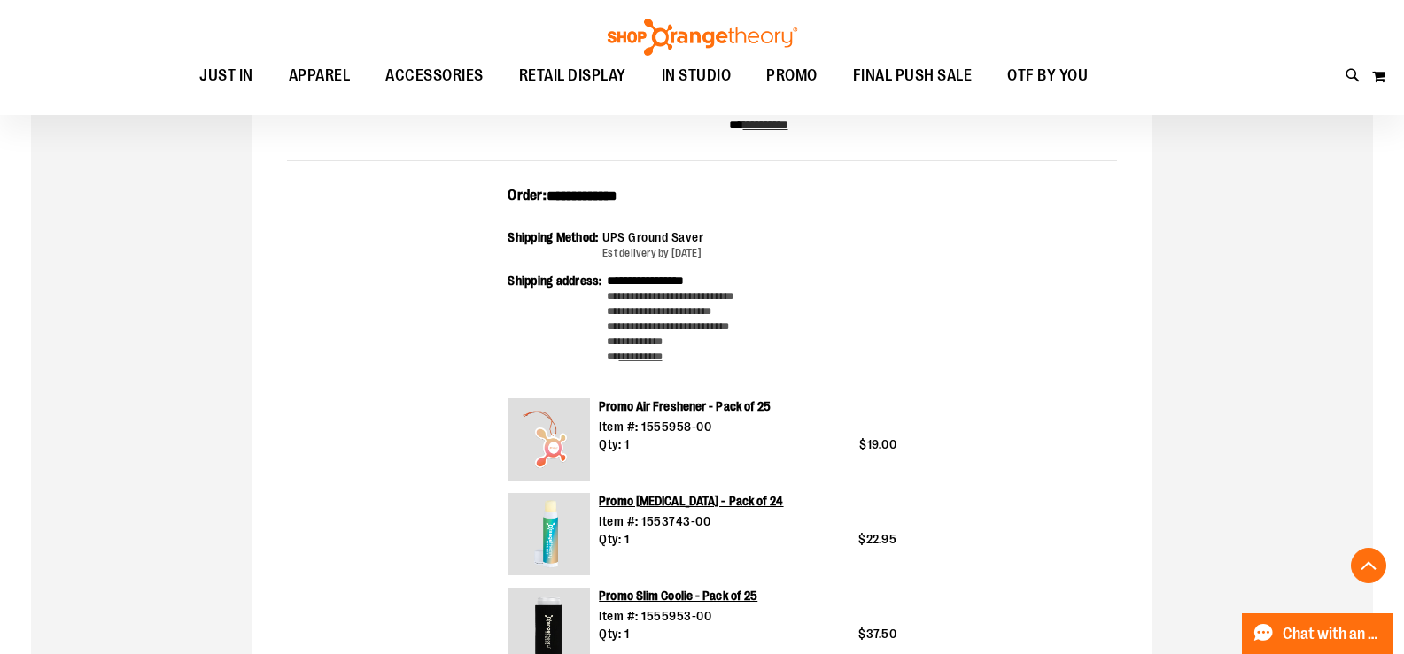
scroll to position [353, 0]
